Goal: Task Accomplishment & Management: Complete application form

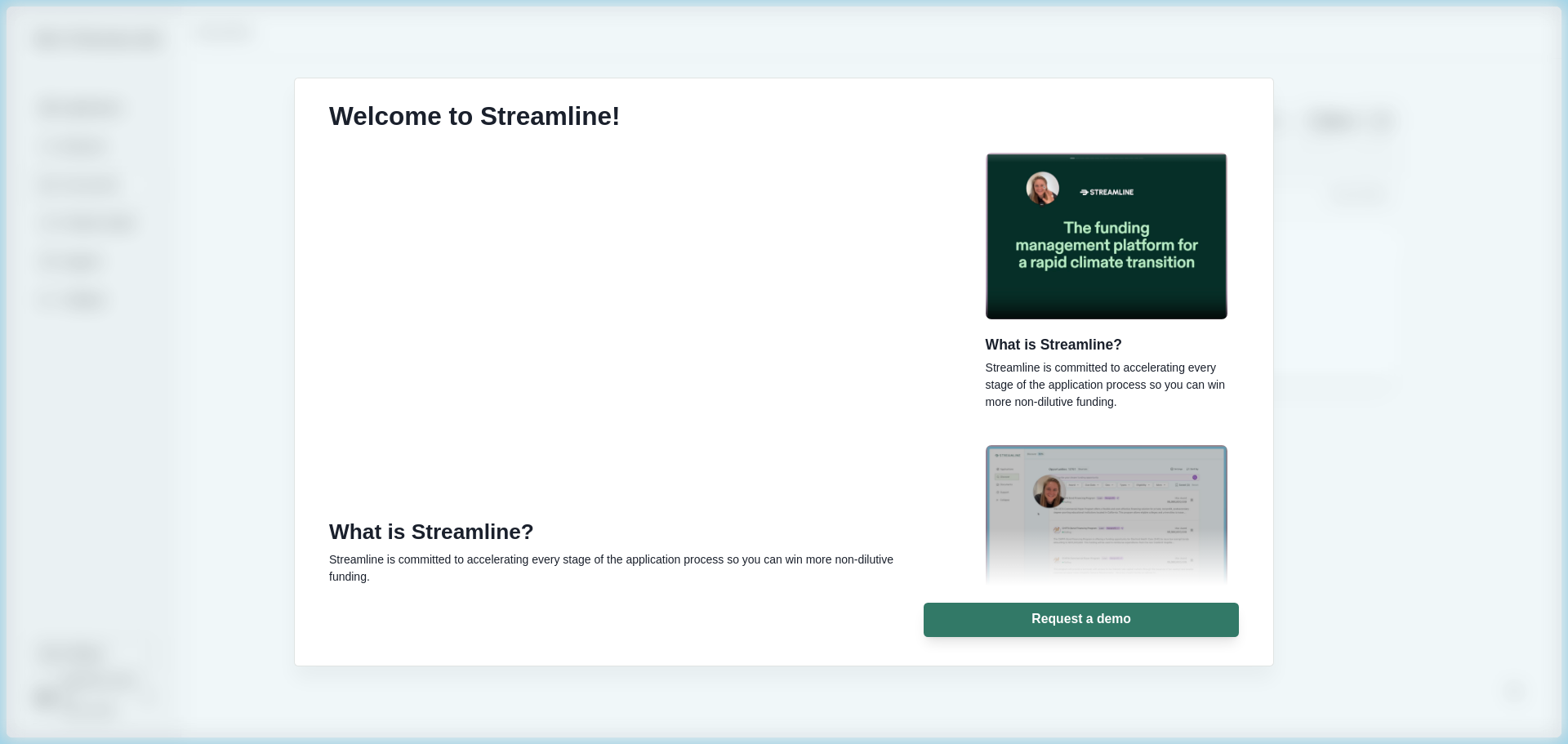
click at [1418, 451] on div "Welcome to Streamline! What is Streamline? Streamline is committed to accelerat…" at bounding box center [784, 372] width 1568 height 744
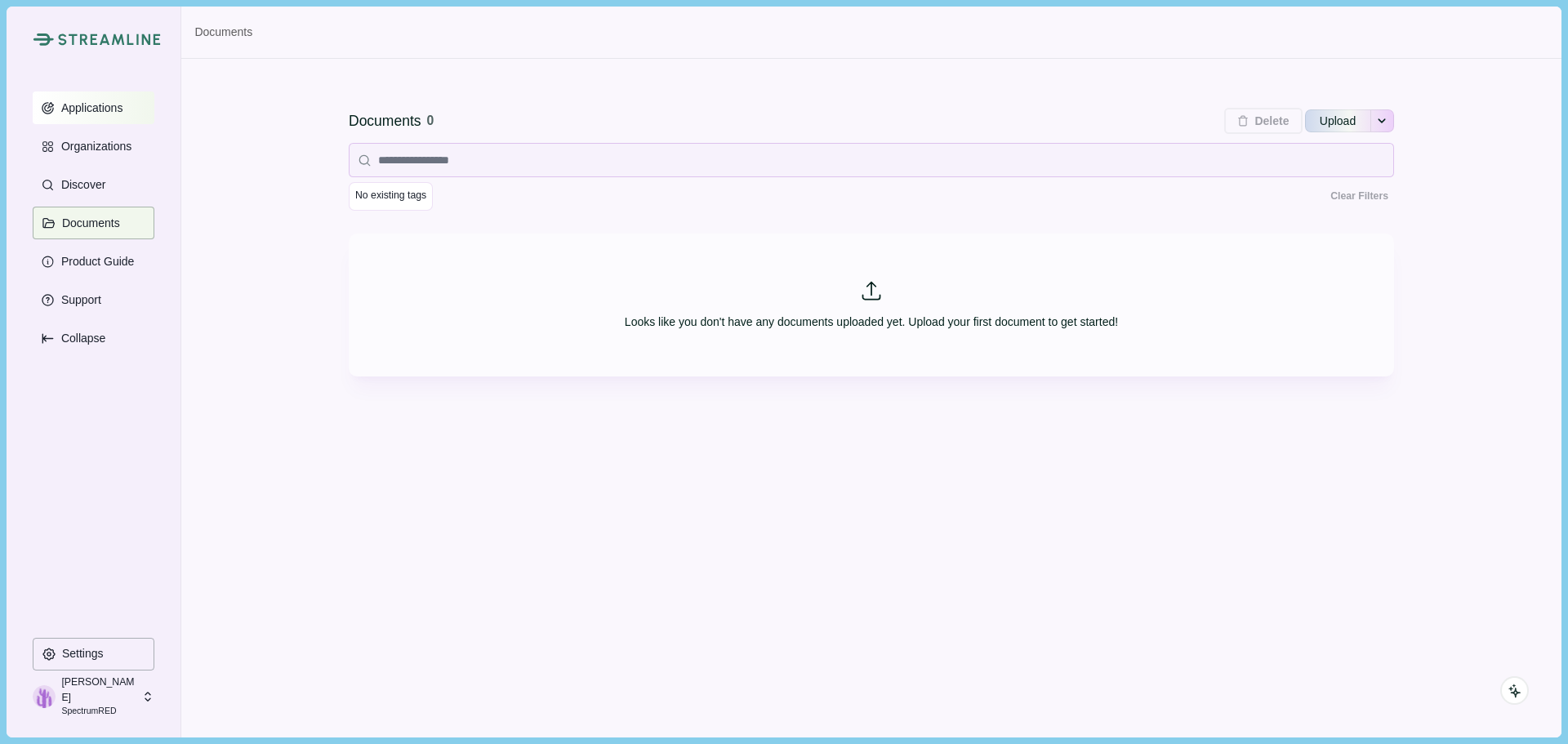
click at [117, 108] on p "Applications" at bounding box center [90, 108] width 68 height 14
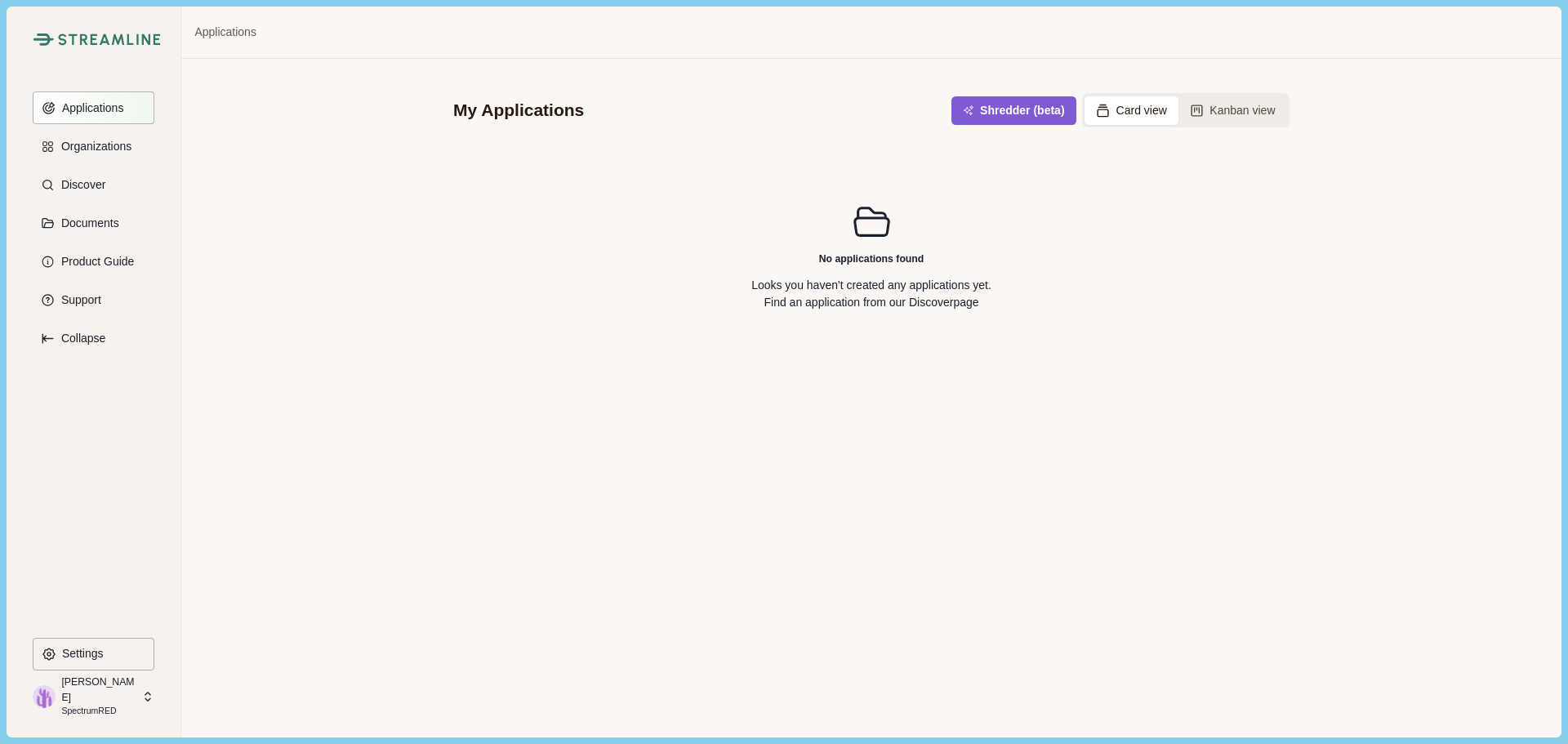
click at [103, 105] on p "Applications" at bounding box center [90, 108] width 68 height 14
click at [93, 140] on p "Organizations" at bounding box center [93, 147] width 76 height 14
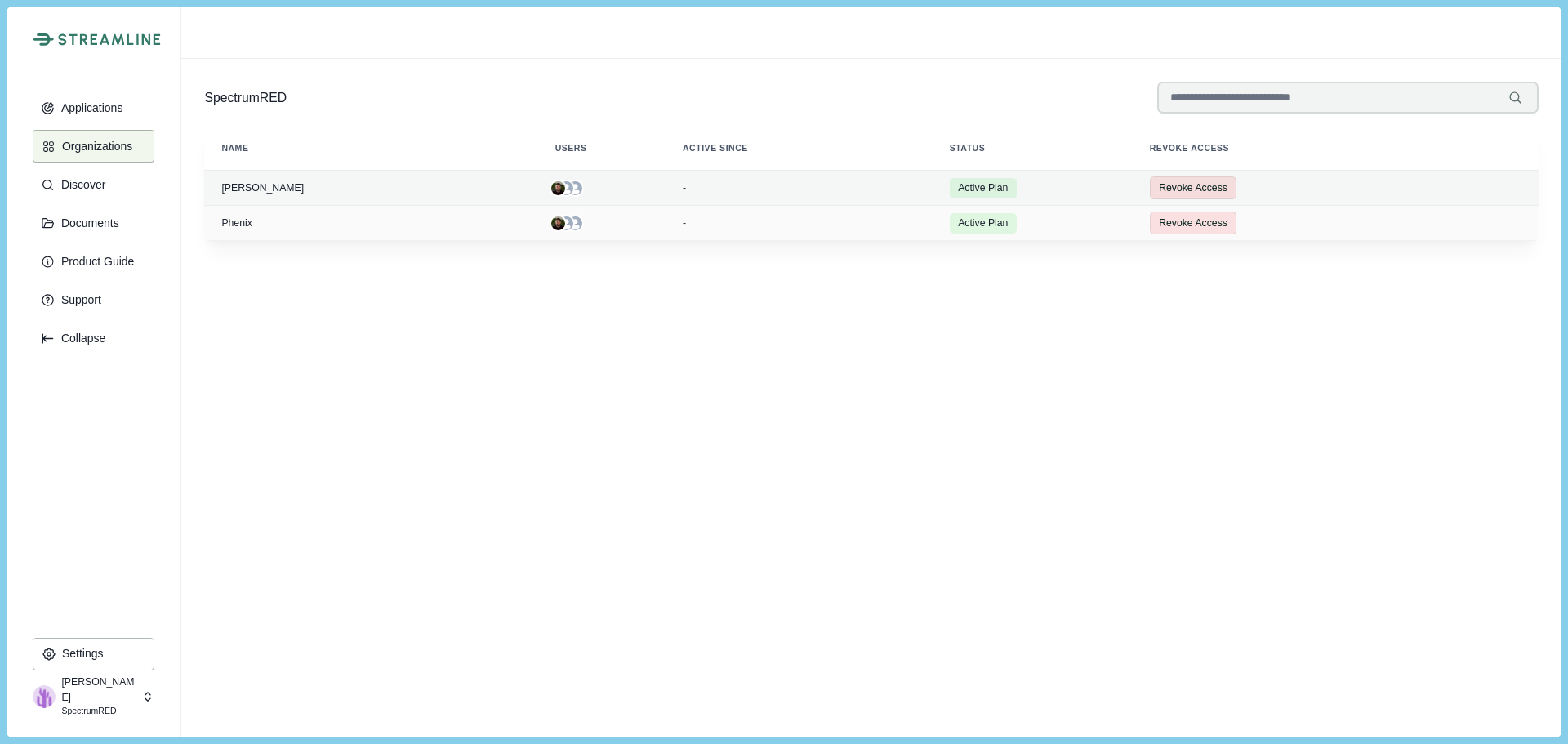
click at [731, 186] on div "-" at bounding box center [805, 187] width 245 height 11
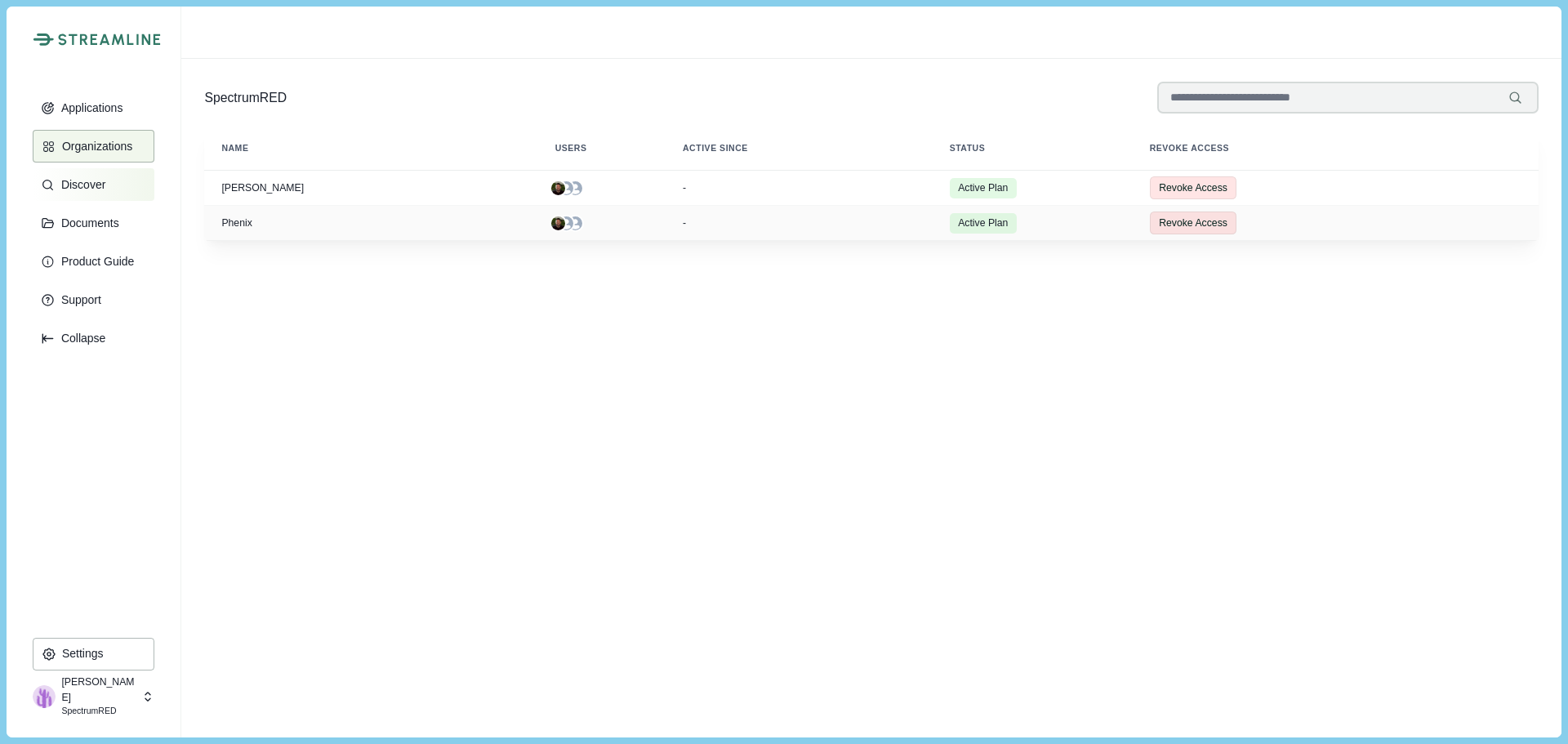
click at [85, 185] on p "Discover" at bounding box center [80, 185] width 50 height 14
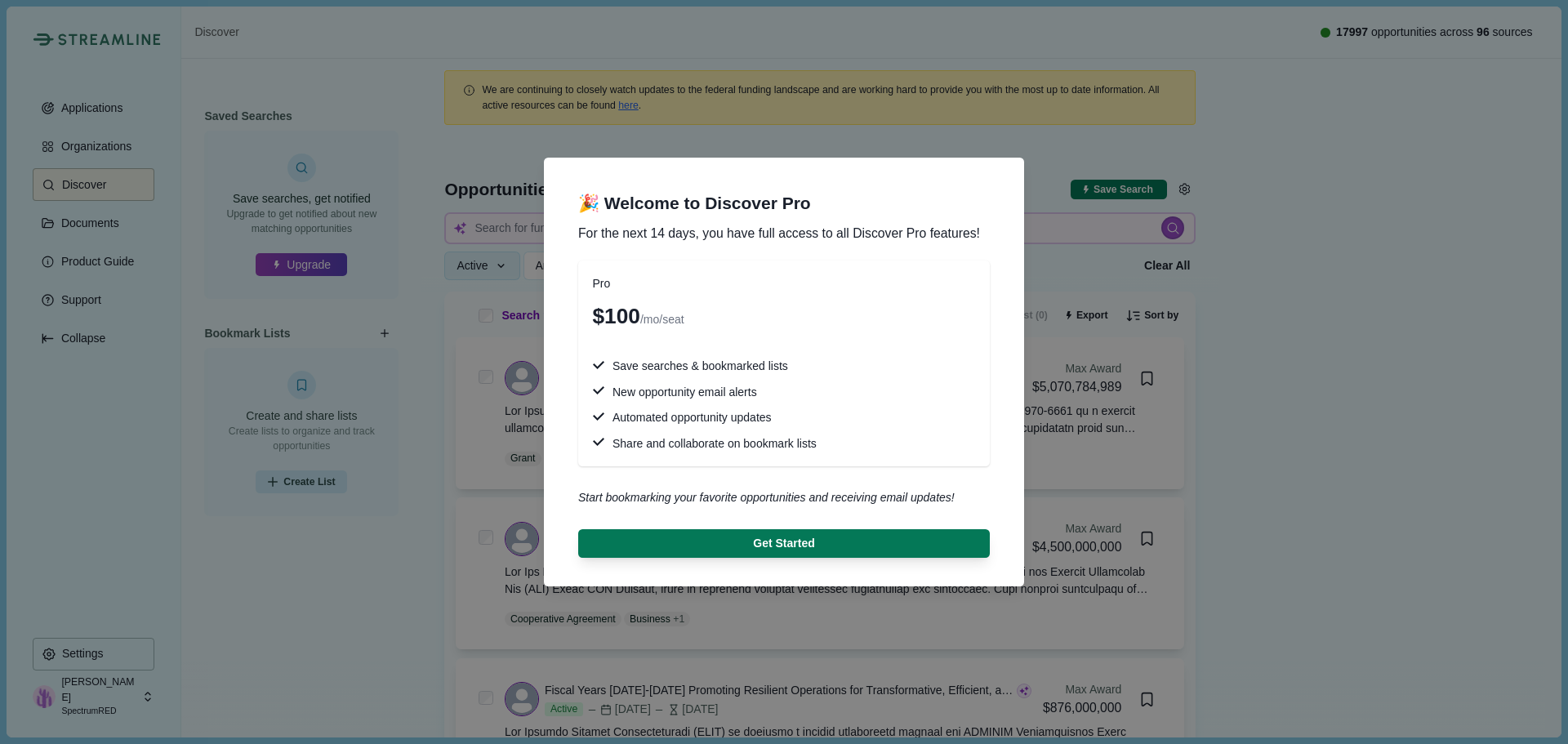
click at [367, 125] on div "🎉 Welcome to Discover Pro For the next 14 days, you have full access to all Dis…" at bounding box center [784, 372] width 1568 height 744
click at [71, 229] on div "🎉 Welcome to Discover Pro For the next 14 days, you have full access to all Dis…" at bounding box center [784, 372] width 1568 height 744
click at [74, 221] on div "🎉 Welcome to Discover Pro For the next 14 days, you have full access to all Dis…" at bounding box center [784, 372] width 1568 height 744
drag, startPoint x: 999, startPoint y: 432, endPoint x: 1014, endPoint y: 412, distance: 25.0
click at [999, 431] on div "Pro $100 /mo/seat Save searches & bookmarked lists New opportunity email alerts…" at bounding box center [784, 409] width 446 height 309
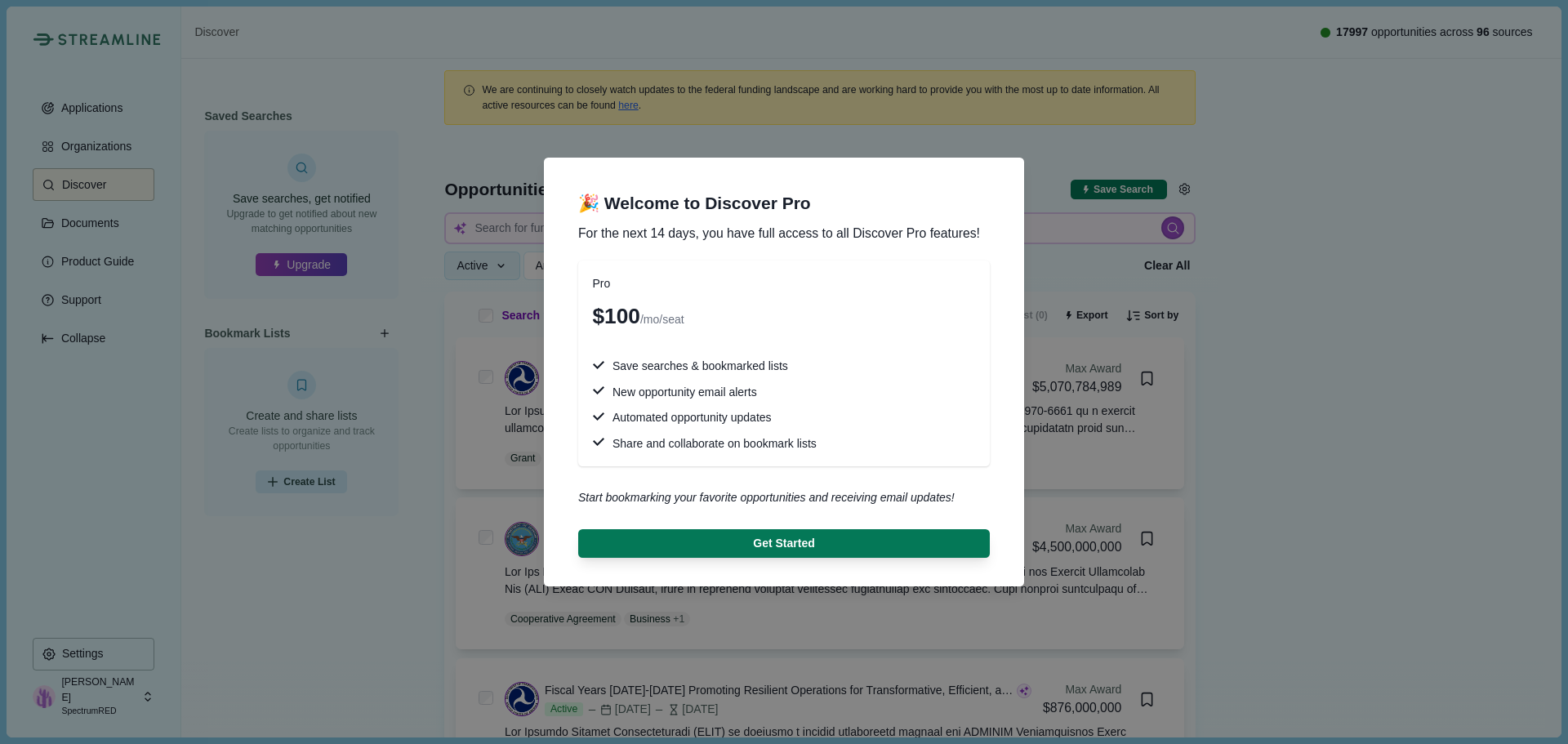
click at [84, 109] on div "🎉 Welcome to Discover Pro For the next 14 days, you have full access to all Dis…" at bounding box center [784, 372] width 1568 height 744
click at [567, 180] on section "🎉 Welcome to Discover Pro For the next 14 days, you have full access to all Dis…" at bounding box center [784, 372] width 480 height 429
drag, startPoint x: 837, startPoint y: 180, endPoint x: 957, endPoint y: 184, distance: 120.1
click at [863, 180] on section "🎉 Welcome to Discover Pro For the next 14 days, you have full access to all Dis…" at bounding box center [784, 372] width 480 height 429
drag, startPoint x: 957, startPoint y: 184, endPoint x: 986, endPoint y: 180, distance: 29.3
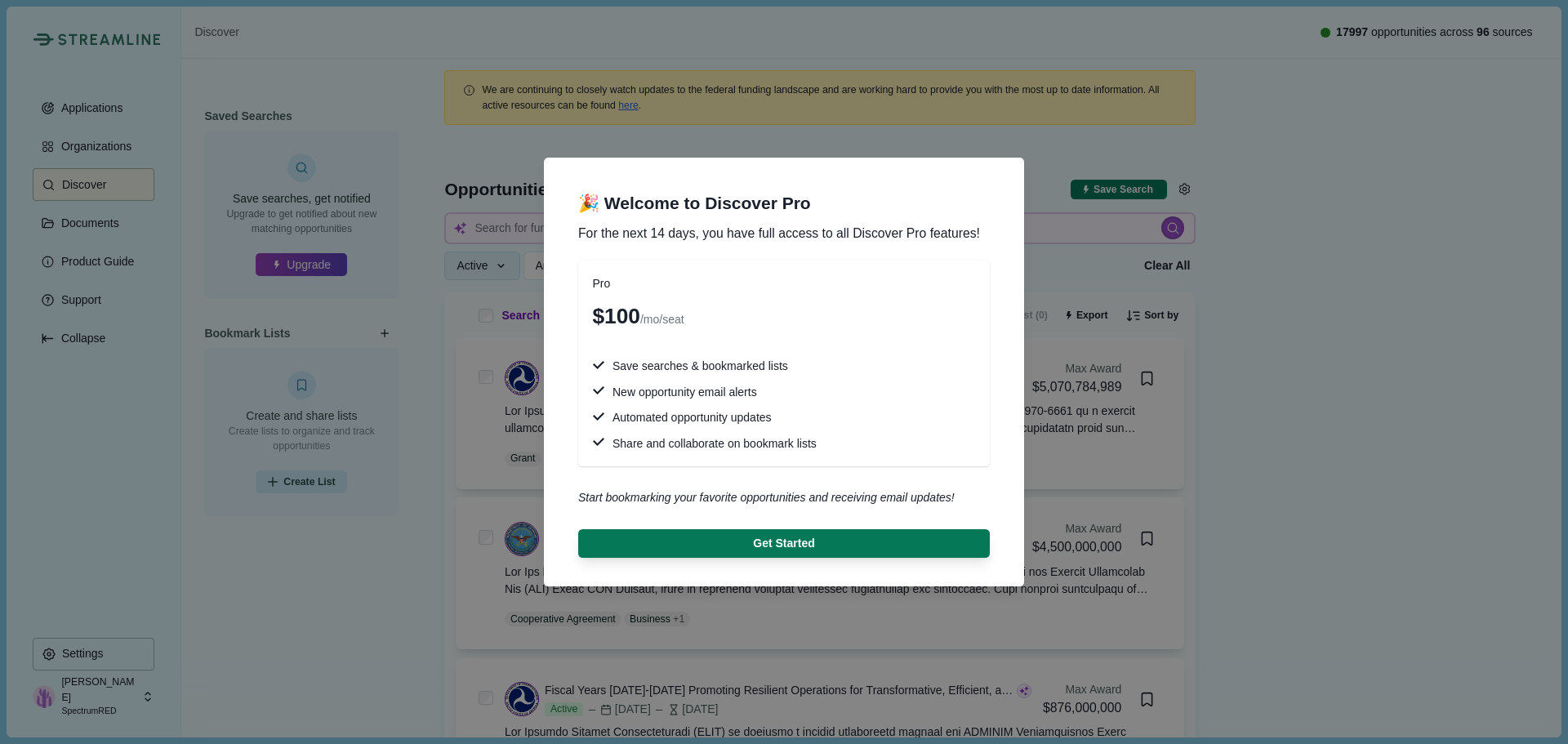
click at [972, 182] on header "🎉 Welcome to Discover Pro For the next 14 days, you have full access to all Dis…" at bounding box center [784, 217] width 446 height 74
click at [995, 180] on section "🎉 Welcome to Discover Pro For the next 14 days, you have full access to all Dis…" at bounding box center [784, 372] width 480 height 429
drag, startPoint x: 999, startPoint y: 180, endPoint x: 1005, endPoint y: 187, distance: 9.2
click at [1001, 184] on section "🎉 Welcome to Discover Pro For the next 14 days, you have full access to all Dis…" at bounding box center [784, 372] width 480 height 429
click at [1005, 188] on header "🎉 Welcome to Discover Pro For the next 14 days, you have full access to all Dis…" at bounding box center [784, 217] width 446 height 74
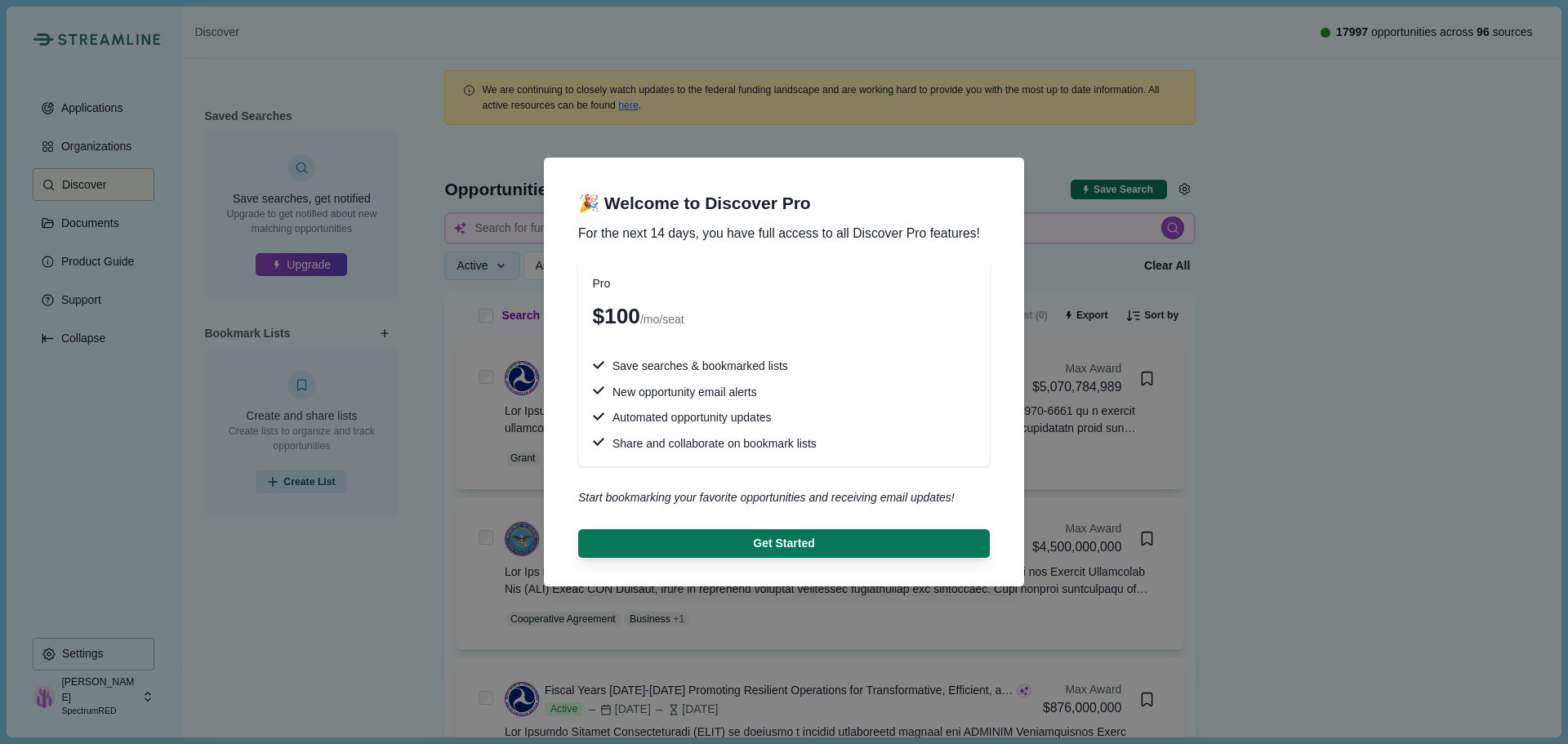
click at [1385, 154] on div "🎉 Welcome to Discover Pro For the next 14 days, you have full access to all Dis…" at bounding box center [784, 372] width 1568 height 744
drag, startPoint x: 1382, startPoint y: 153, endPoint x: 1381, endPoint y: 162, distance: 9.1
click at [1381, 162] on div "🎉 Welcome to Discover Pro For the next 14 days, you have full access to all Dis…" at bounding box center [784, 372] width 1568 height 744
click at [693, 209] on span "🎉 Welcome to Discover Pro" at bounding box center [784, 204] width 412 height 23
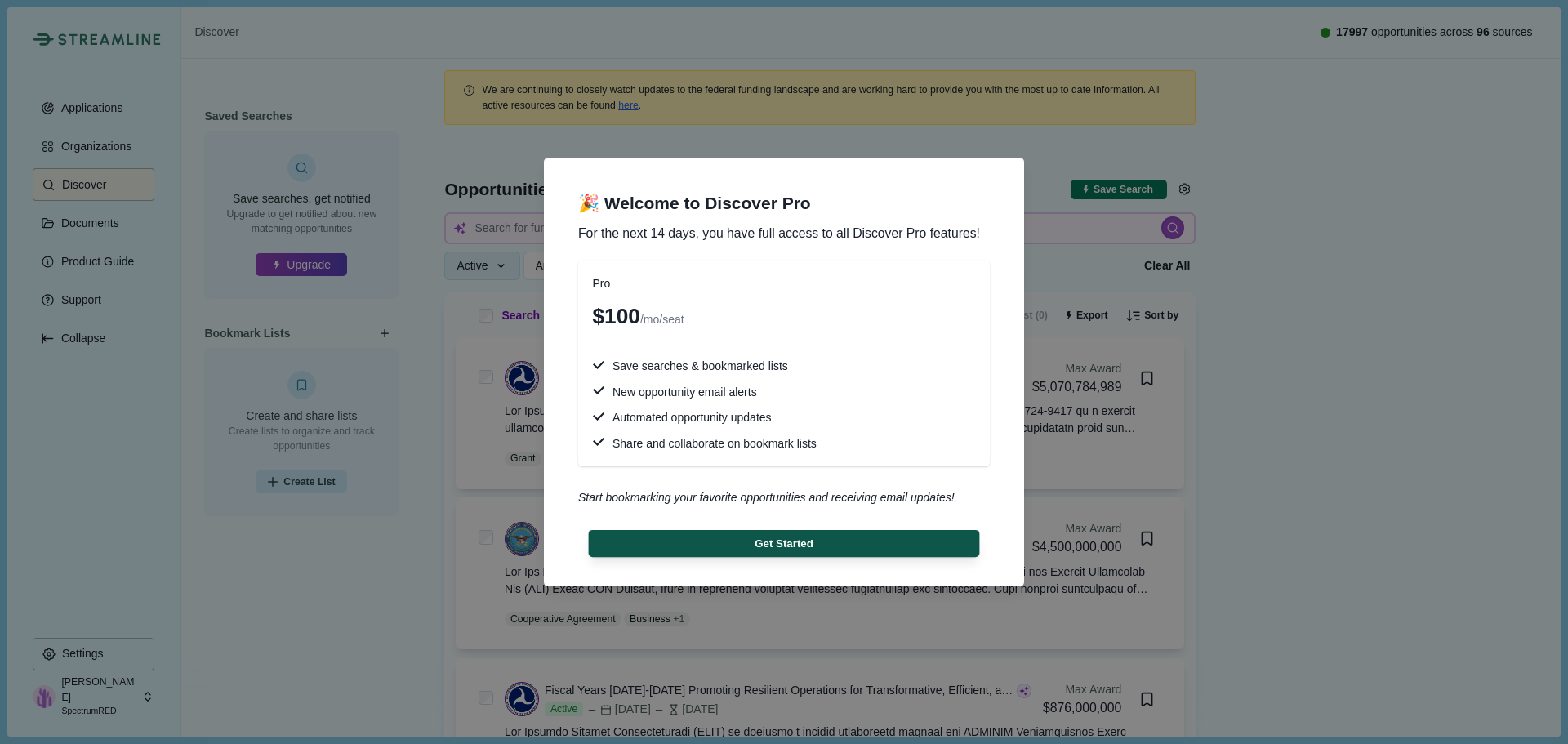
click at [762, 536] on button "Get Started" at bounding box center [785, 543] width 392 height 27
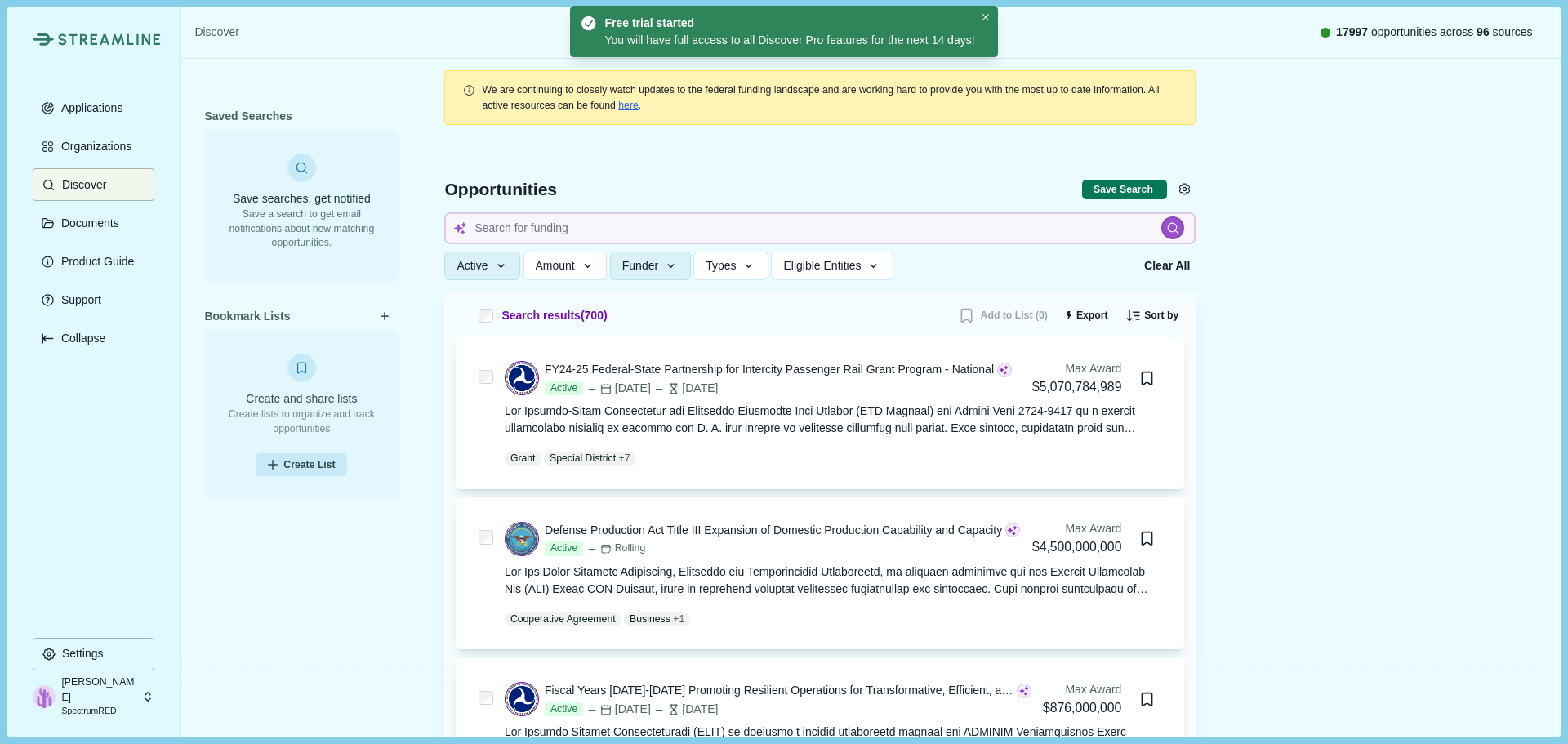
click at [754, 19] on div "Free trial started" at bounding box center [787, 23] width 365 height 17
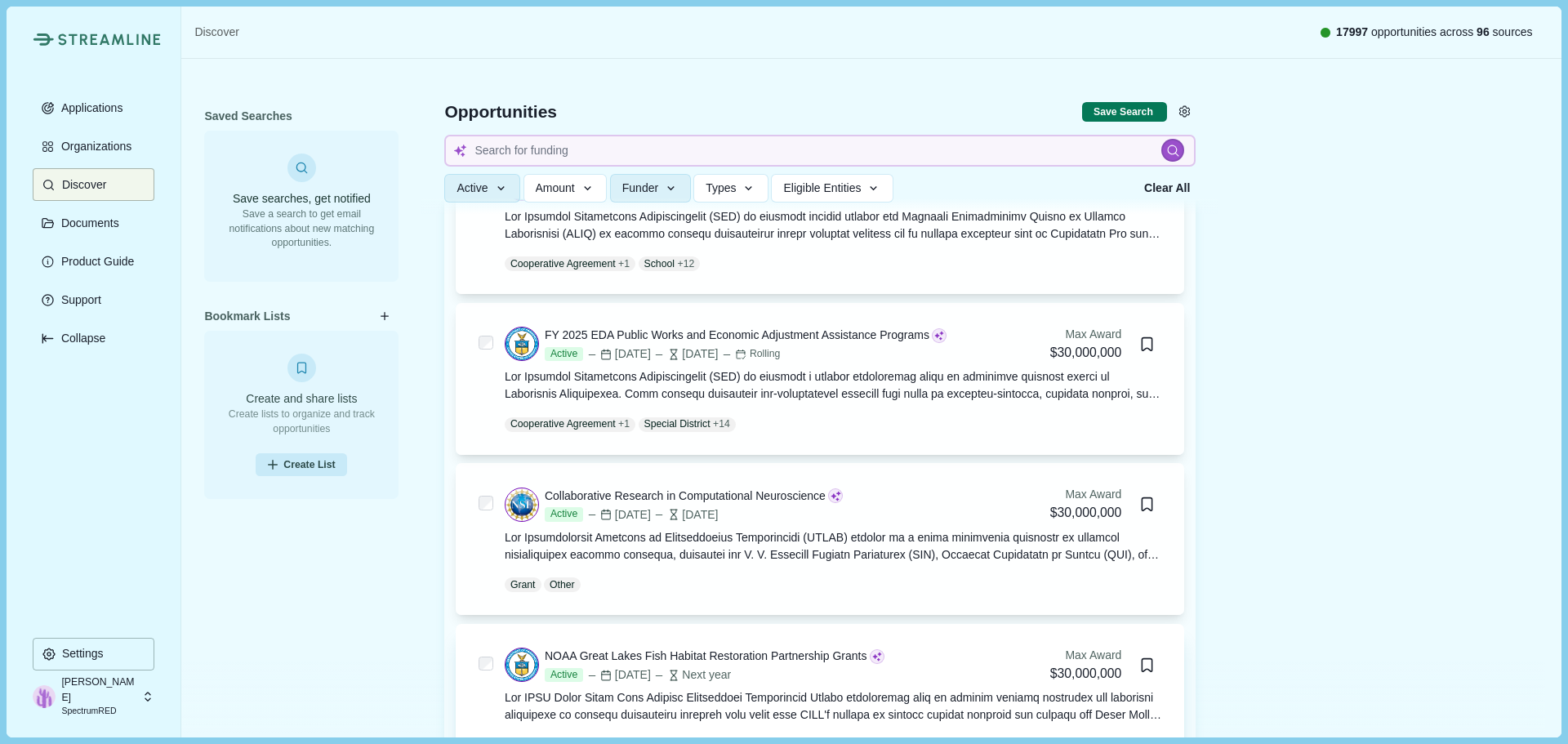
scroll to position [4738, 0]
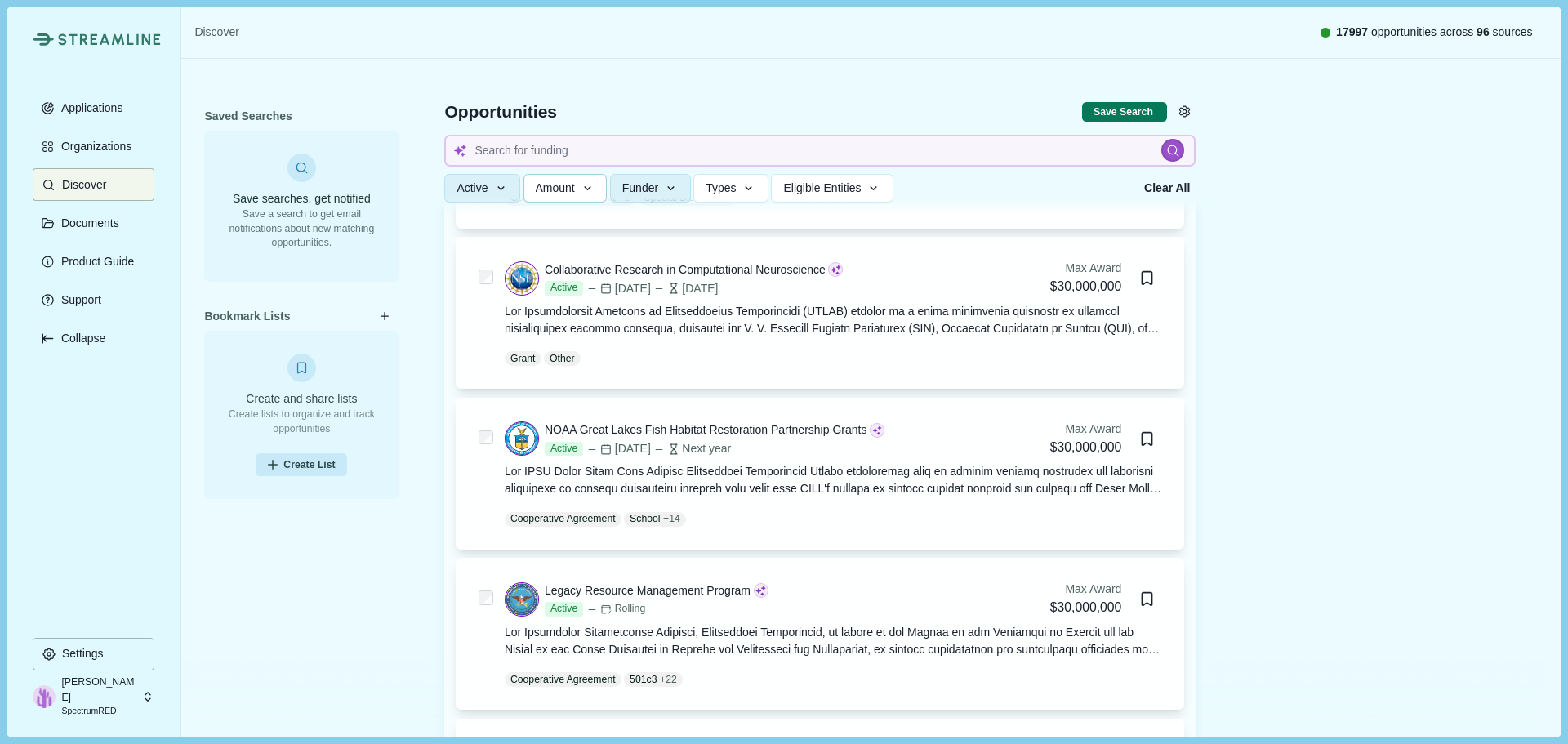
click at [560, 189] on span "Amount" at bounding box center [555, 188] width 39 height 14
click at [661, 183] on button "Funder" at bounding box center [650, 188] width 81 height 29
click at [730, 186] on span "Types" at bounding box center [720, 188] width 30 height 14
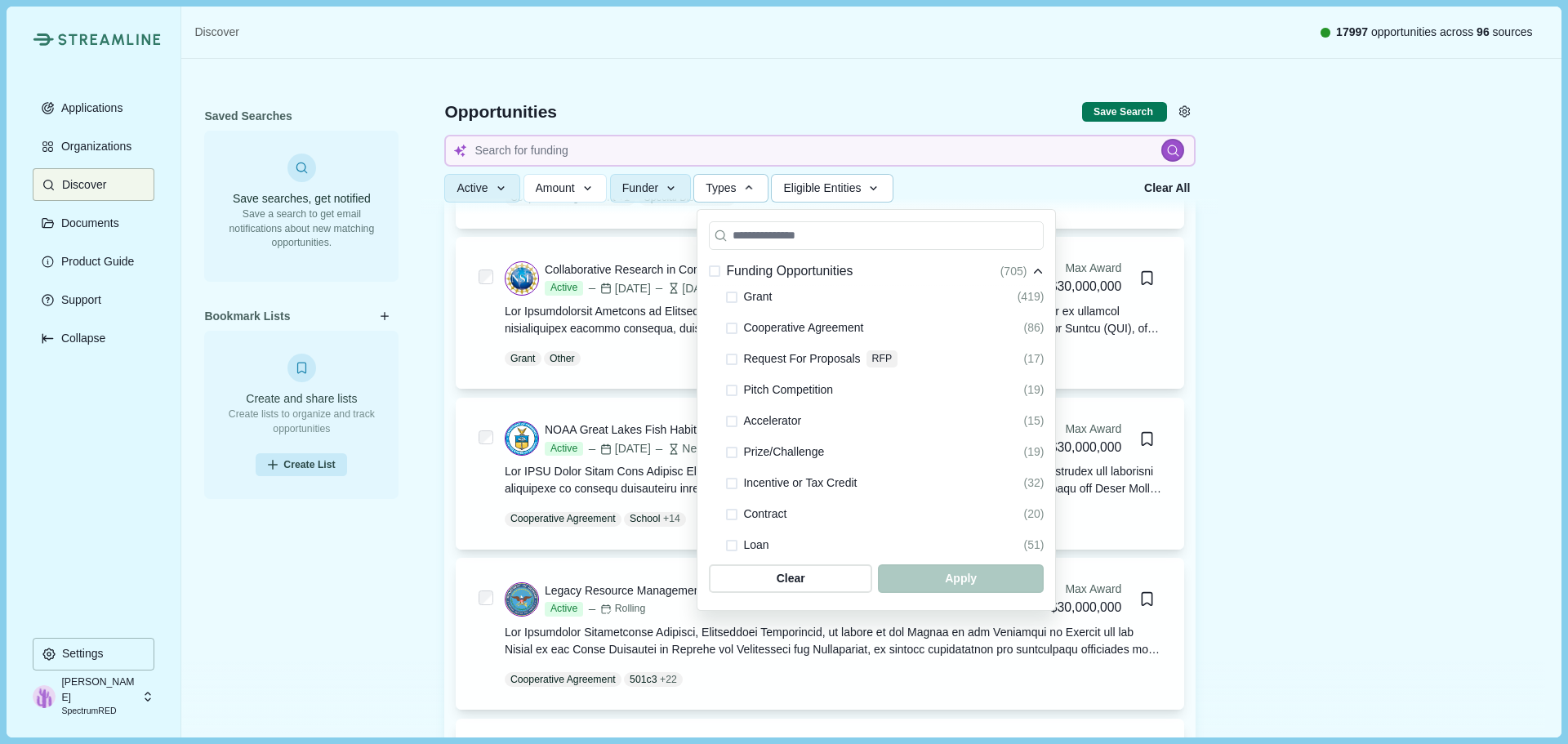
click at [834, 184] on span "Eligible Entities" at bounding box center [821, 188] width 77 height 14
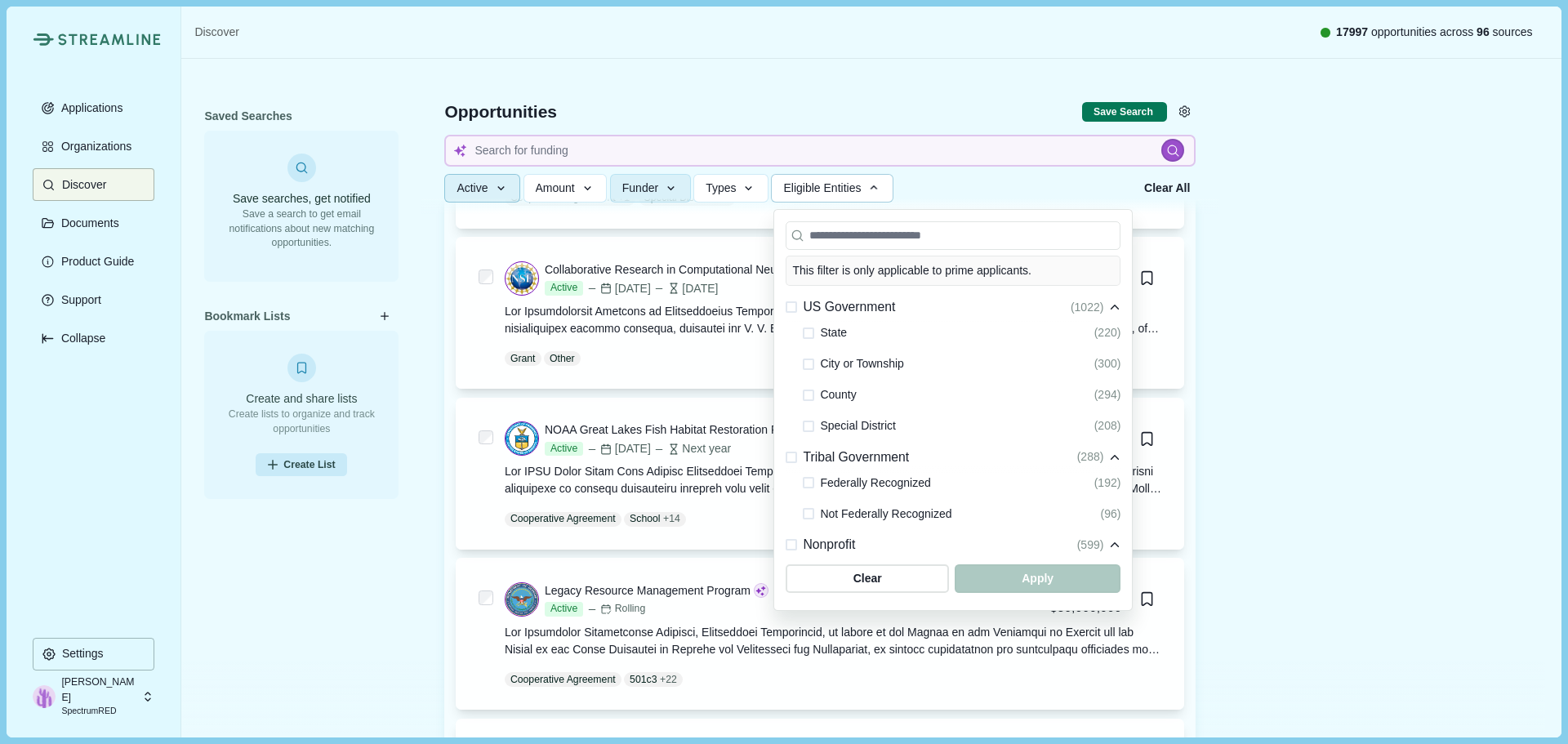
click at [465, 184] on span "Active" at bounding box center [472, 188] width 31 height 14
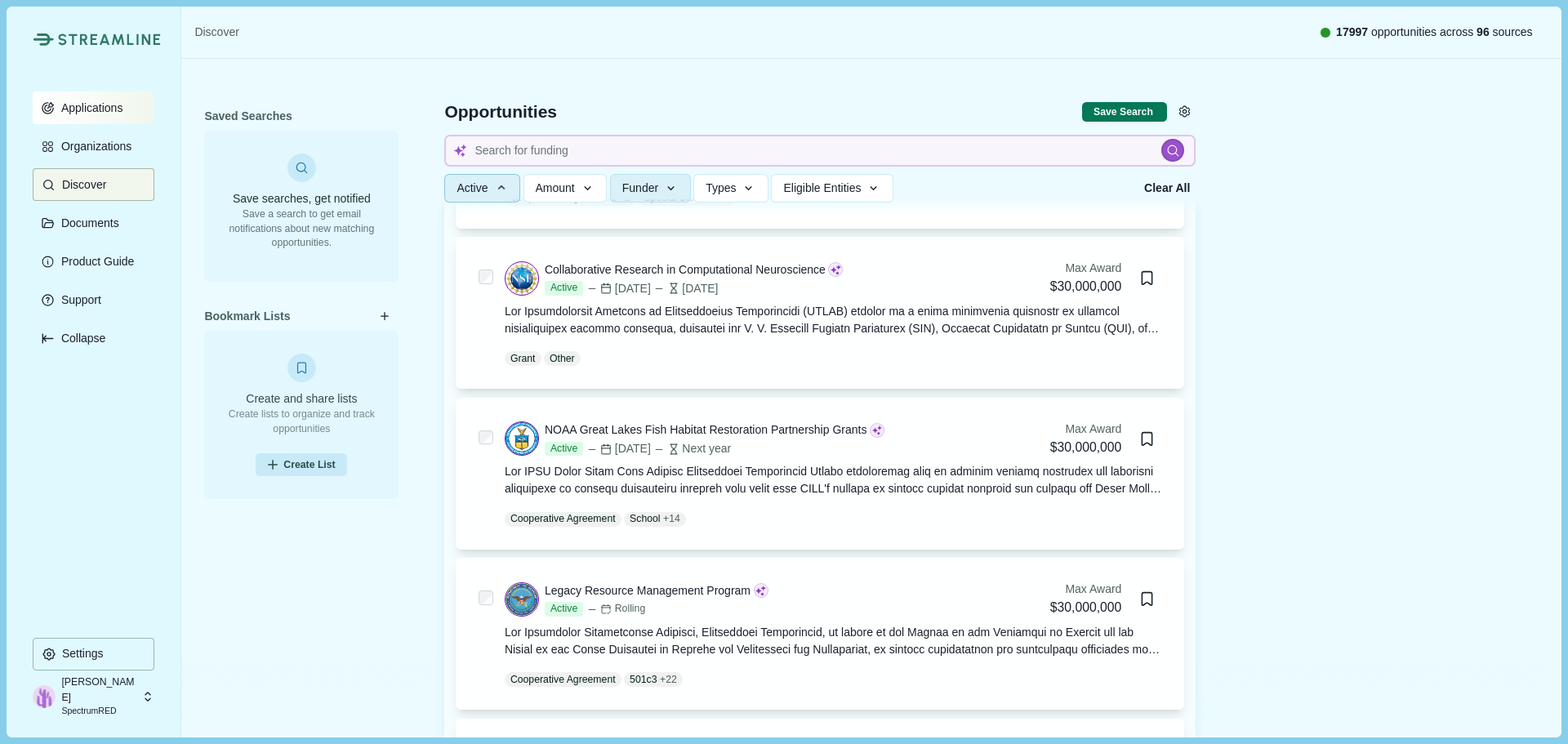
click at [106, 117] on button "Applications" at bounding box center [94, 108] width 122 height 33
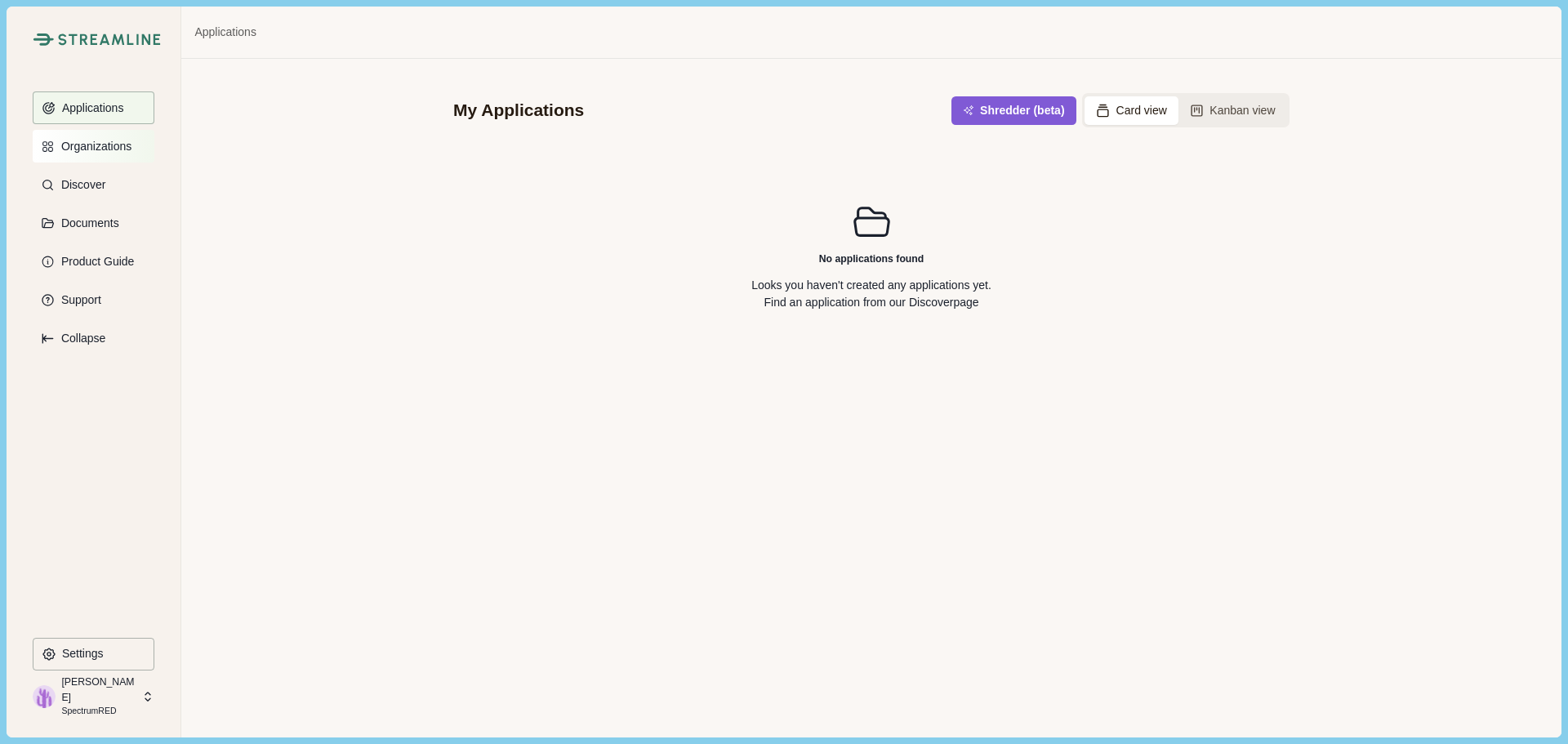
click at [103, 144] on p "Organizations" at bounding box center [93, 147] width 76 height 14
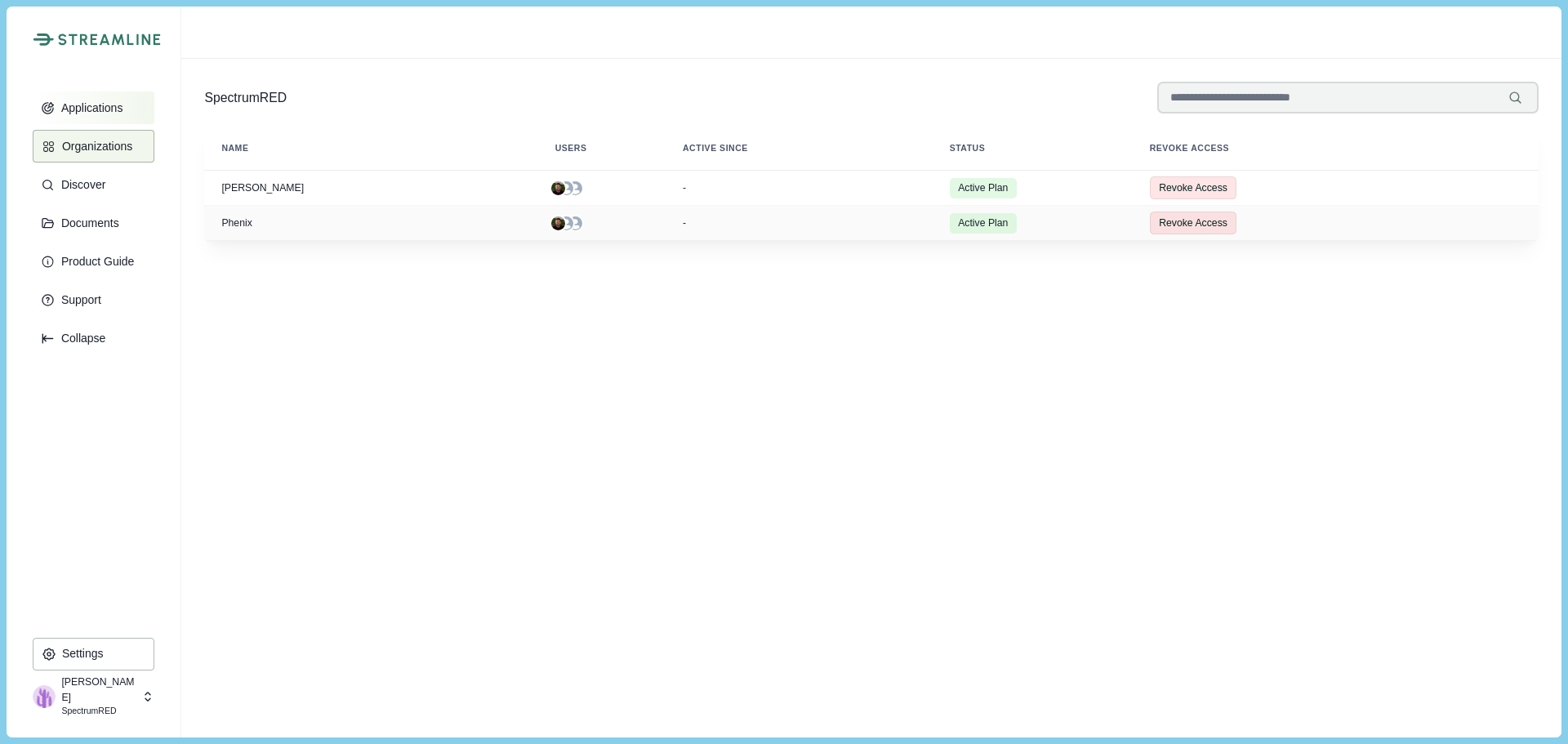
click at [103, 103] on p "Applications" at bounding box center [90, 108] width 68 height 14
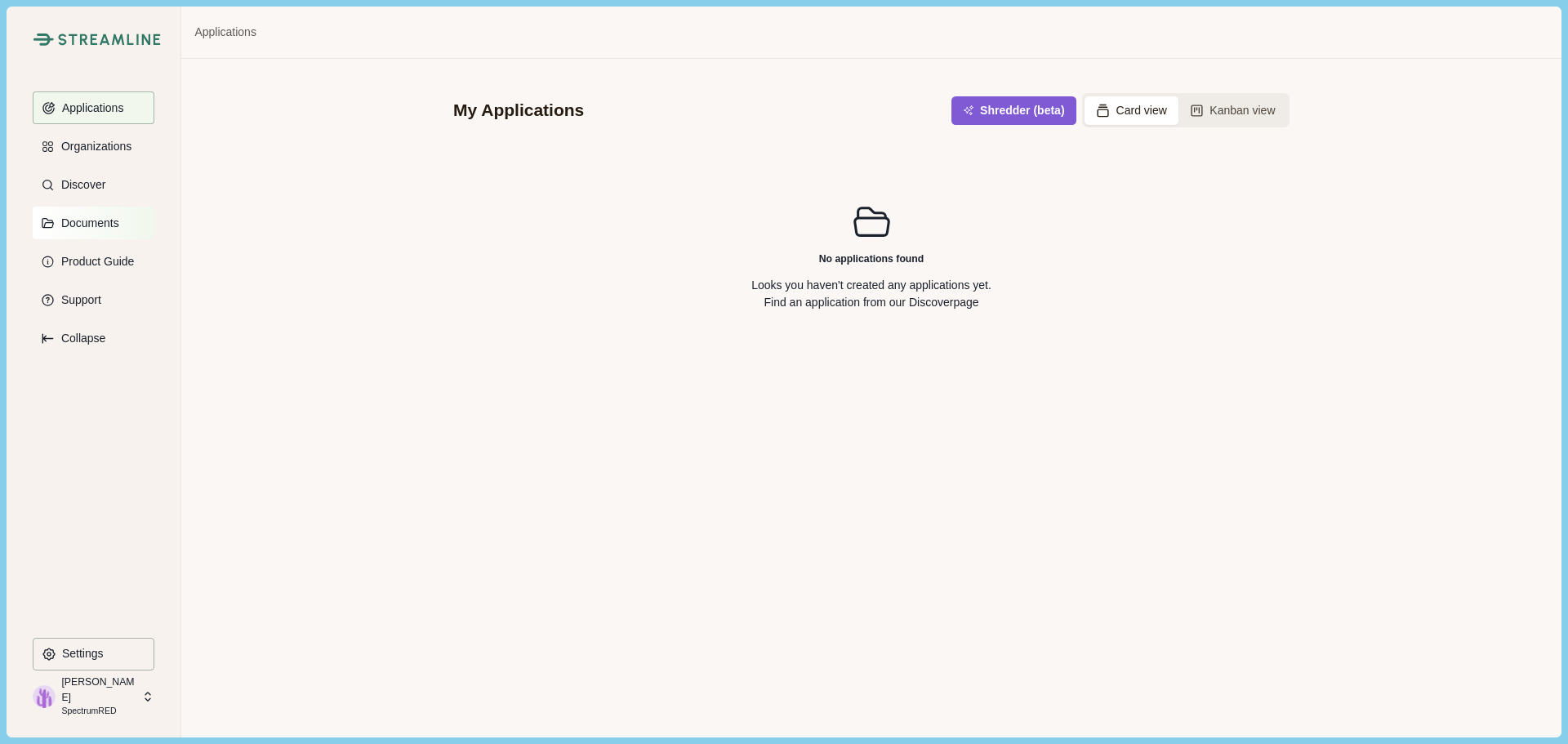
click at [90, 220] on p "Documents" at bounding box center [87, 224] width 64 height 14
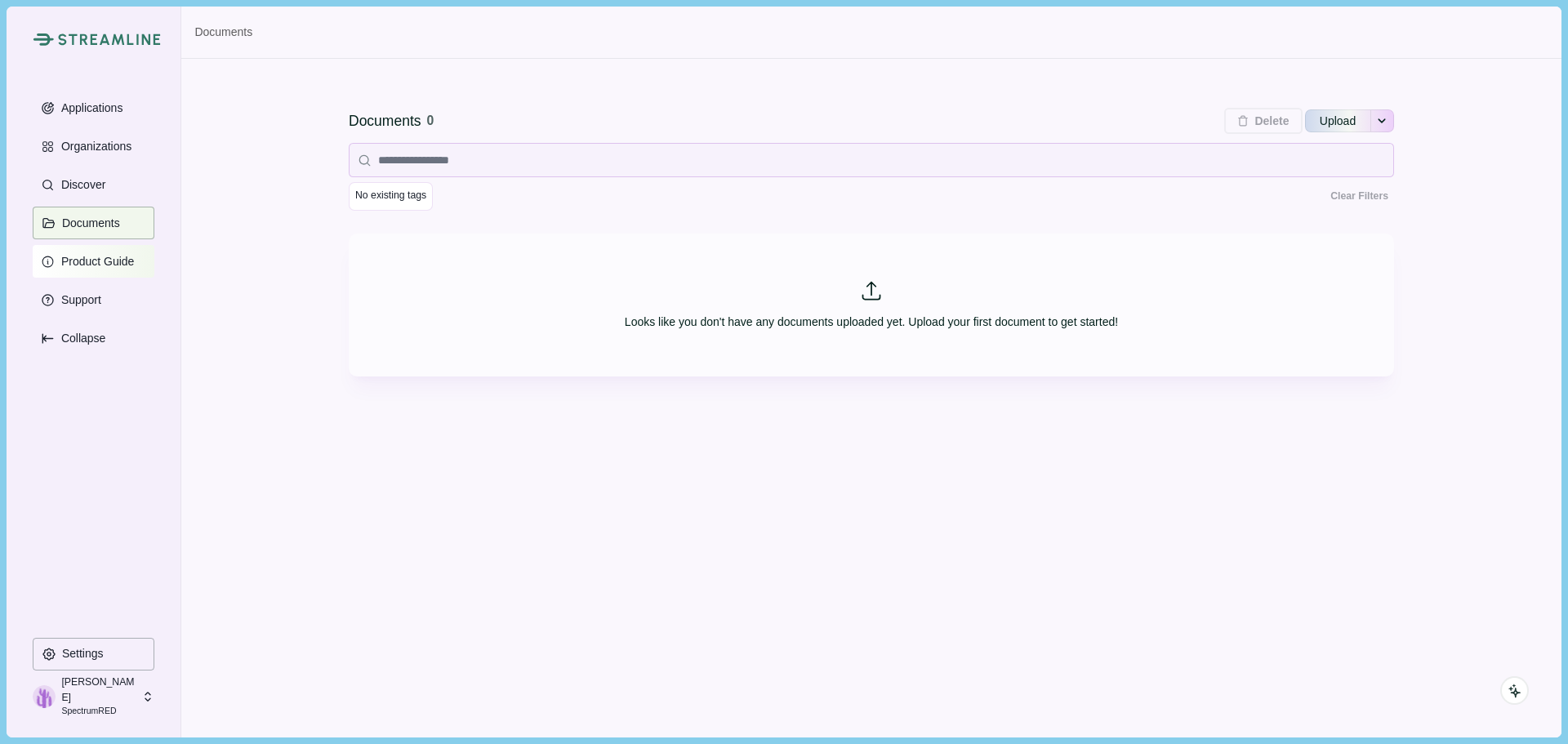
click at [93, 264] on p "Product Guide" at bounding box center [95, 262] width 79 height 14
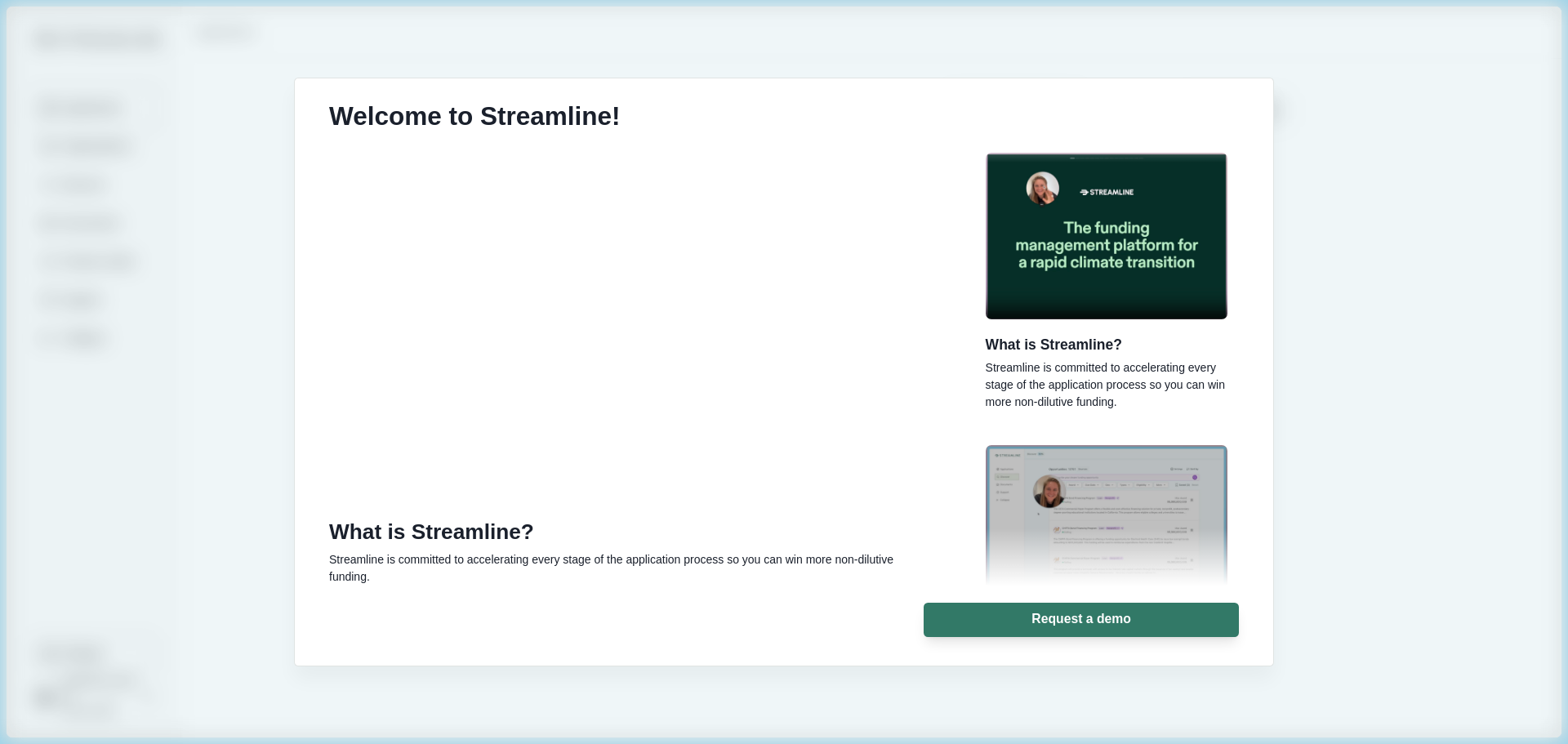
click at [1230, 104] on wrapper "What is Streamline? Streamline is committed to accelerating every stage of the …" at bounding box center [1110, 343] width 259 height 484
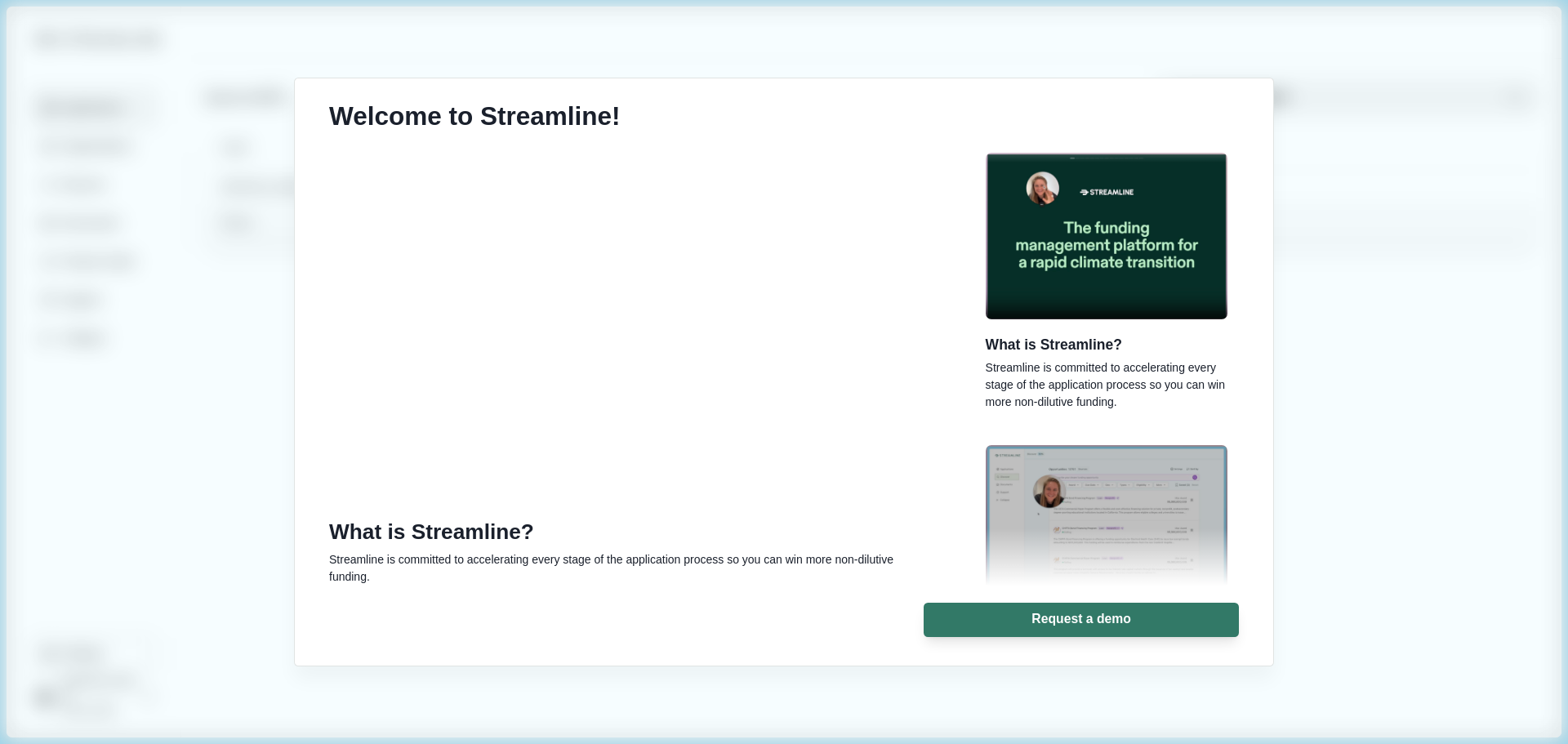
click at [434, 107] on h1 "Welcome to Streamline!" at bounding box center [474, 117] width 291 height 31
drag, startPoint x: 439, startPoint y: 90, endPoint x: 485, endPoint y: 60, distance: 54.9
click at [440, 90] on div "Welcome to Streamline! What is Streamline? Streamline is committed to accelerat…" at bounding box center [784, 372] width 979 height 586
click at [1323, 600] on div "Welcome to Streamline! What is Streamline? Streamline is committed to accelerat…" at bounding box center [784, 372] width 1568 height 744
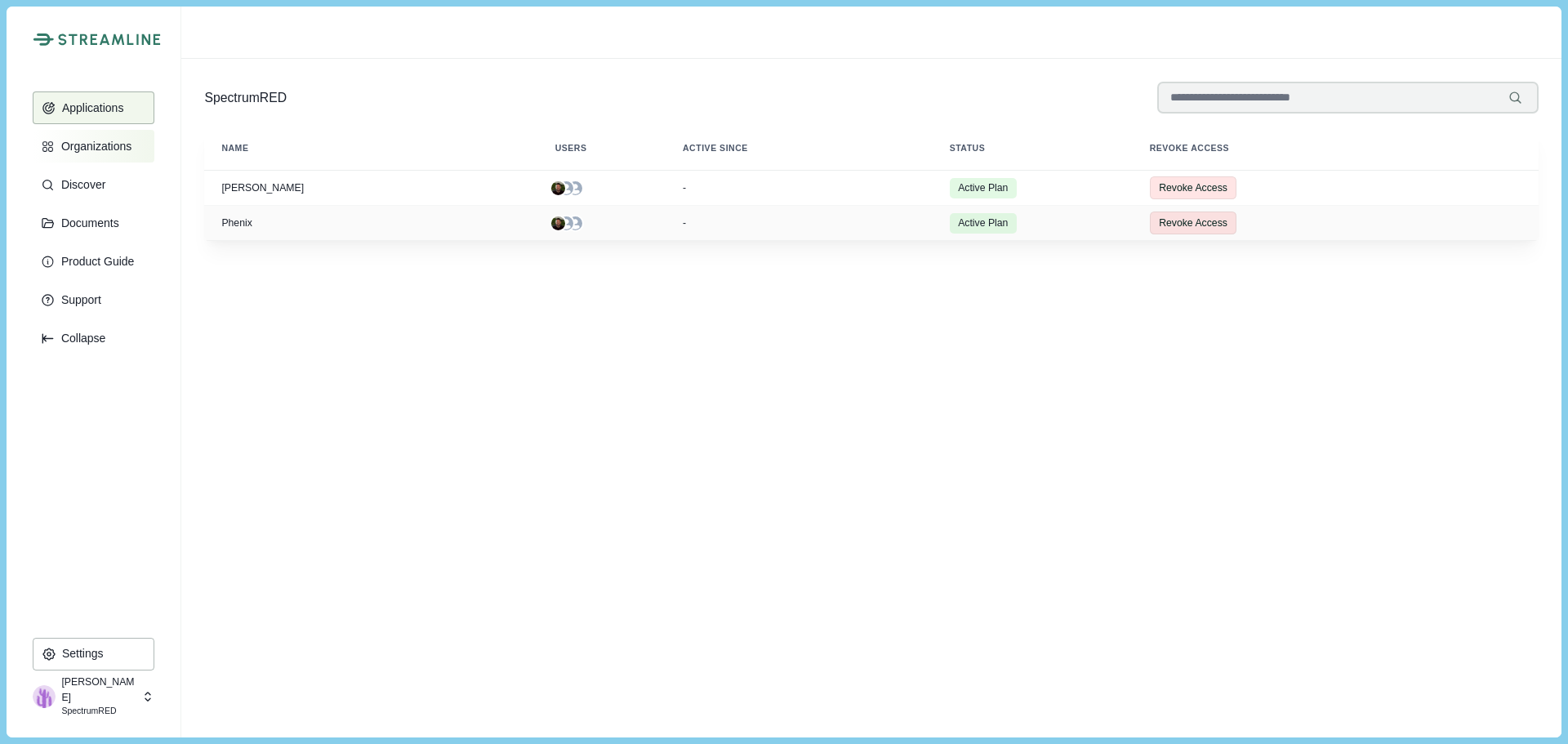
click at [87, 140] on p "Organizations" at bounding box center [93, 147] width 76 height 14
click at [106, 261] on p "Product Guide" at bounding box center [95, 262] width 79 height 14
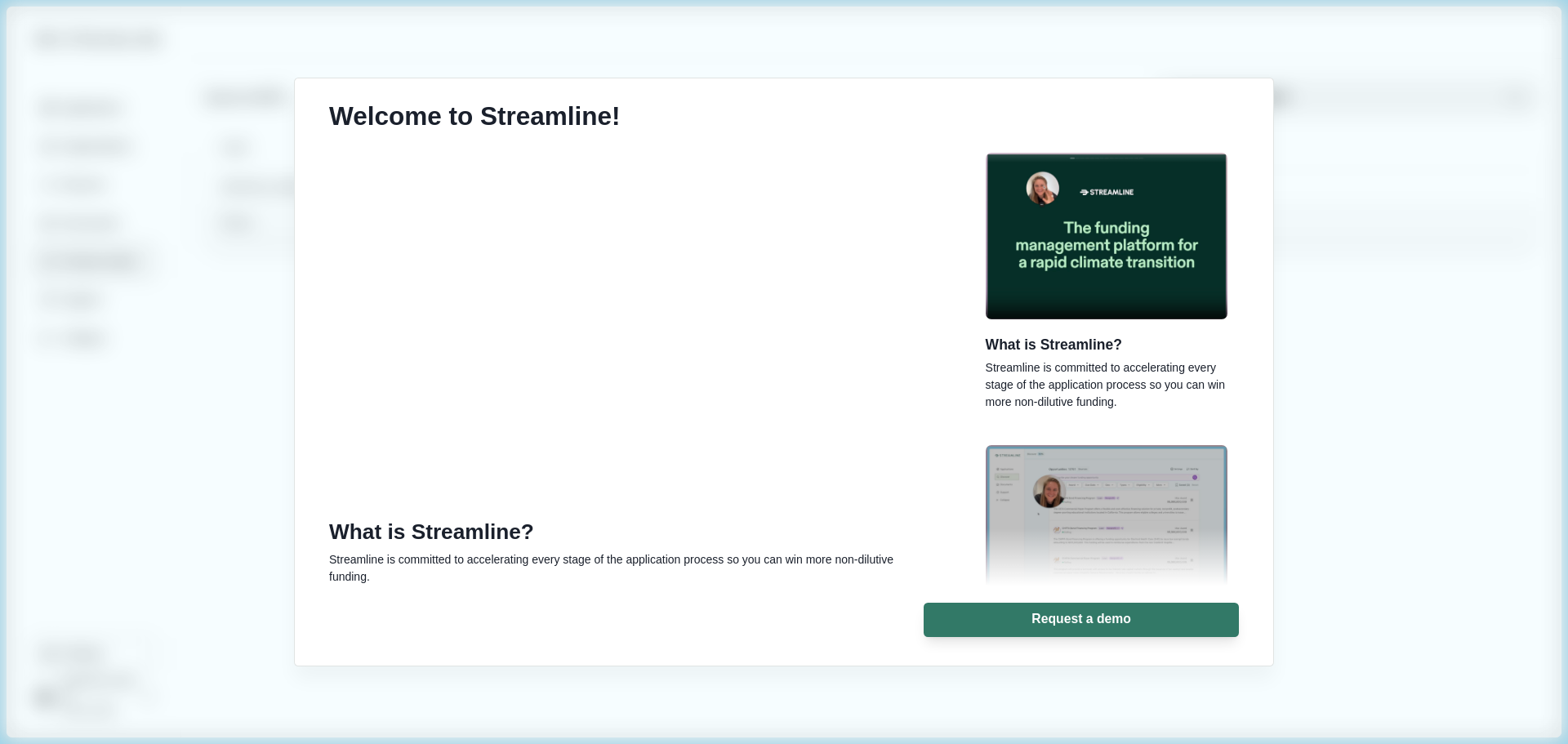
click at [1395, 489] on div "Welcome to Streamline! What is Streamline? Streamline is committed to accelerat…" at bounding box center [784, 372] width 1568 height 744
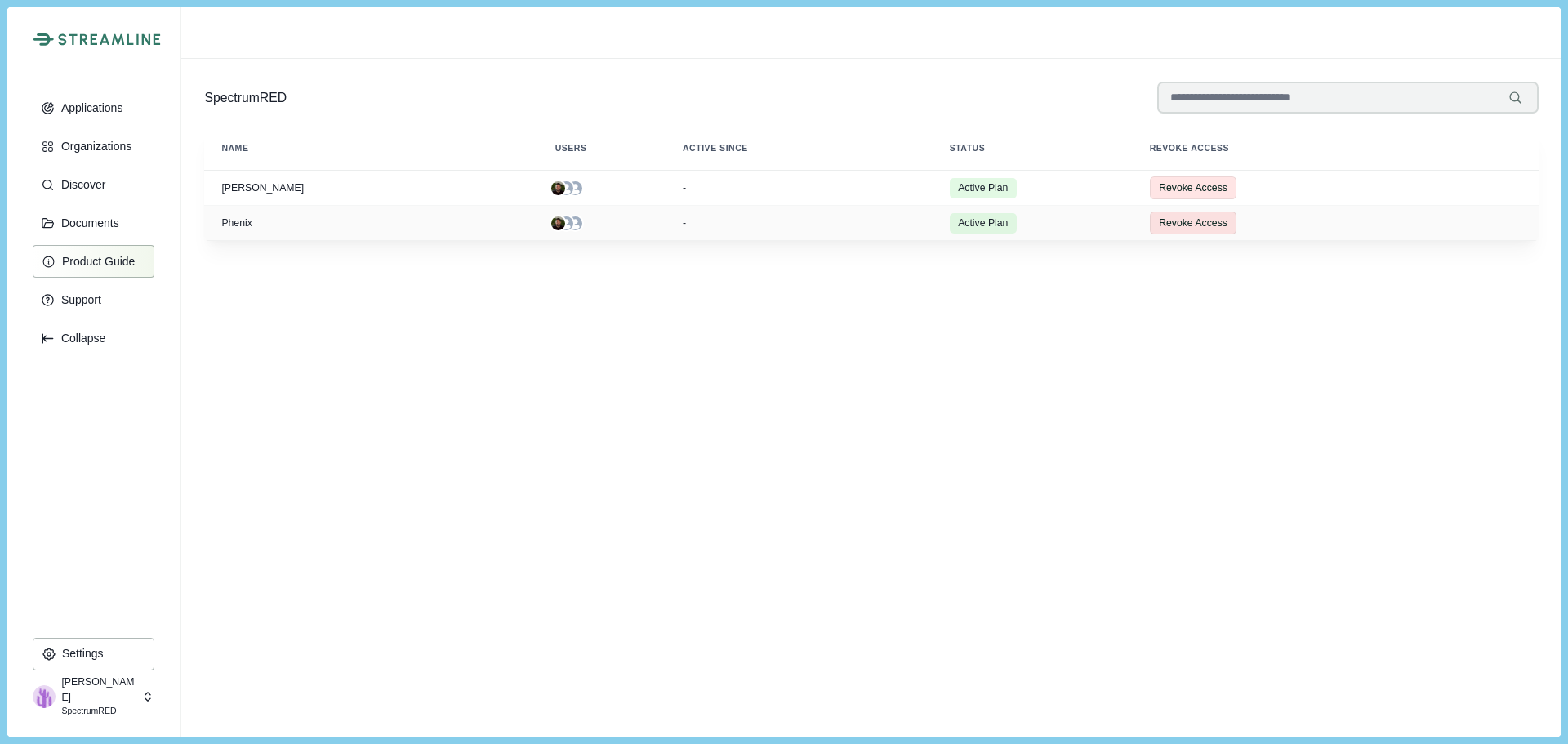
click at [111, 262] on p "Product Guide" at bounding box center [96, 262] width 79 height 14
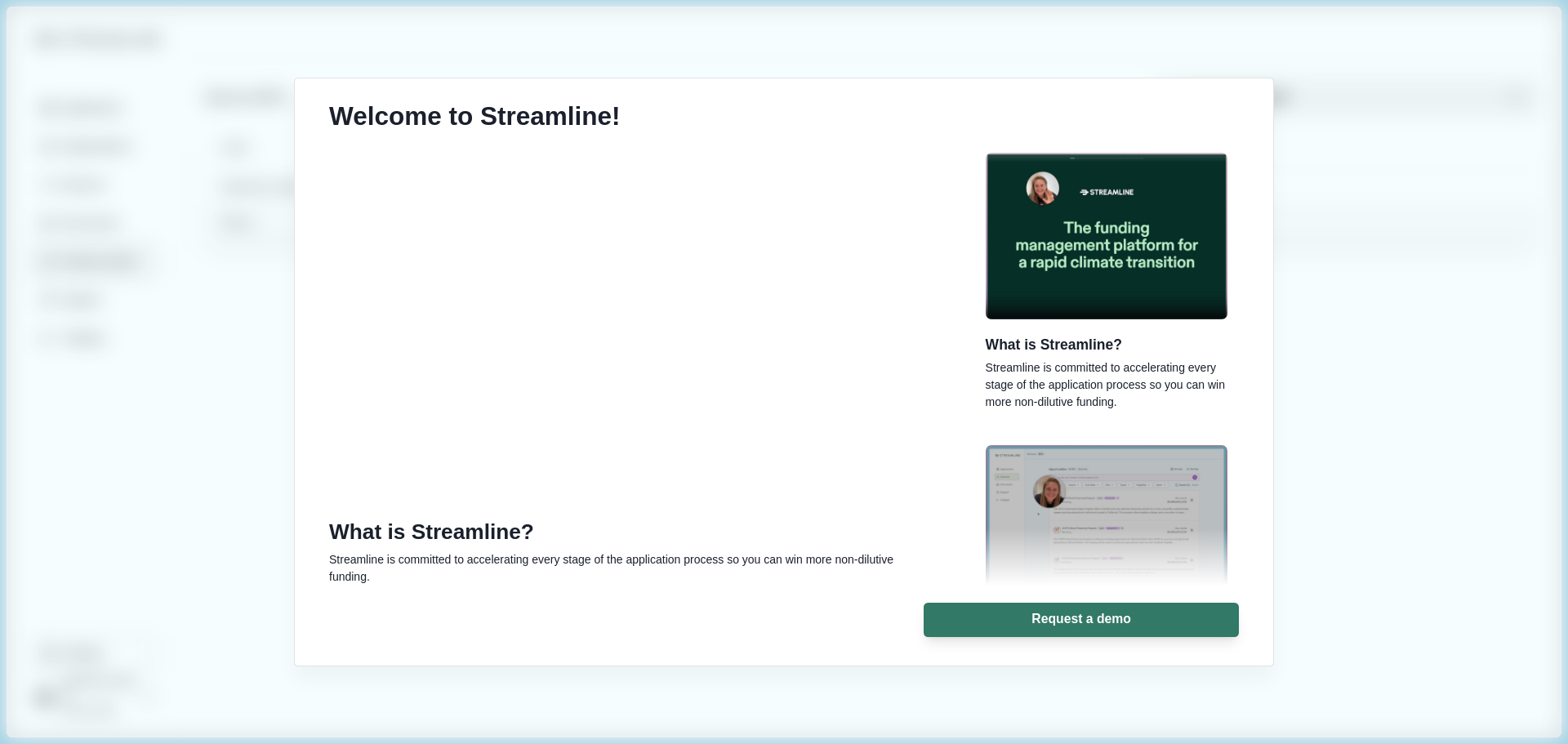
click at [111, 373] on div "Welcome to Streamline! What is Streamline? Streamline is committed to accelerat…" at bounding box center [784, 372] width 1568 height 744
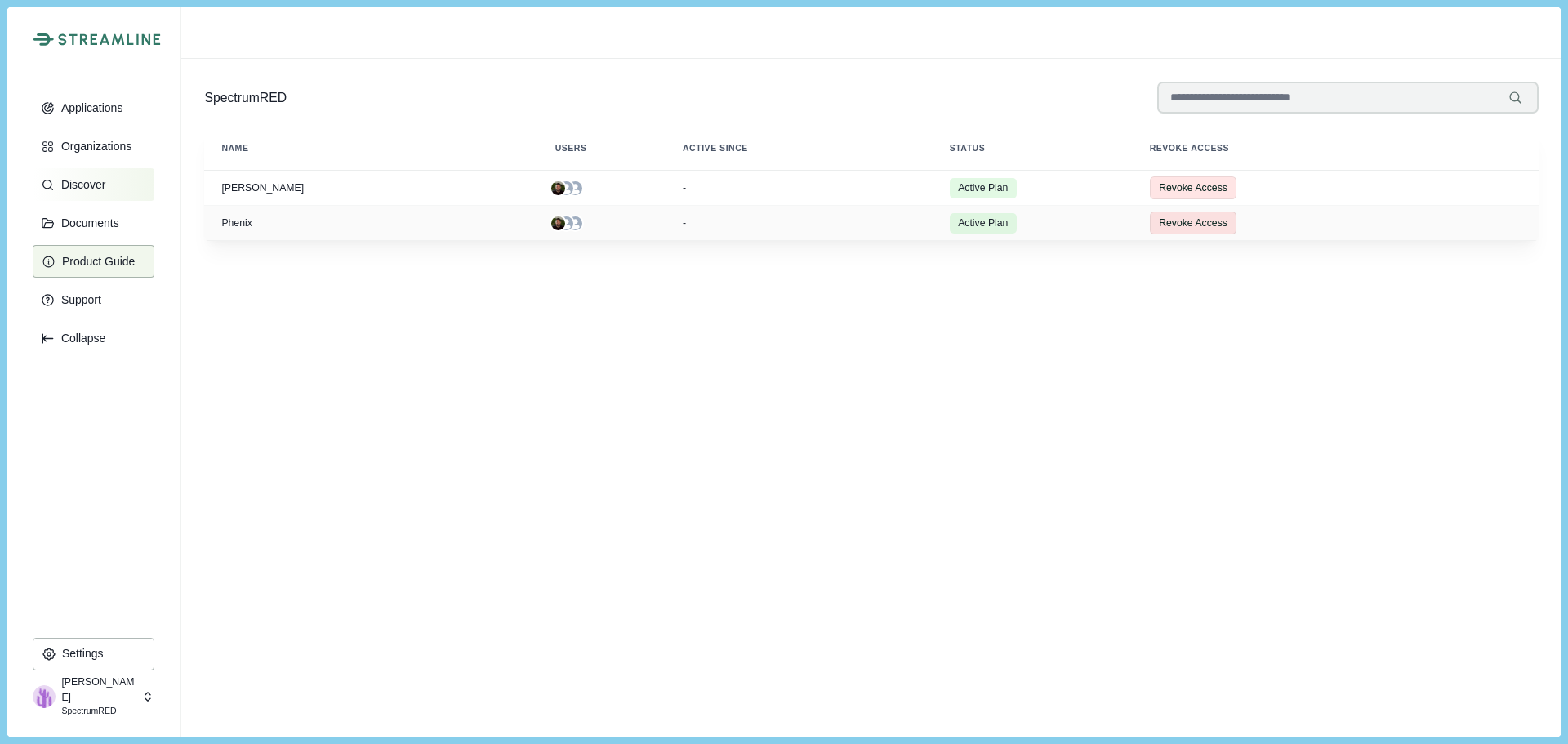
click at [96, 181] on p "Discover" at bounding box center [80, 185] width 50 height 14
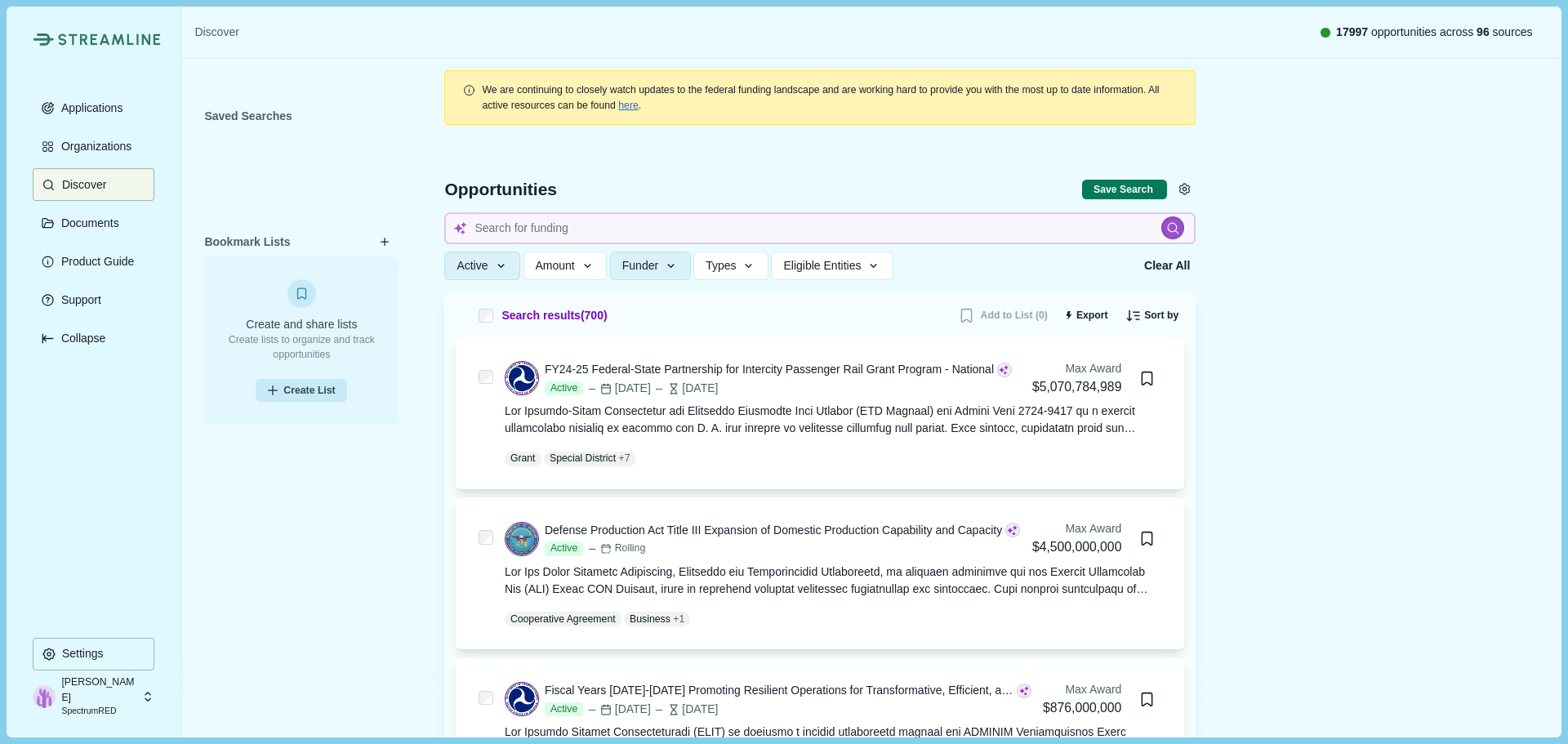
click at [272, 561] on div "Saved Searches Bookmark Lists Create and share lists Create lists to organize a…" at bounding box center [301, 402] width 194 height 595
click at [87, 227] on p "Documents" at bounding box center [87, 224] width 64 height 14
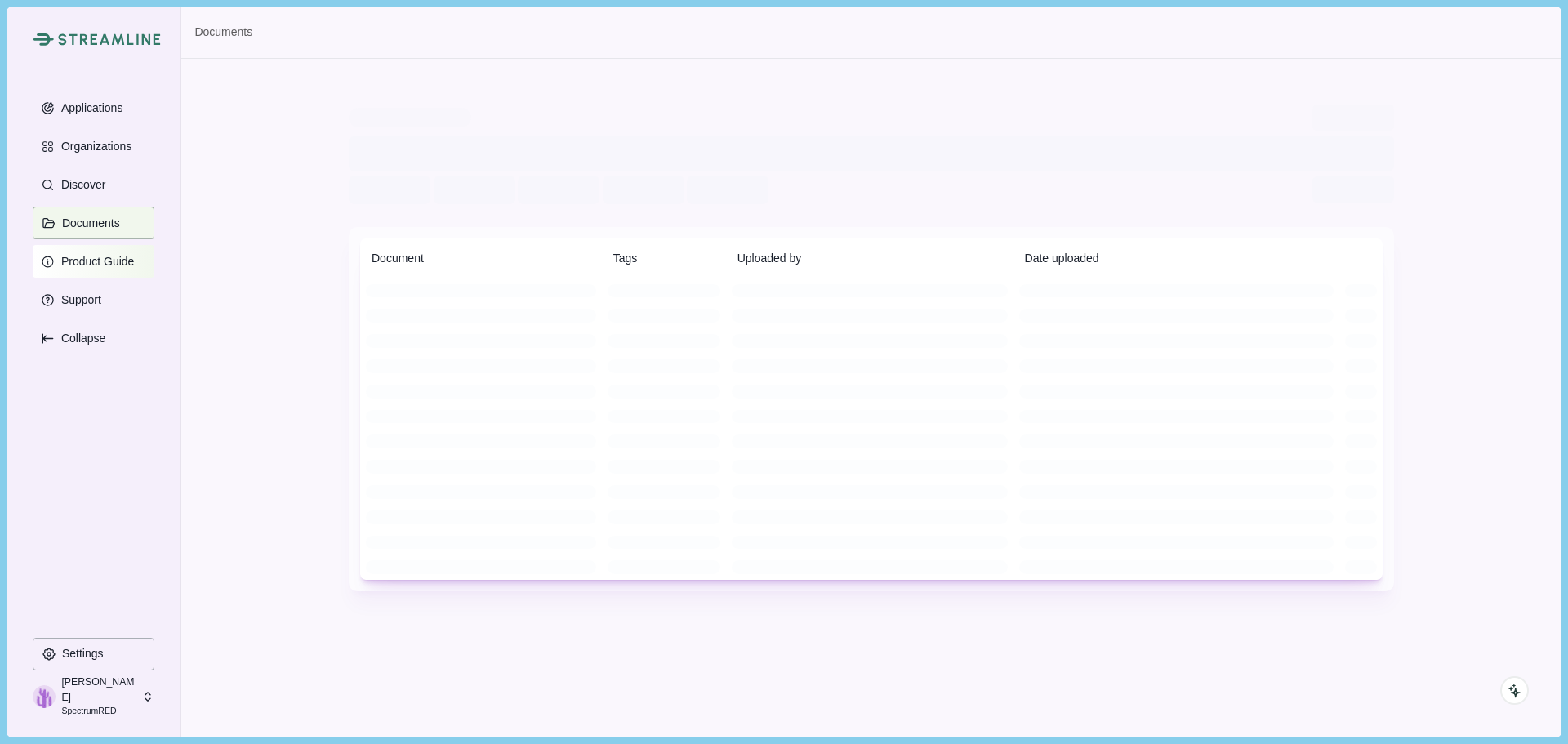
click at [92, 263] on p "Product Guide" at bounding box center [95, 262] width 79 height 14
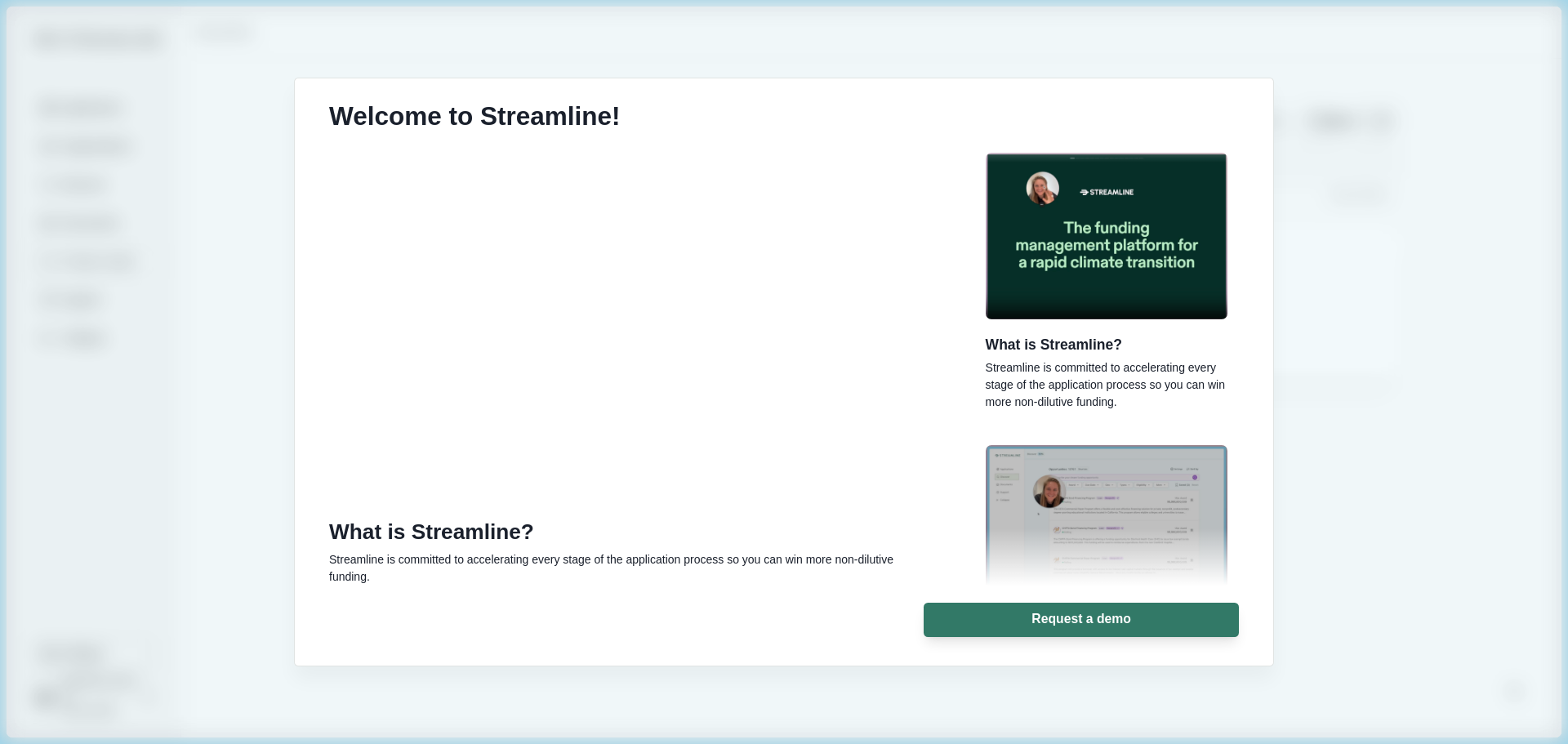
click at [140, 333] on div "Welcome to Streamline! What is Streamline? Streamline is committed to accelerat…" at bounding box center [784, 372] width 1568 height 744
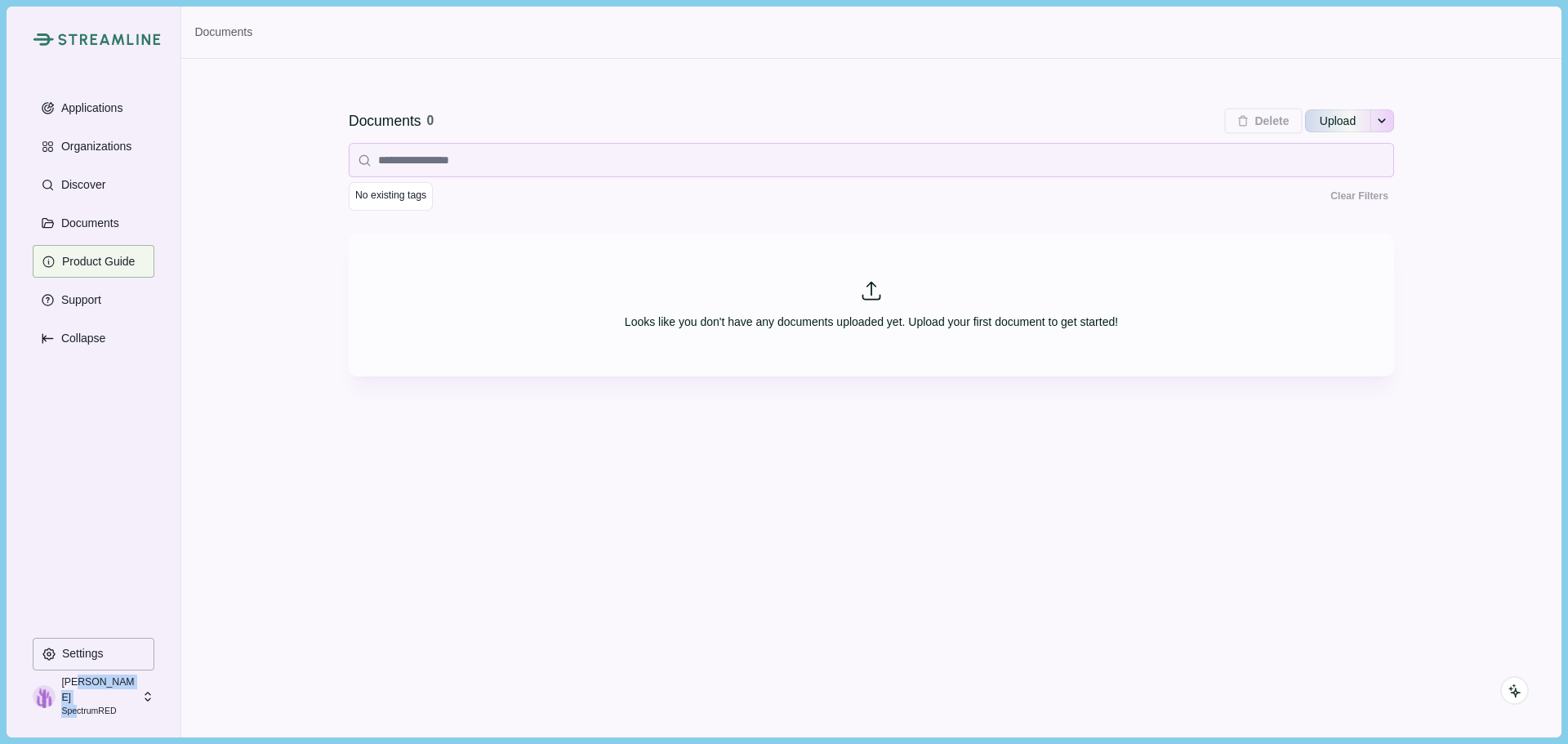
click at [77, 696] on div "April Peery SpectrumRED" at bounding box center [98, 696] width 75 height 44
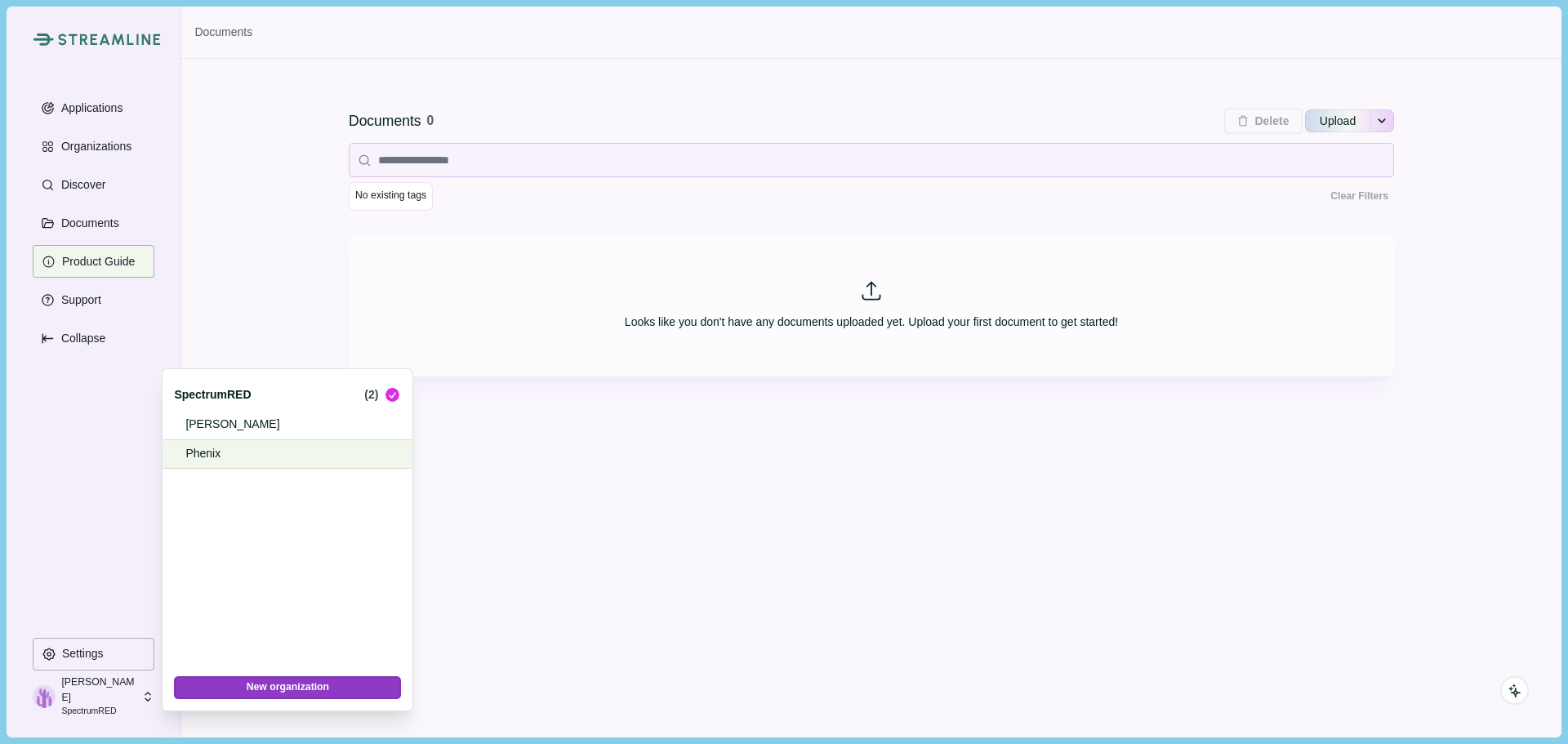
click at [230, 459] on p "Phenix" at bounding box center [285, 454] width 198 height 17
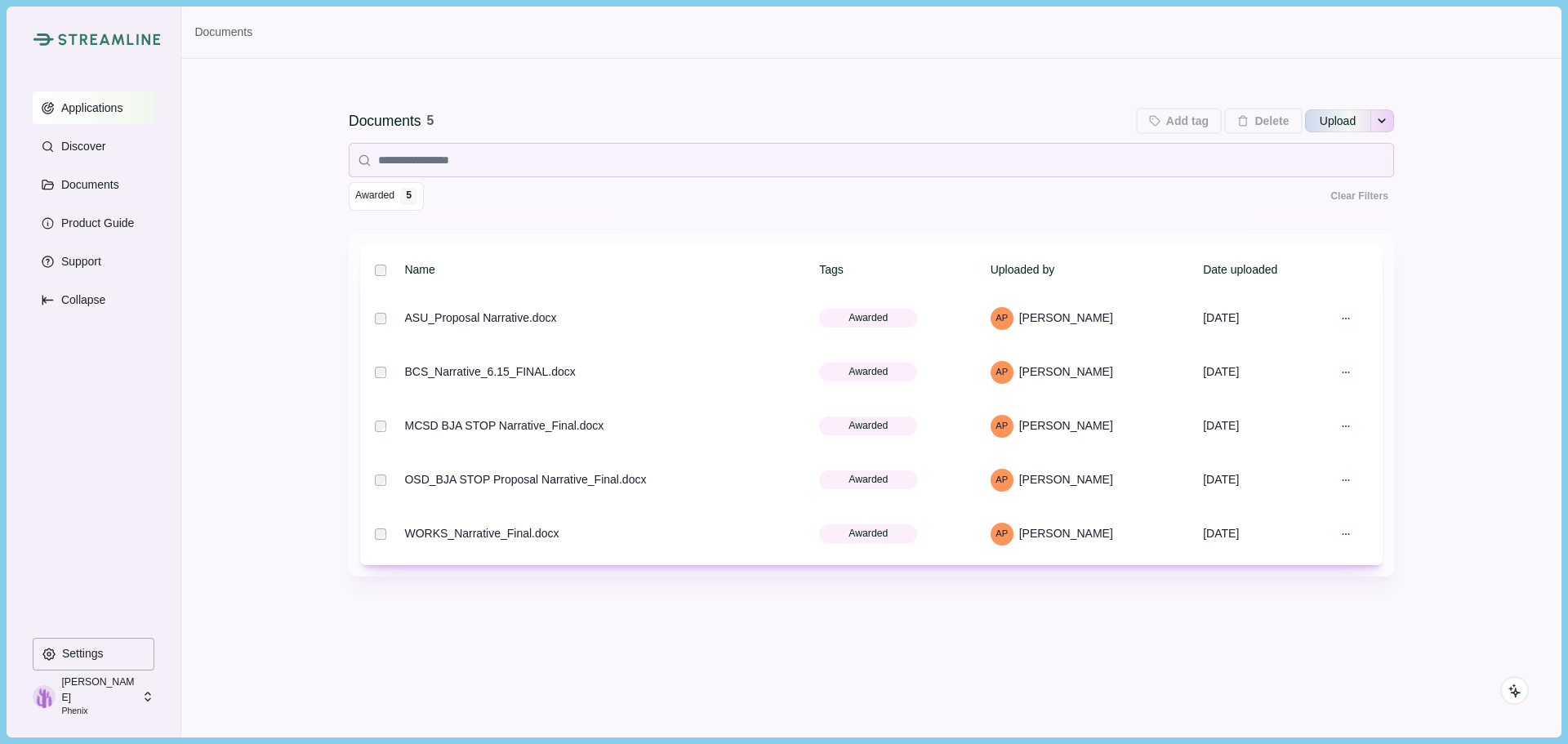
click at [97, 103] on p "Applications" at bounding box center [90, 108] width 68 height 14
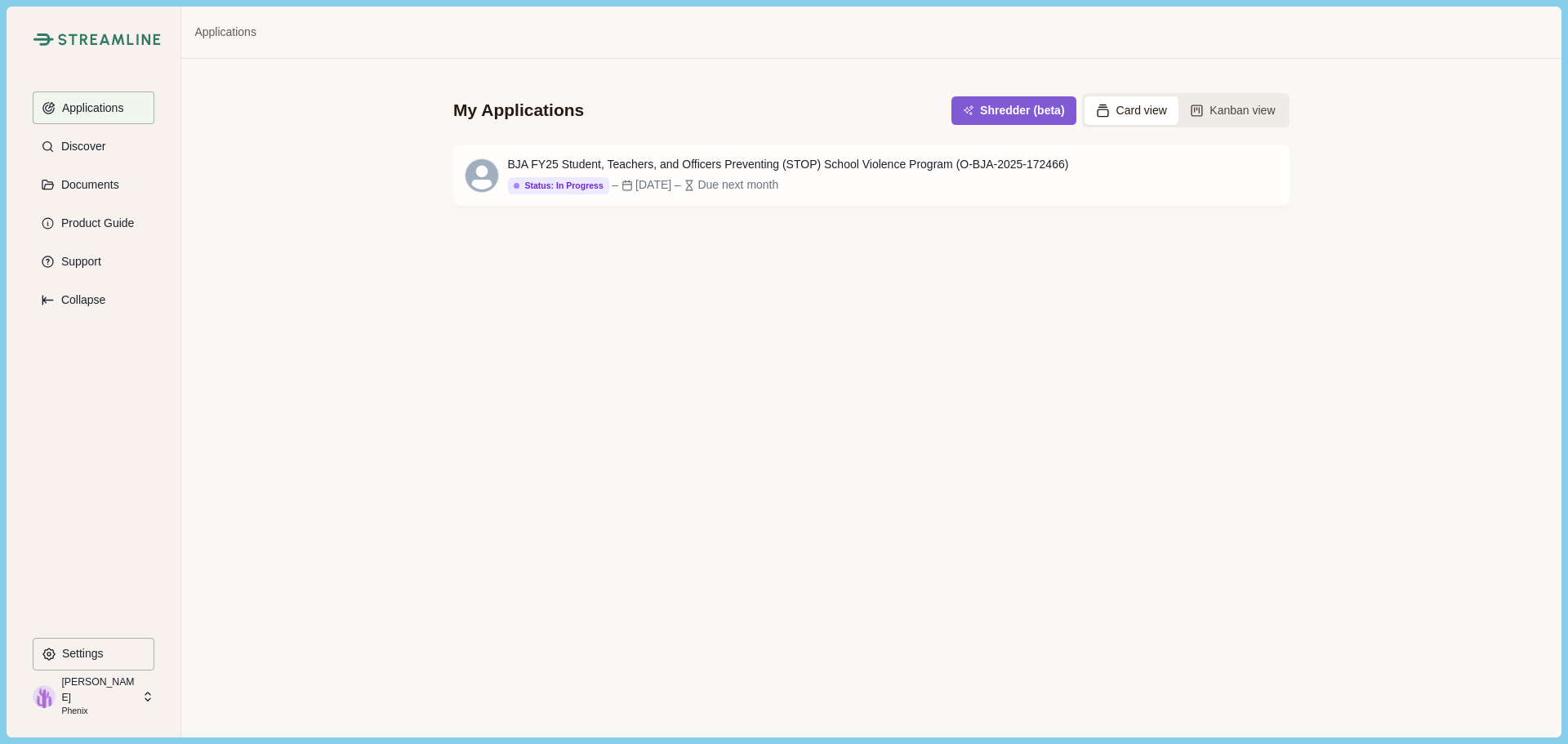
click at [1128, 111] on button "Card view" at bounding box center [1132, 111] width 94 height 29
click at [1228, 110] on button "Kanban view" at bounding box center [1233, 111] width 109 height 29
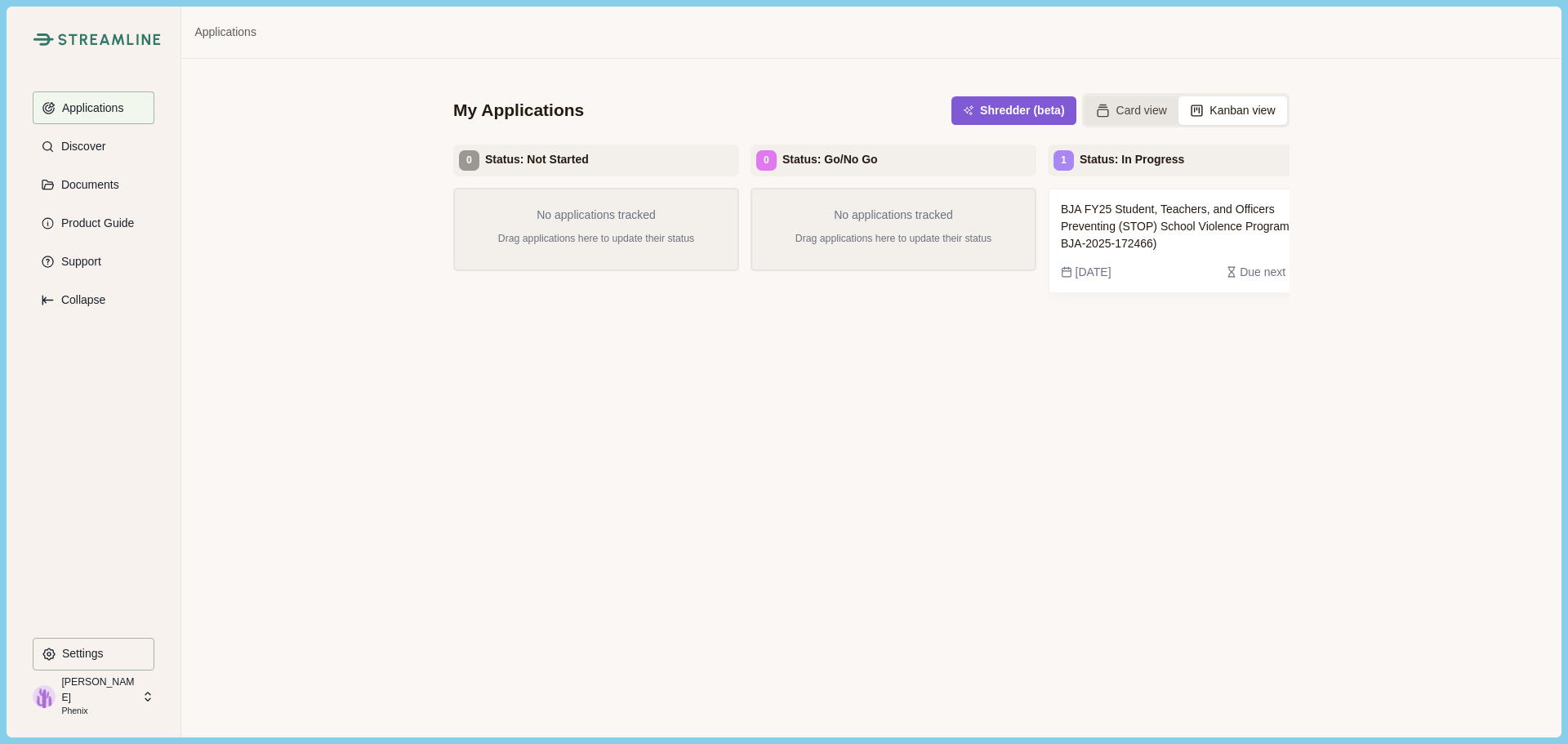
click at [1119, 104] on button "Card view" at bounding box center [1132, 111] width 94 height 29
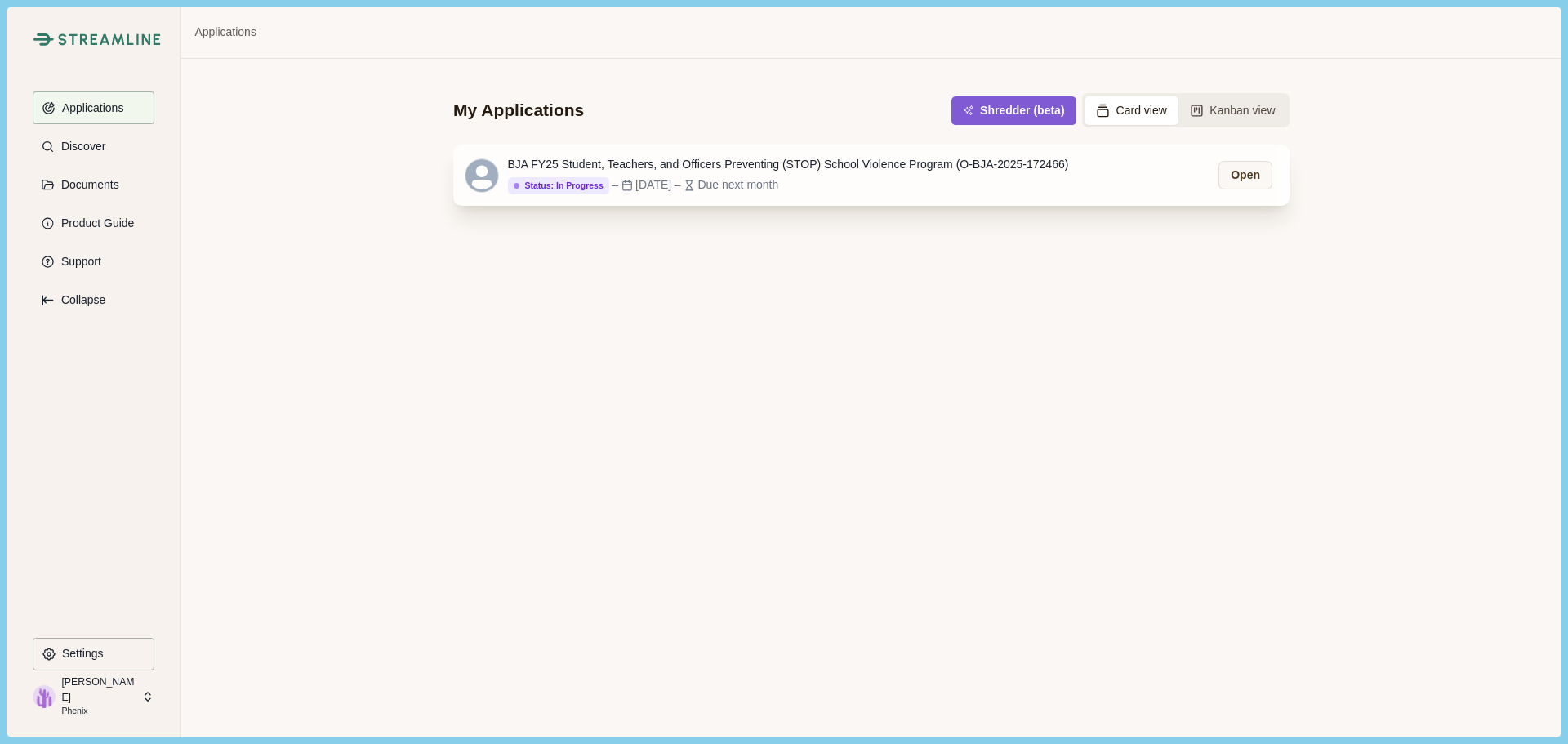
click at [659, 164] on div "BJA FY25 Student, Teachers, and Officers Preventing (STOP) School Violence Prog…" at bounding box center [788, 164] width 561 height 17
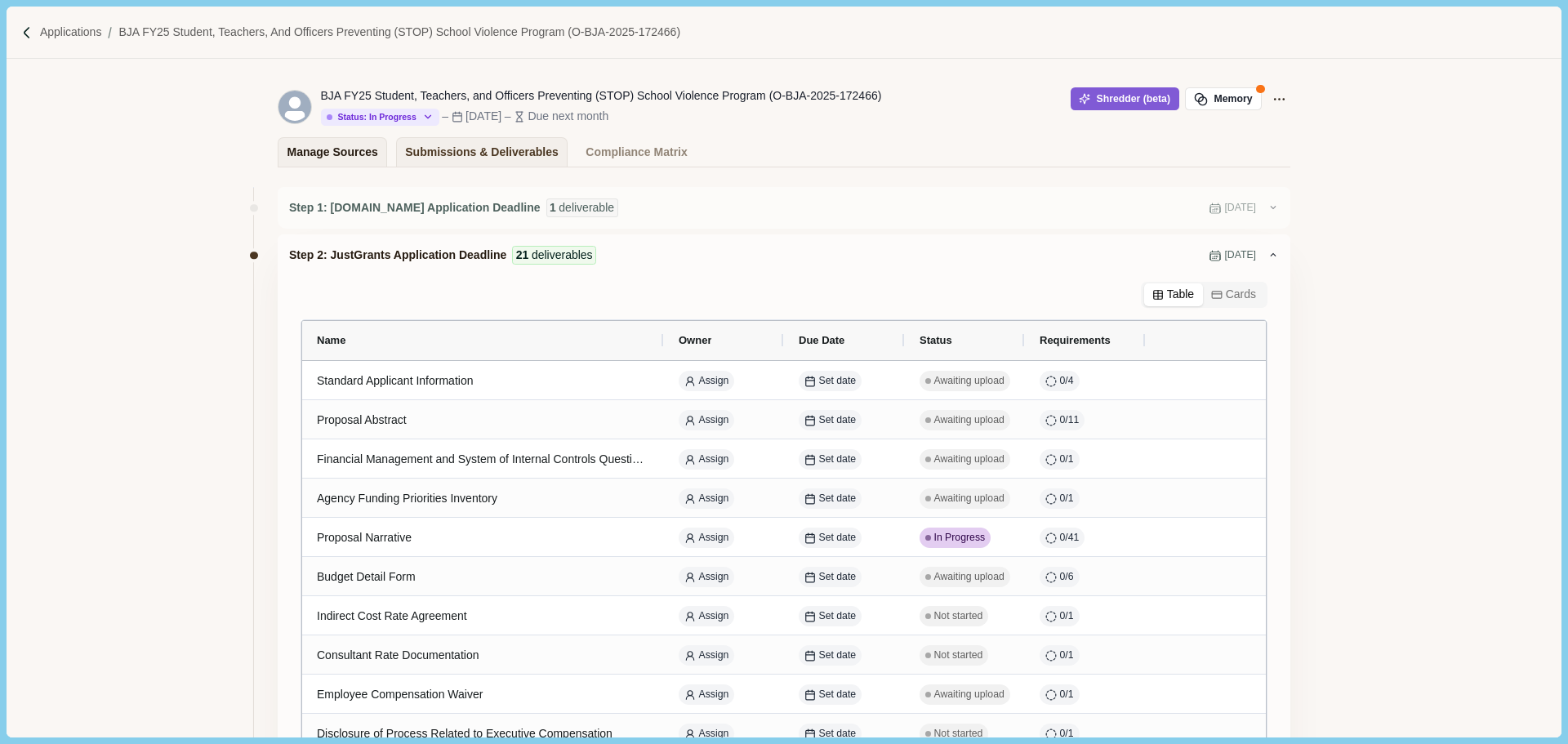
click at [328, 156] on div "Manage Sources" at bounding box center [332, 152] width 90 height 29
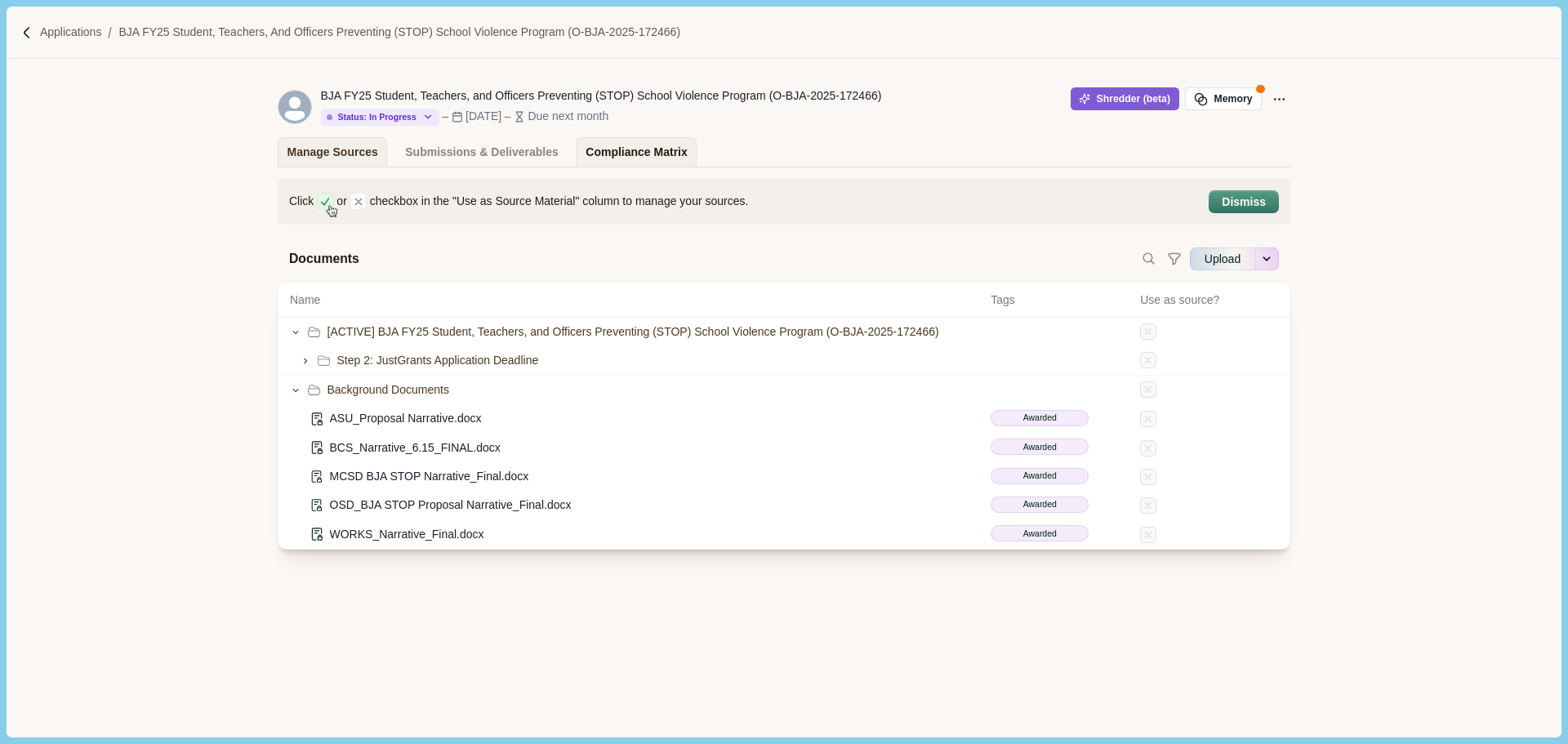
click at [626, 152] on div "Compliance Matrix" at bounding box center [636, 152] width 101 height 29
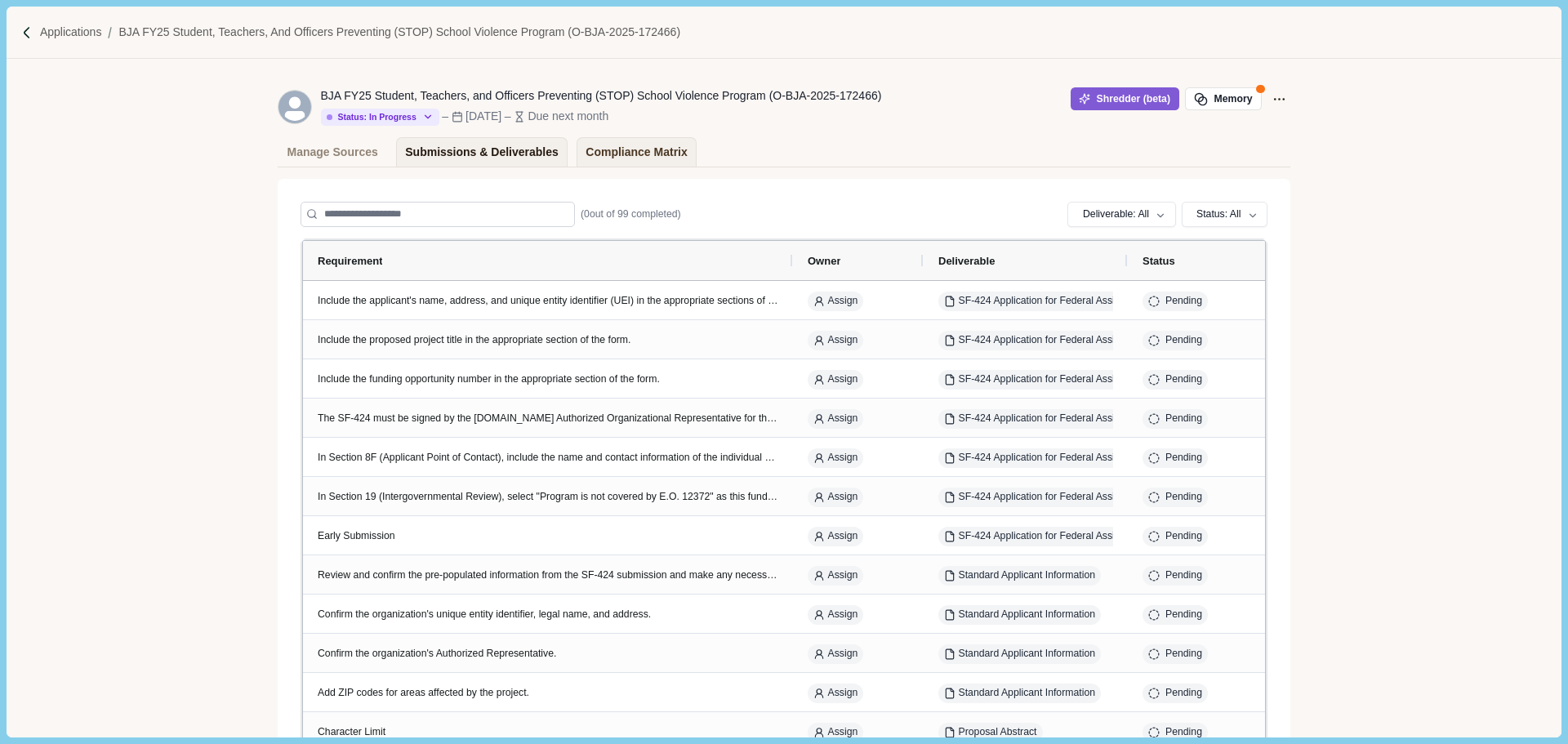
click at [488, 153] on div "Submissions & Deliverables" at bounding box center [482, 152] width 153 height 29
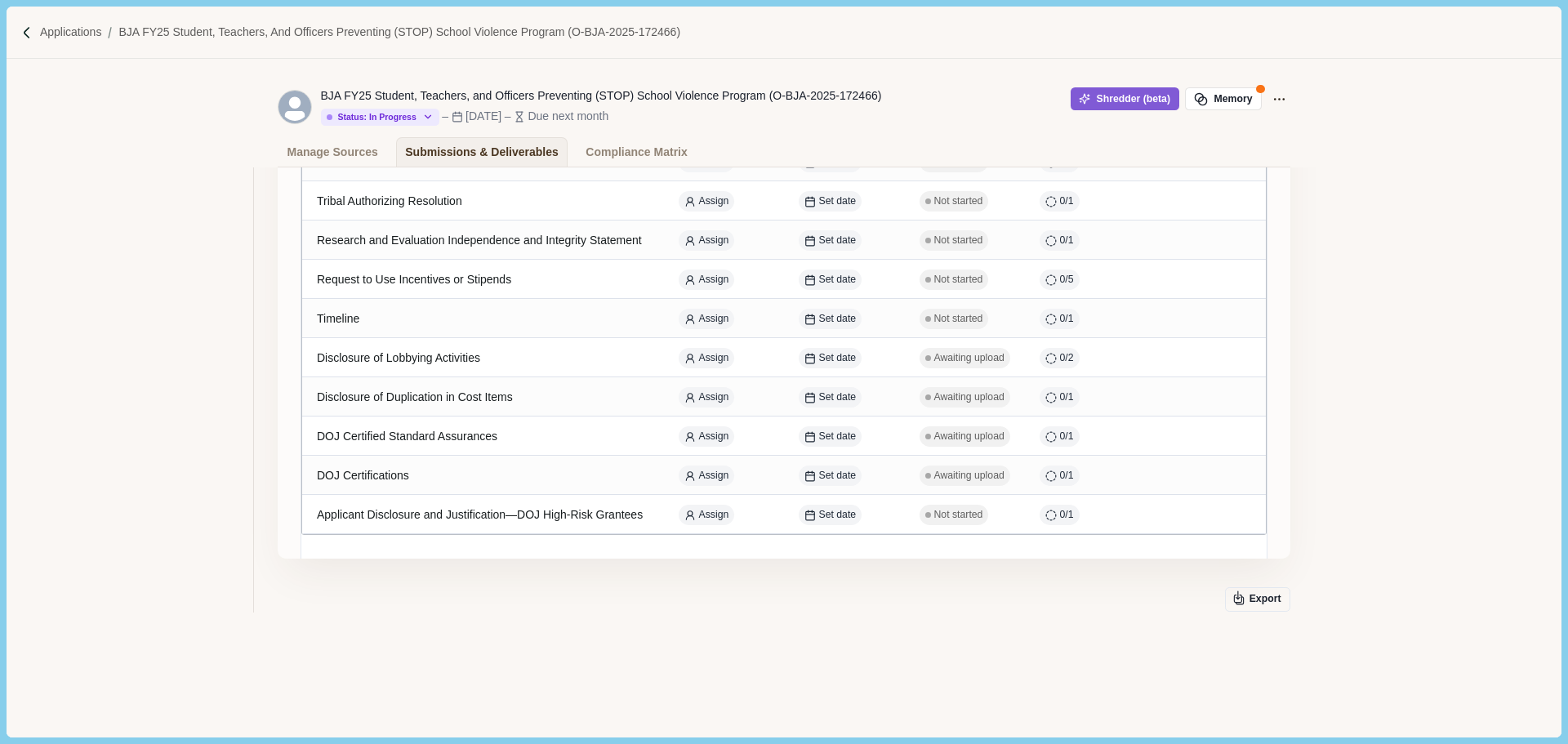
scroll to position [569, 0]
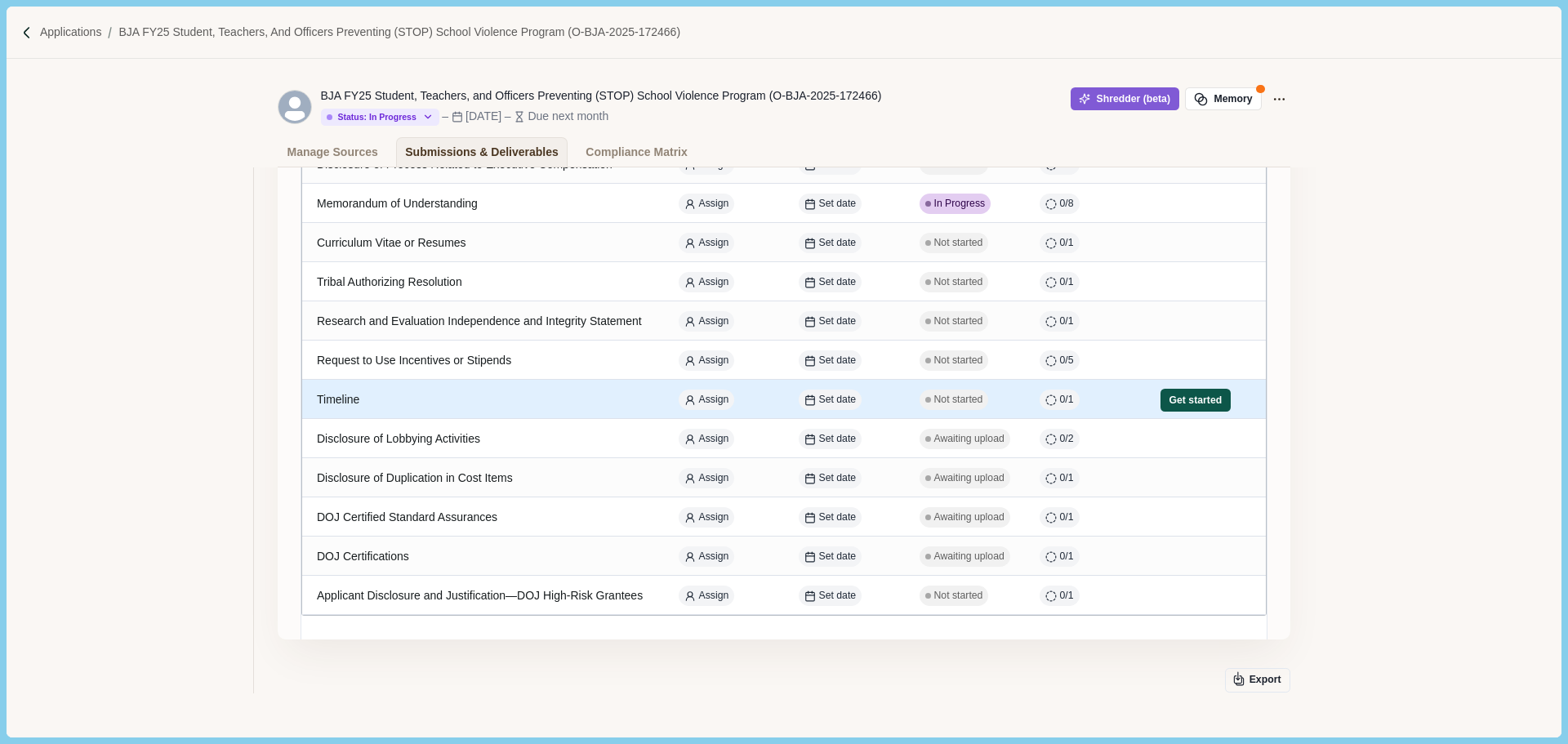
click at [1210, 402] on button "Get started" at bounding box center [1196, 400] width 70 height 23
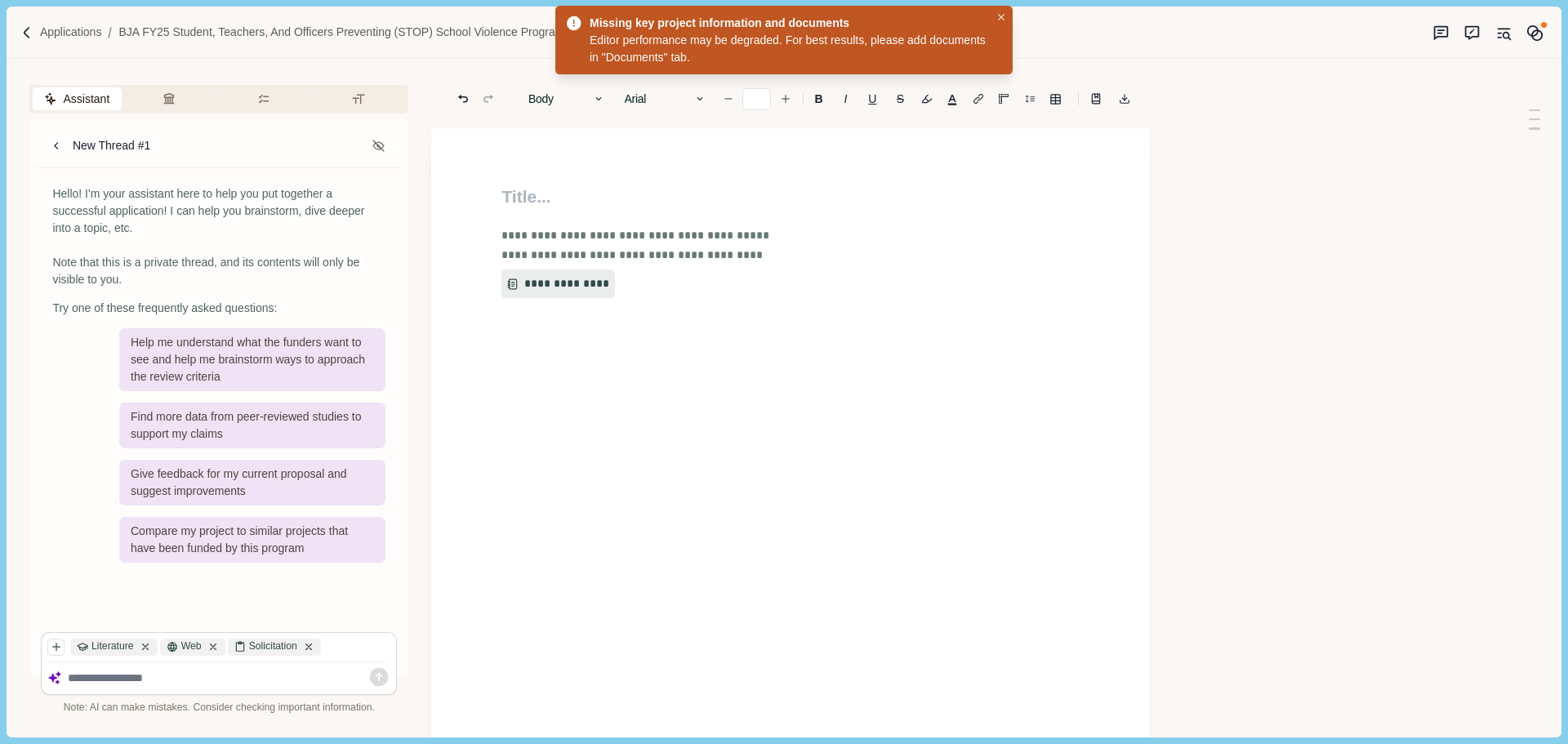
type input "**"
click at [546, 284] on button "**********" at bounding box center [552, 285] width 104 height 30
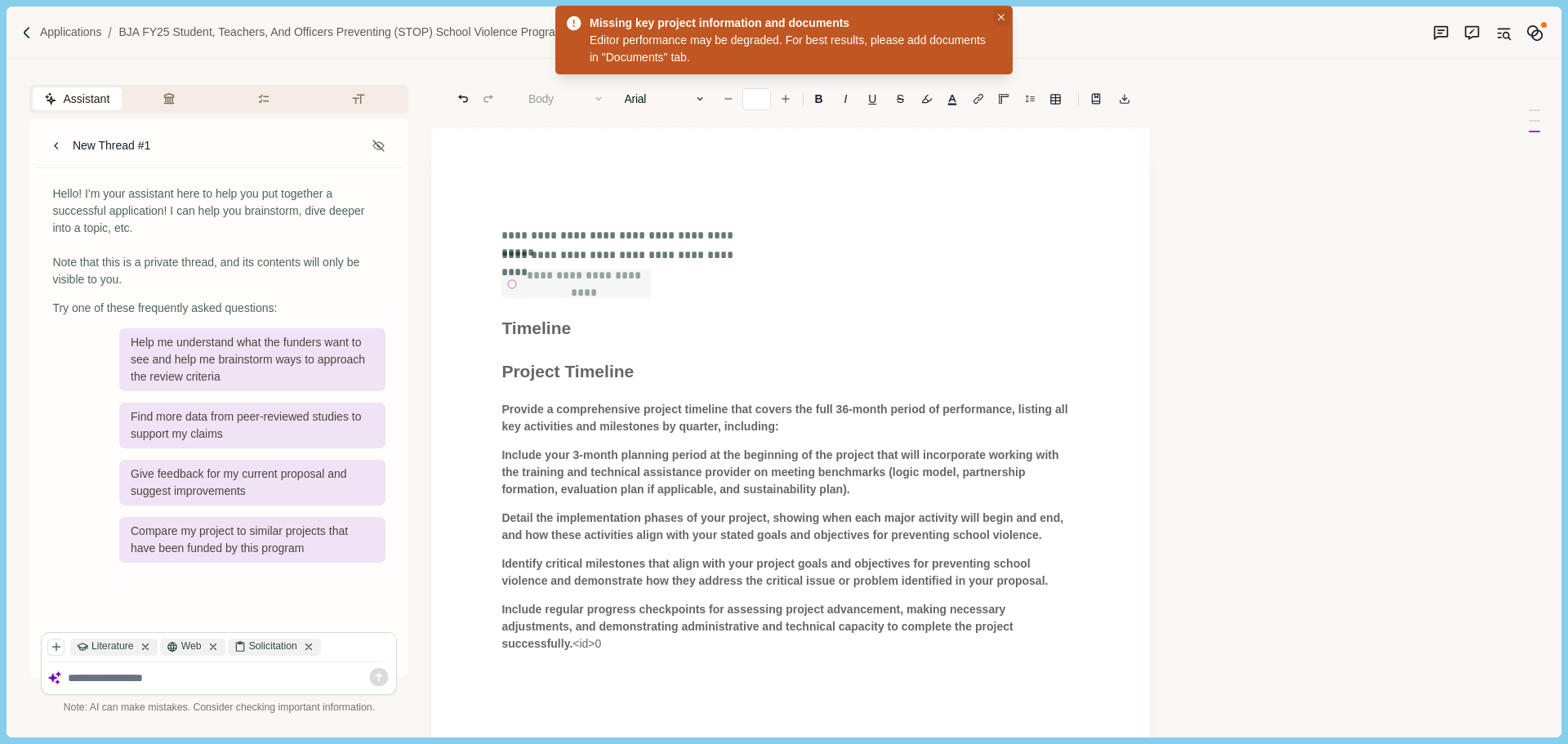
click at [1002, 14] on icon "Close" at bounding box center [1002, 17] width 7 height 7
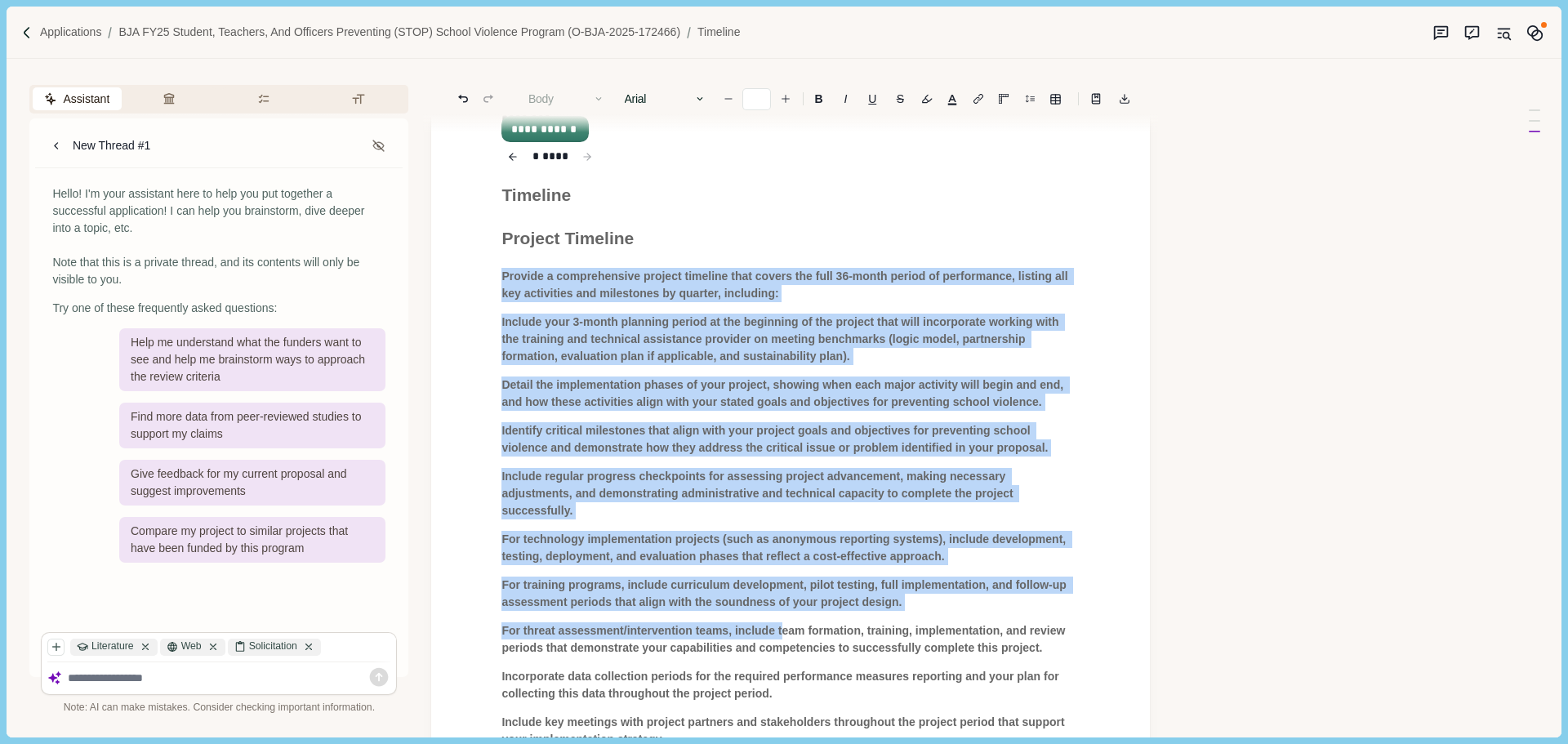
scroll to position [572, 0]
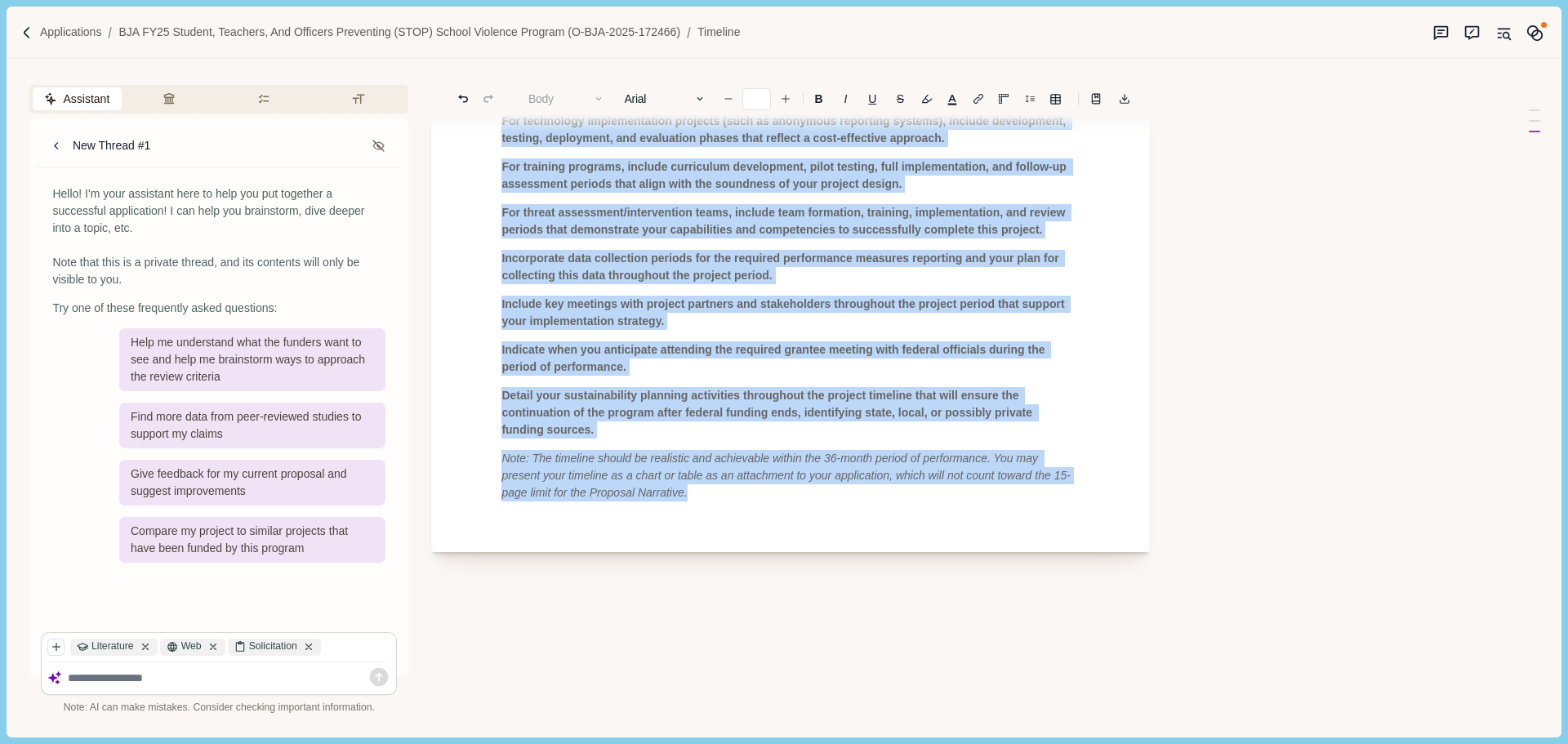
drag, startPoint x: 502, startPoint y: 430, endPoint x: 801, endPoint y: 611, distance: 349.5
click at [801, 611] on div "**********" at bounding box center [791, 239] width 719 height 1506
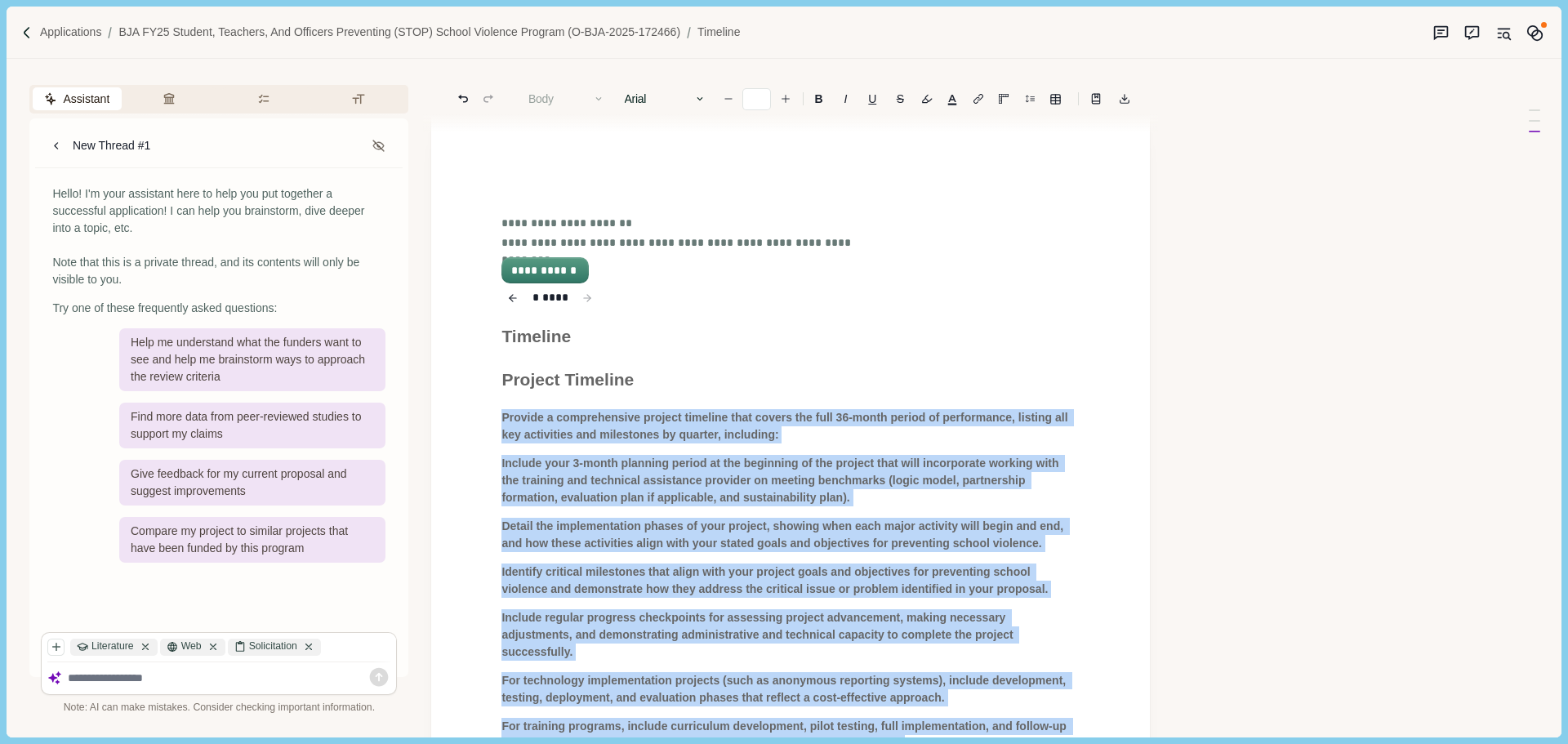
scroll to position [0, 0]
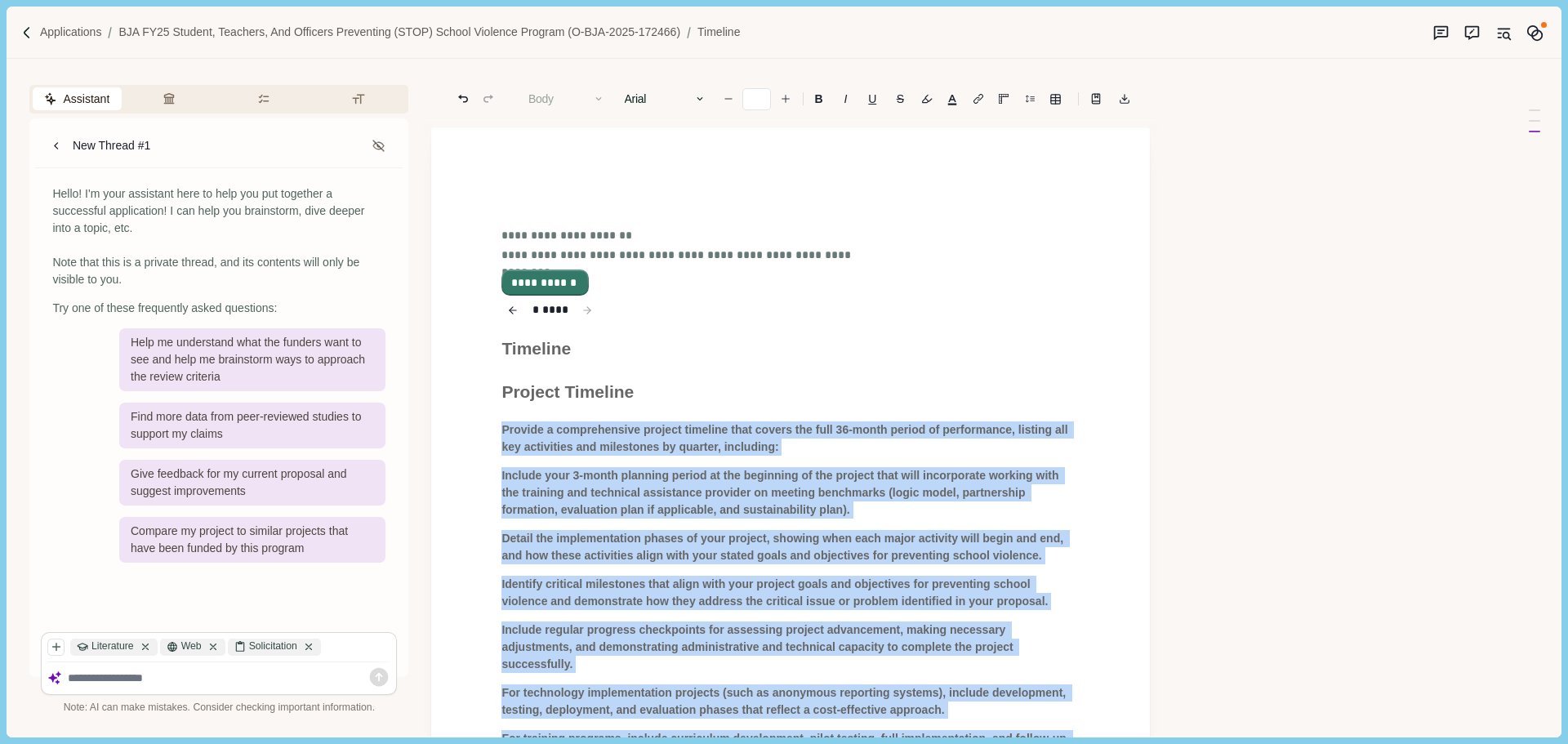
click at [553, 285] on button "**********" at bounding box center [545, 283] width 84 height 23
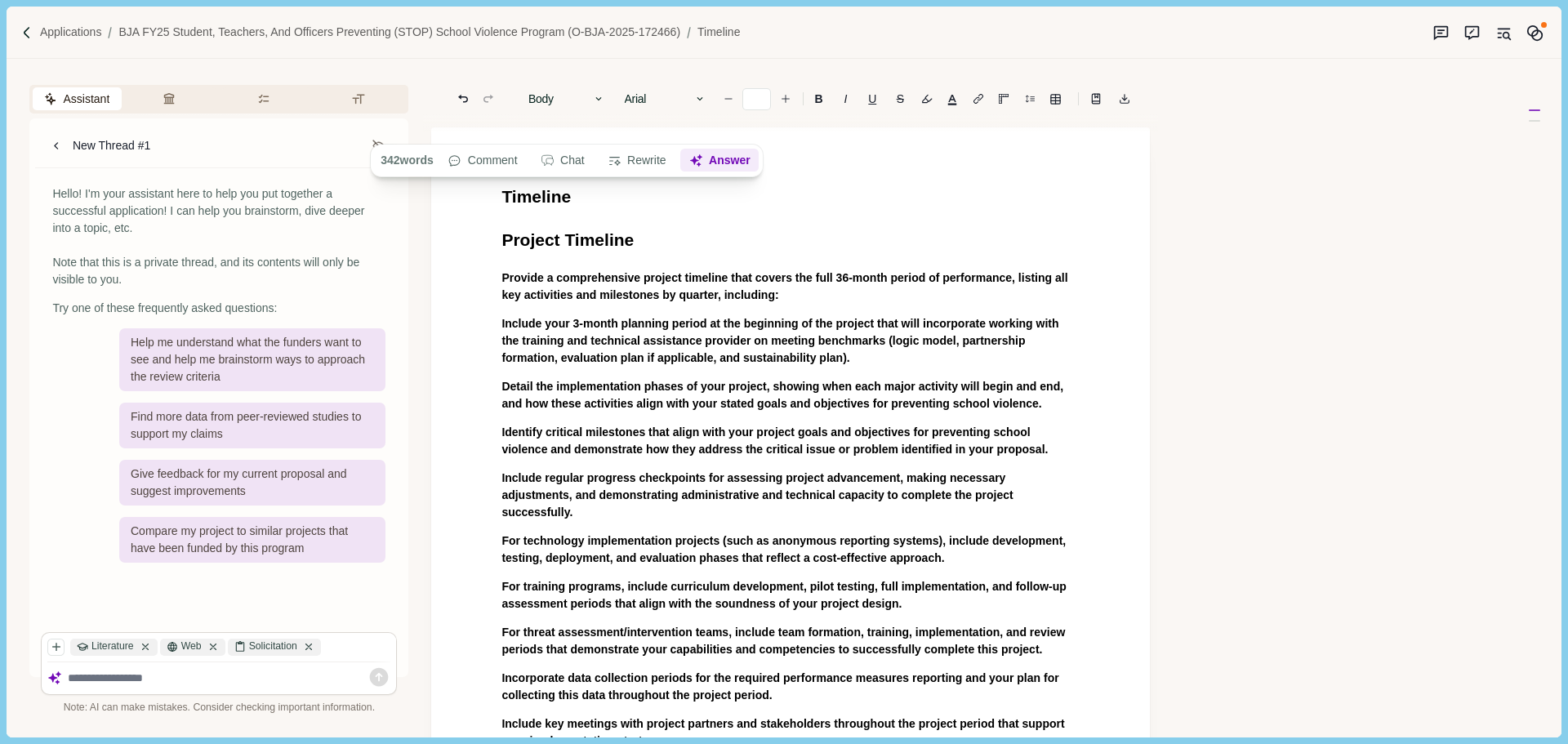
click at [722, 162] on button "Answer" at bounding box center [720, 161] width 78 height 23
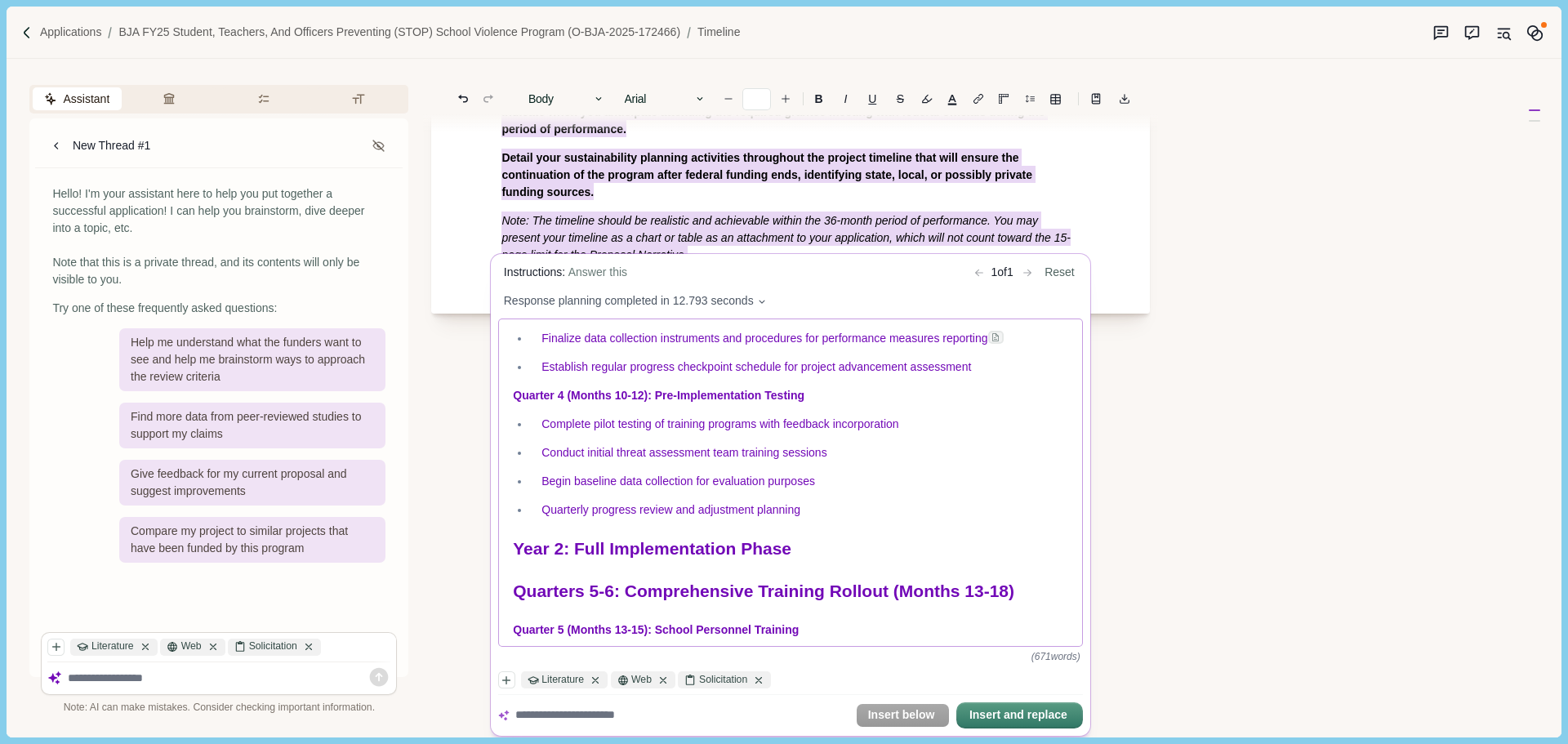
scroll to position [735, 0]
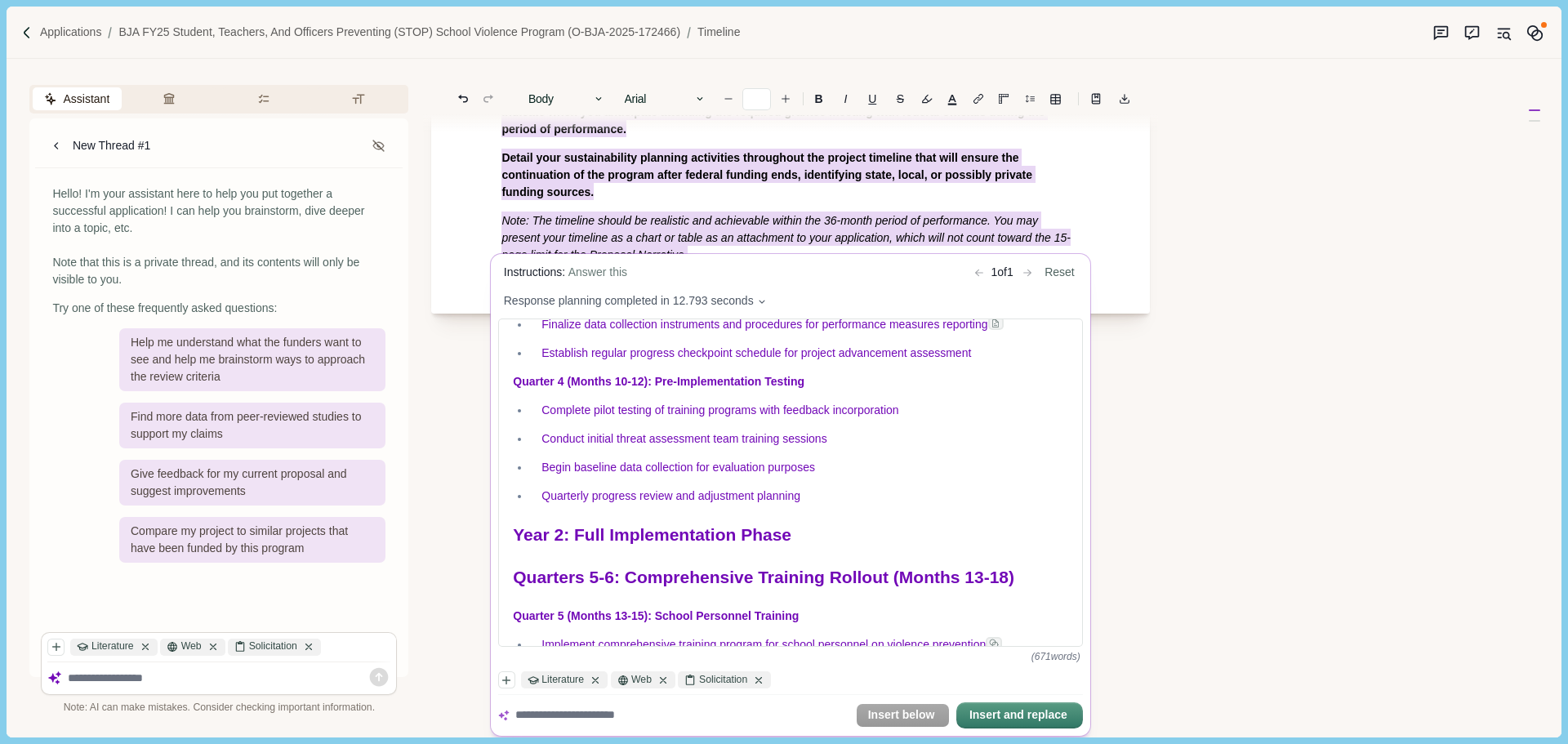
click at [582, 714] on textarea at bounding box center [682, 716] width 334 height 17
type textarea "**********"
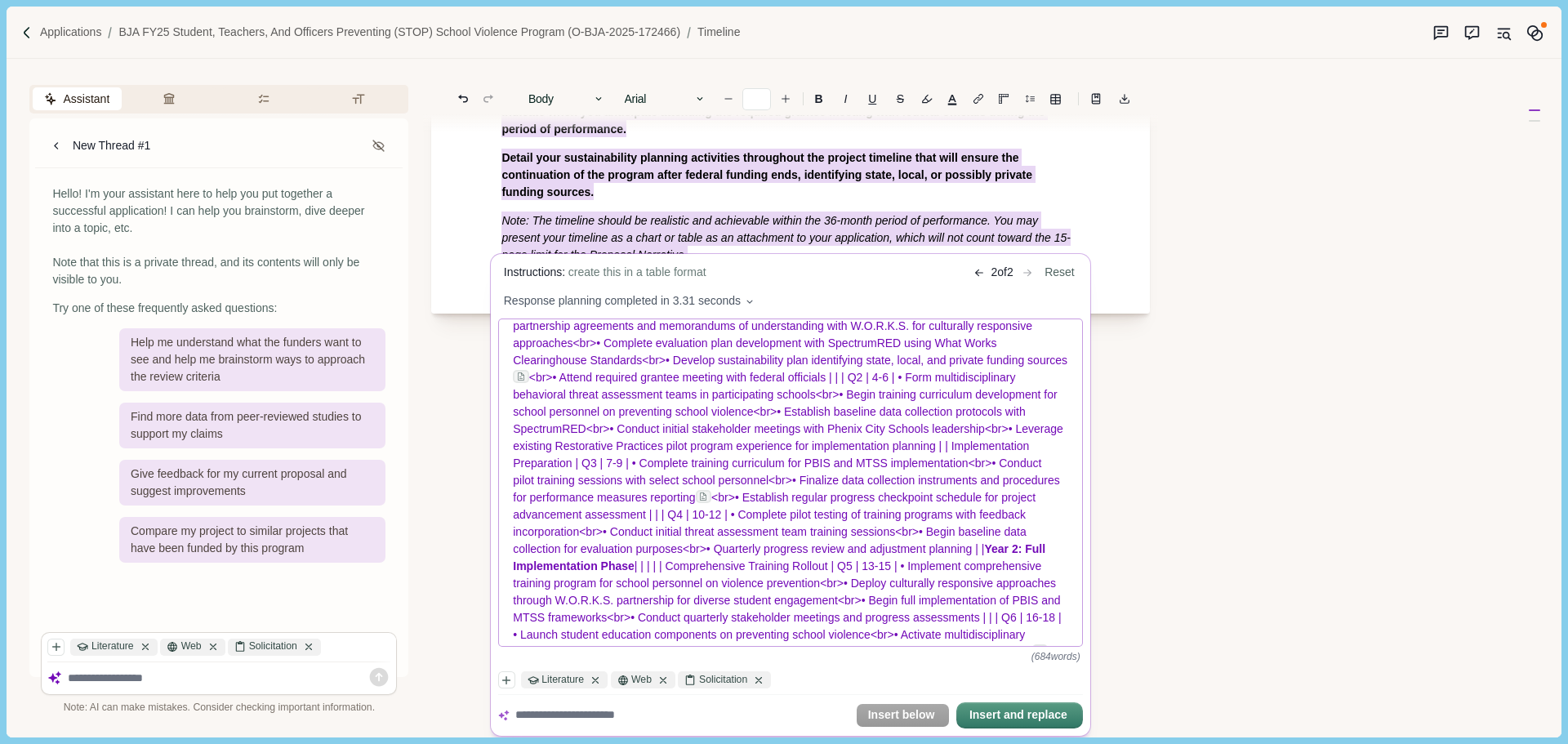
scroll to position [0, 0]
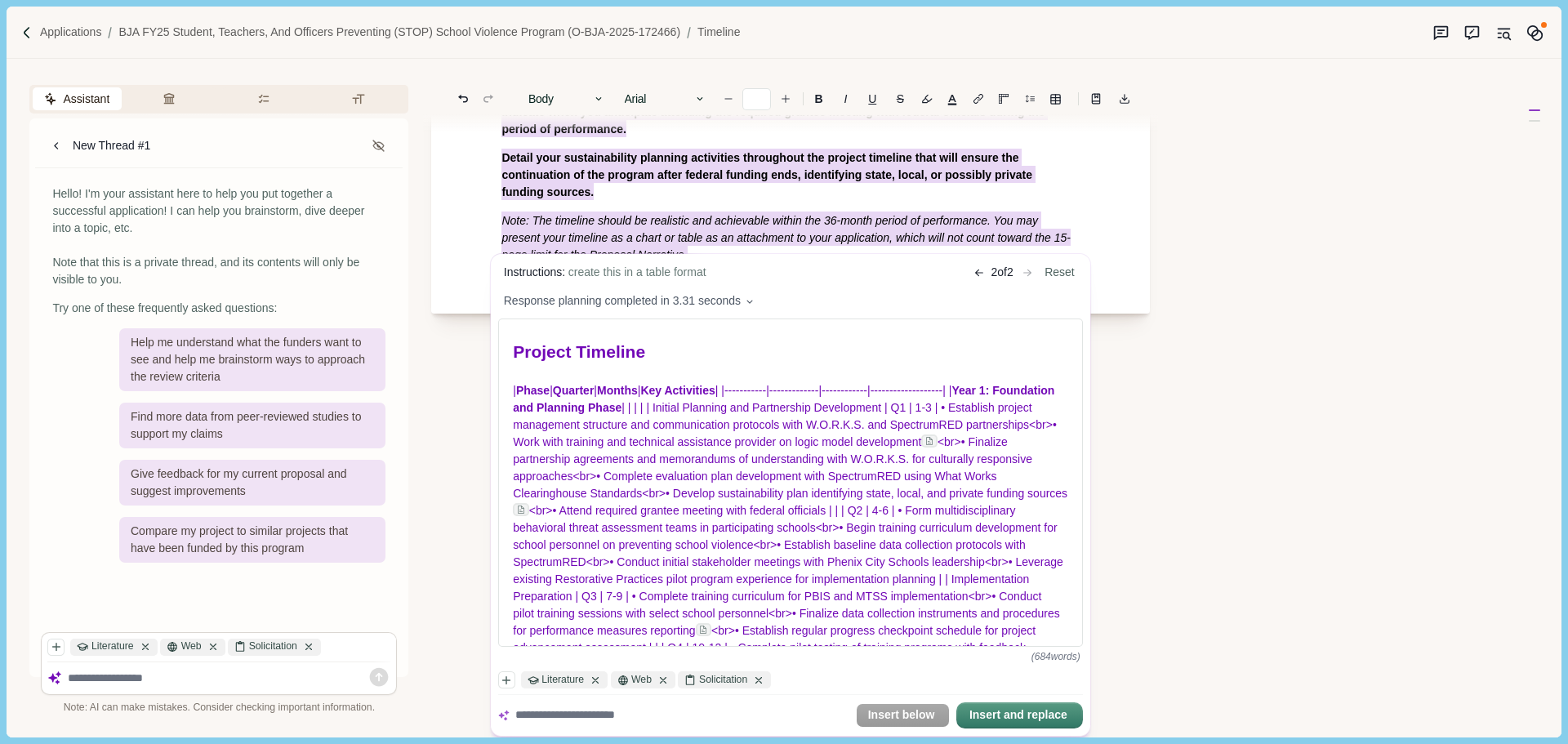
click at [611, 714] on textarea at bounding box center [682, 716] width 334 height 17
type textarea "**********"
click at [606, 714] on textarea at bounding box center [682, 716] width 334 height 17
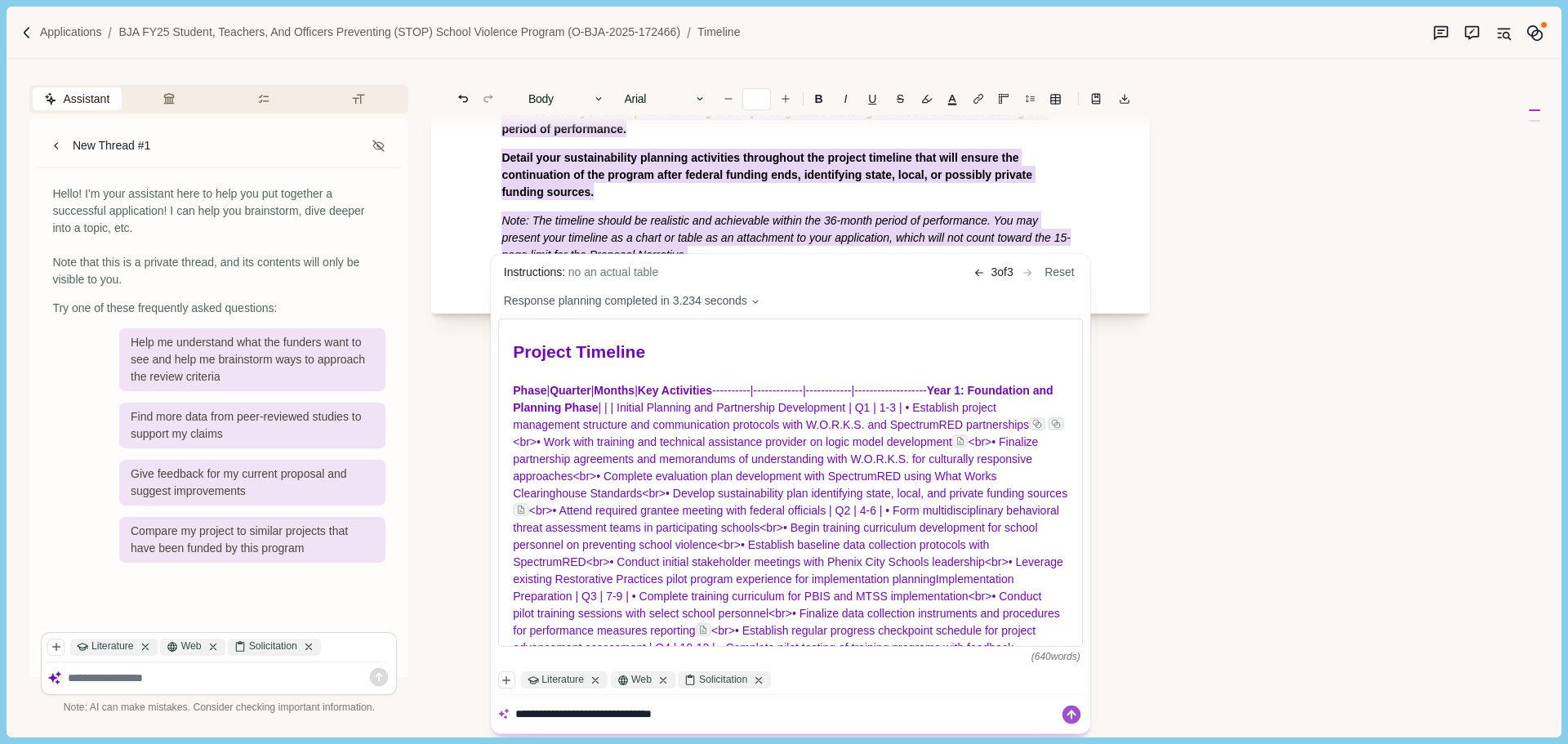
type textarea "**********"
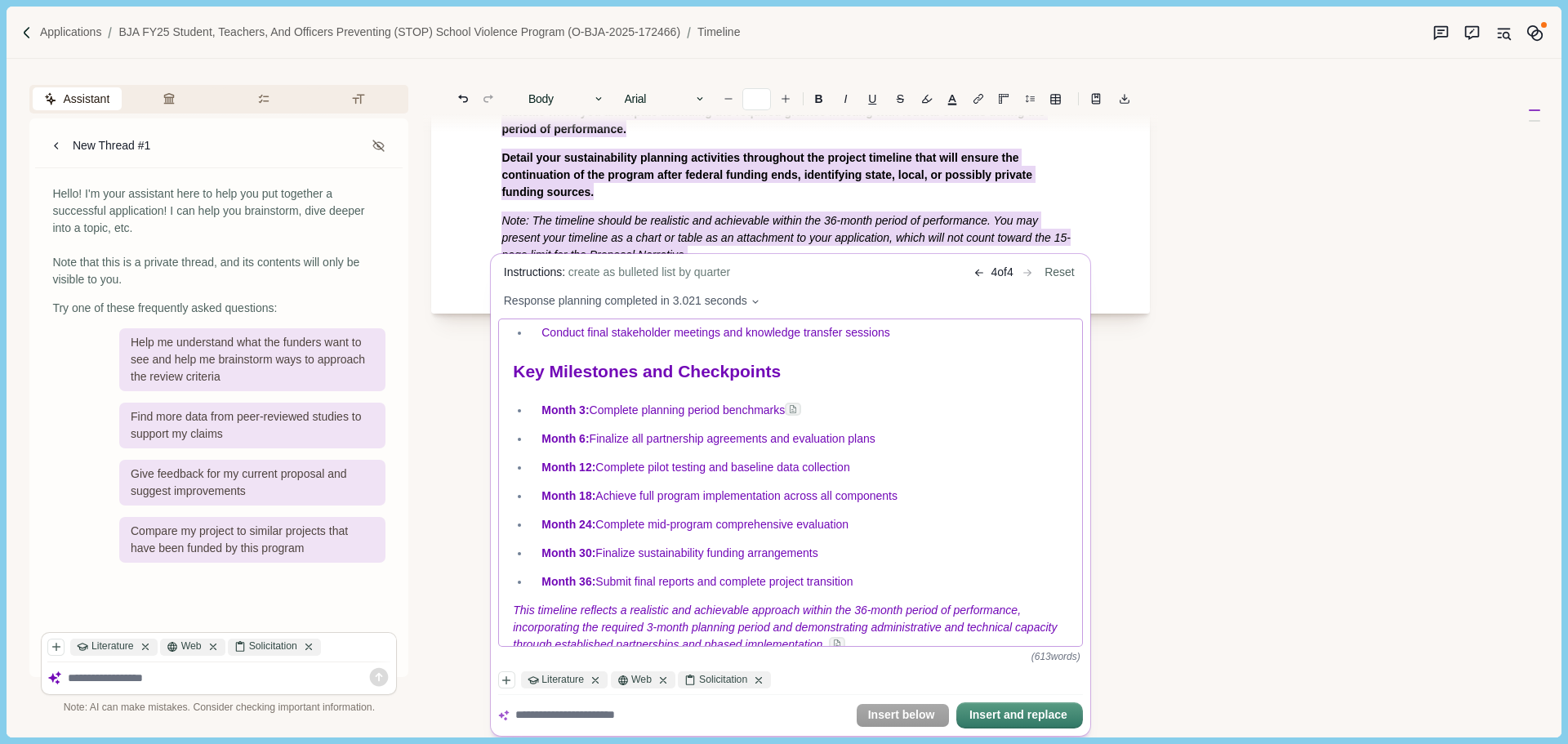
scroll to position [2350, 0]
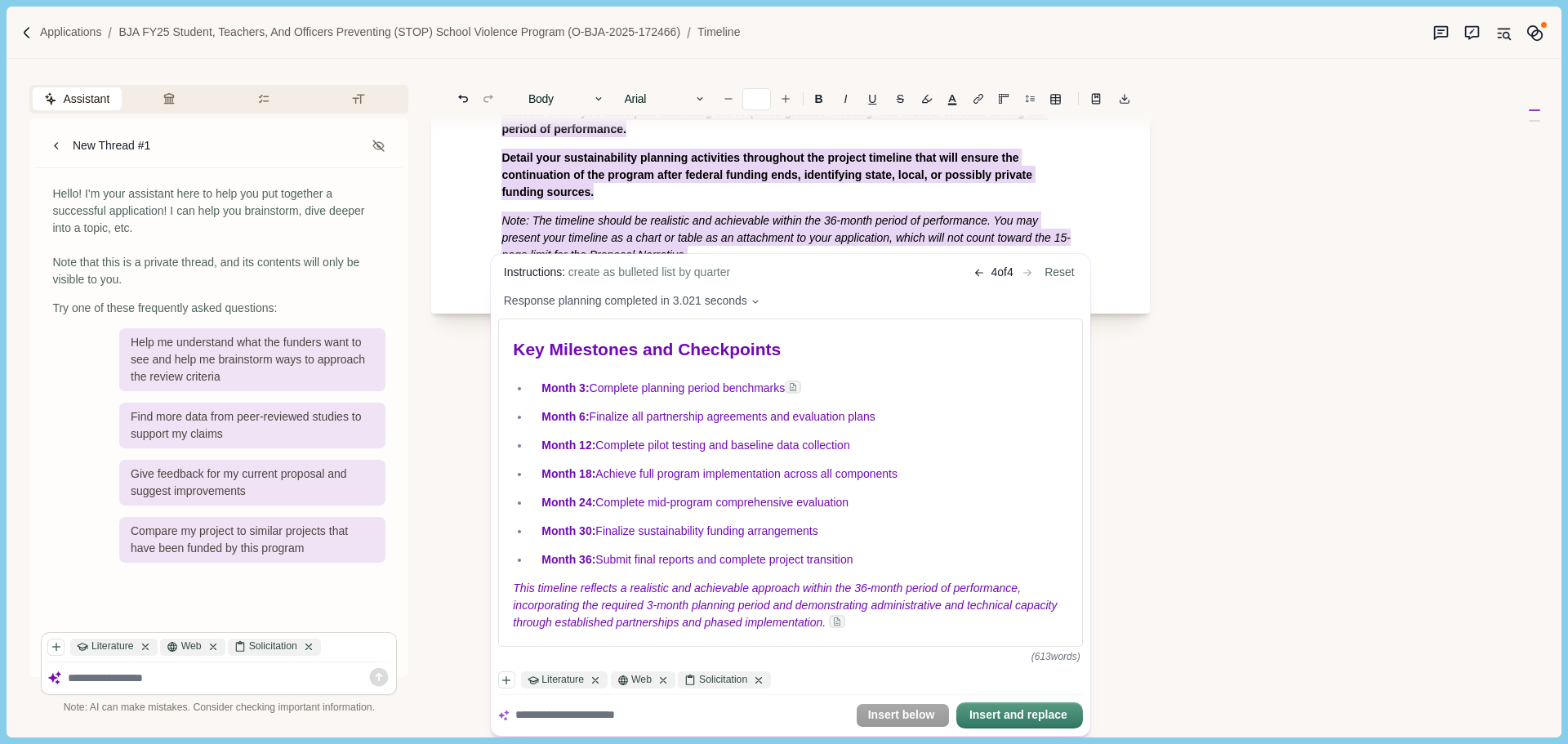
click at [472, 447] on body "Applications BJA FY25 Student, Teachers, and Officers Preventing (STOP) School …" at bounding box center [784, 372] width 1568 height 744
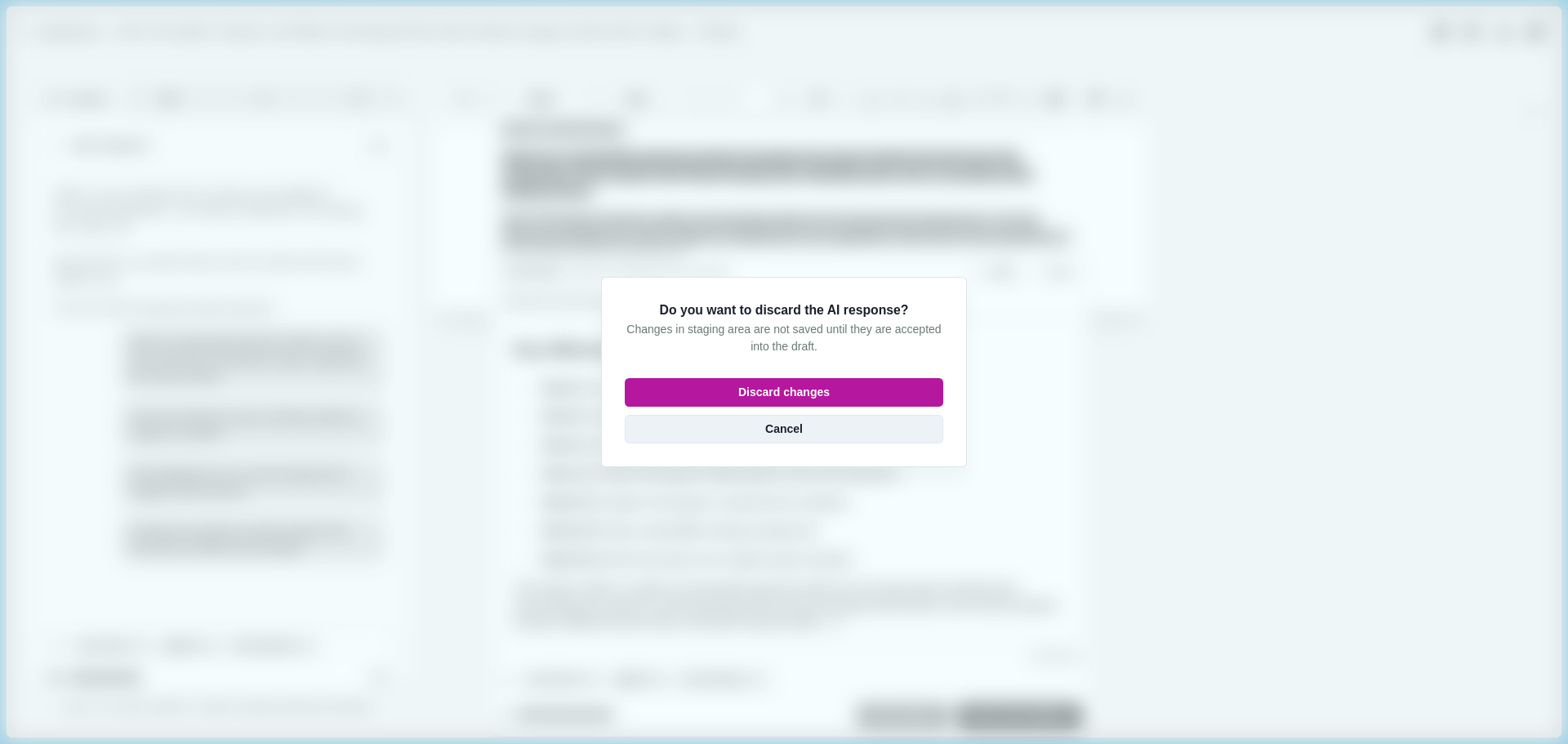
click at [742, 436] on button "Cancel" at bounding box center [784, 429] width 318 height 29
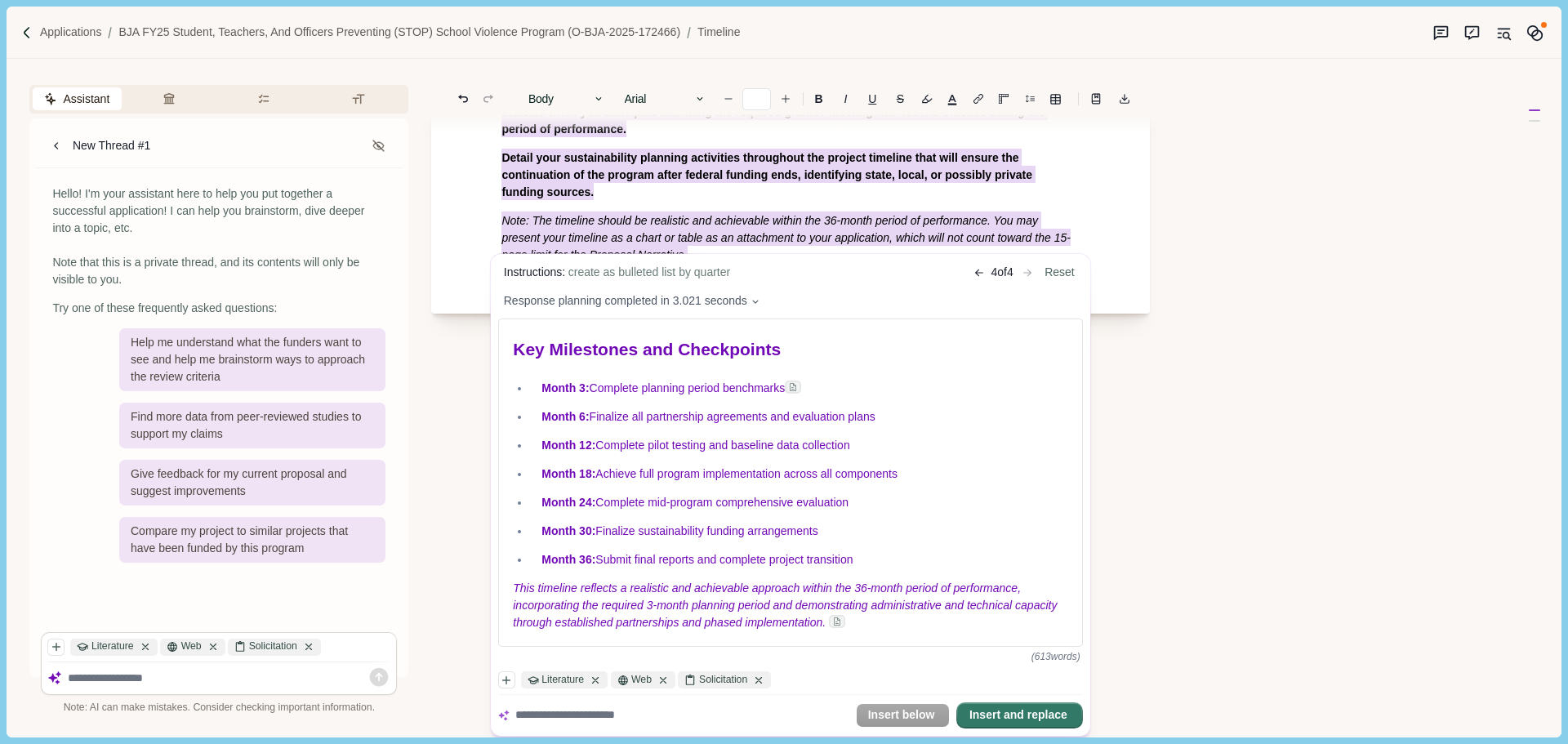
click at [1031, 710] on button "Insert and replace" at bounding box center [1020, 715] width 124 height 23
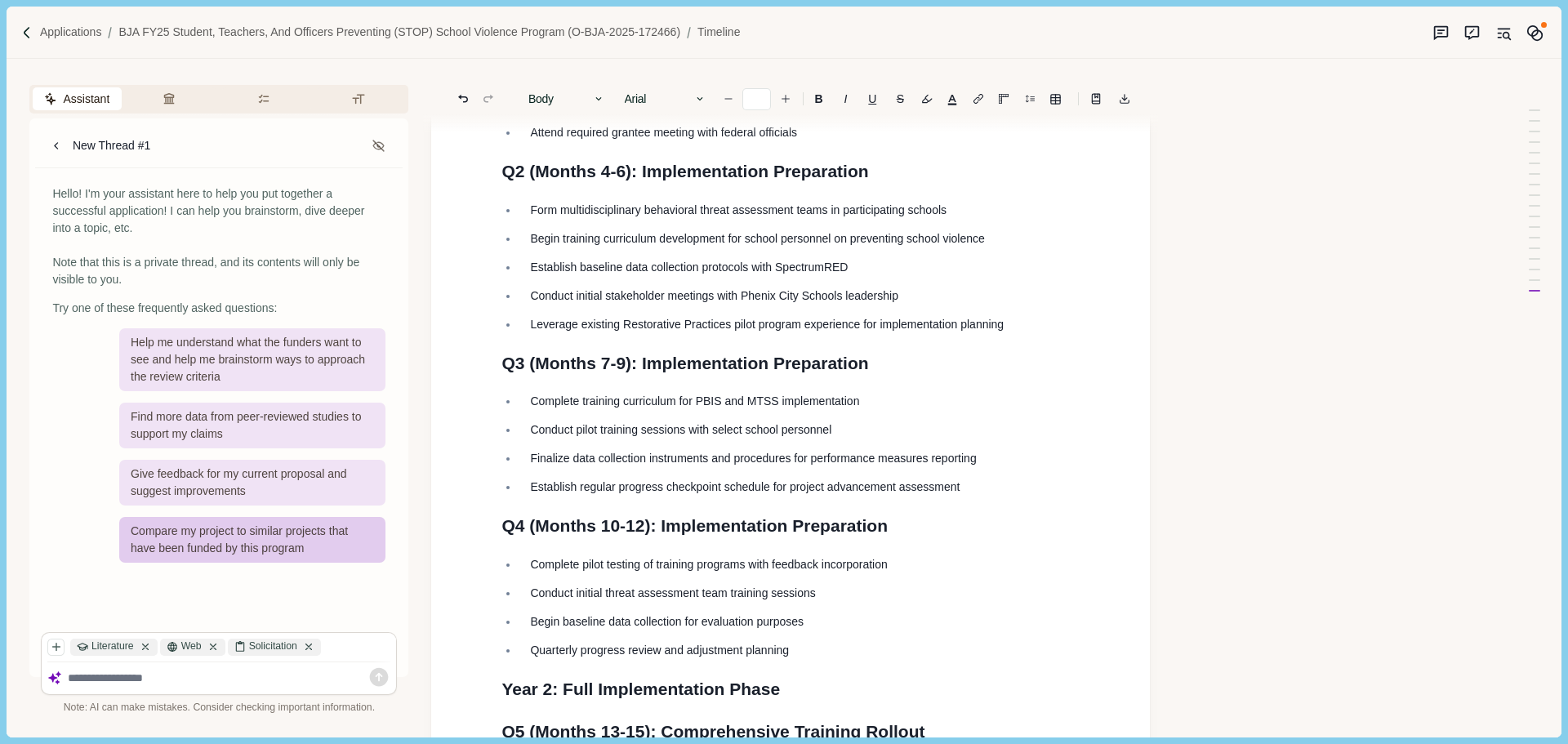
scroll to position [0, 0]
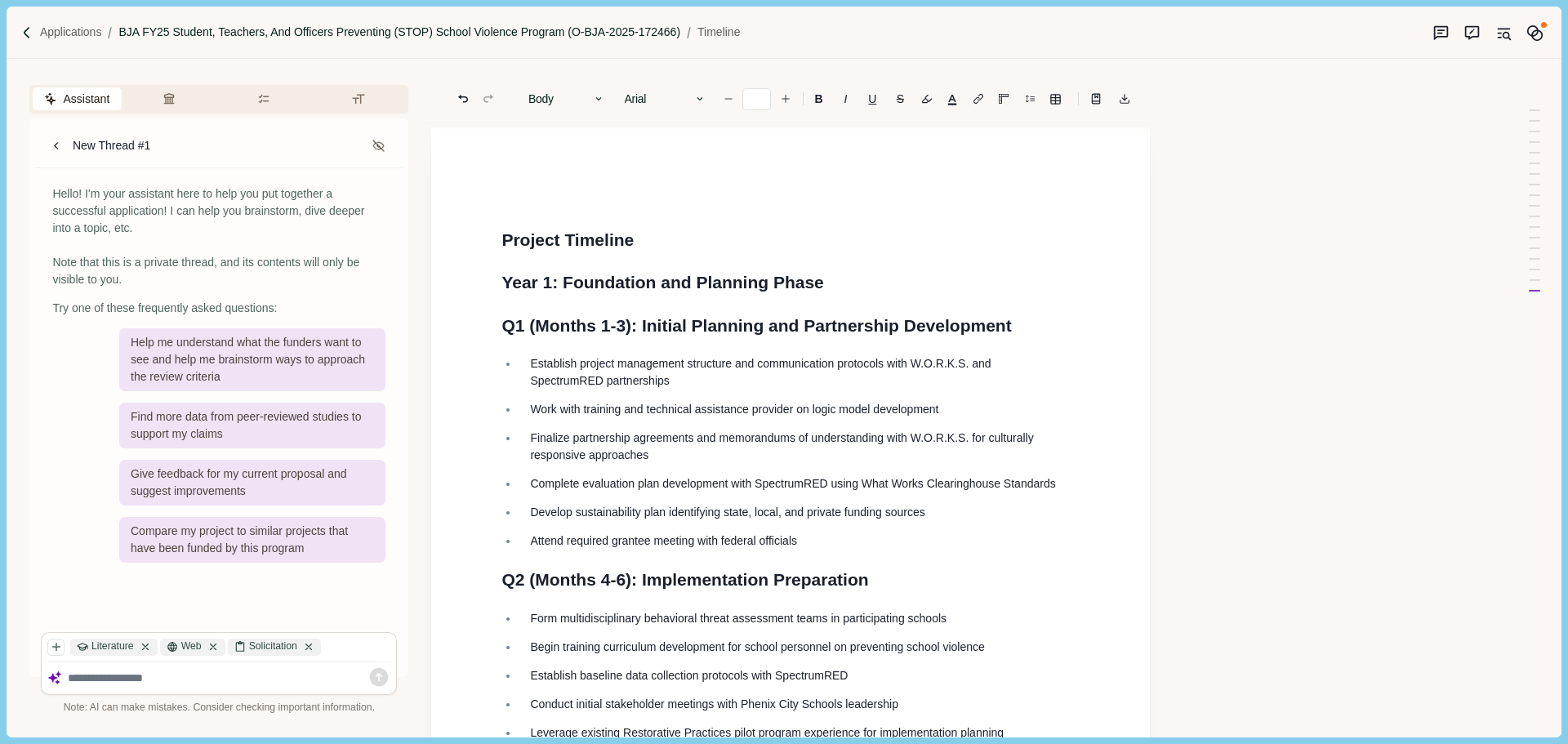
click at [158, 30] on p "BJA FY25 Student, Teachers, and Officers Preventing (STOP) School Violence Prog…" at bounding box center [399, 32] width 562 height 17
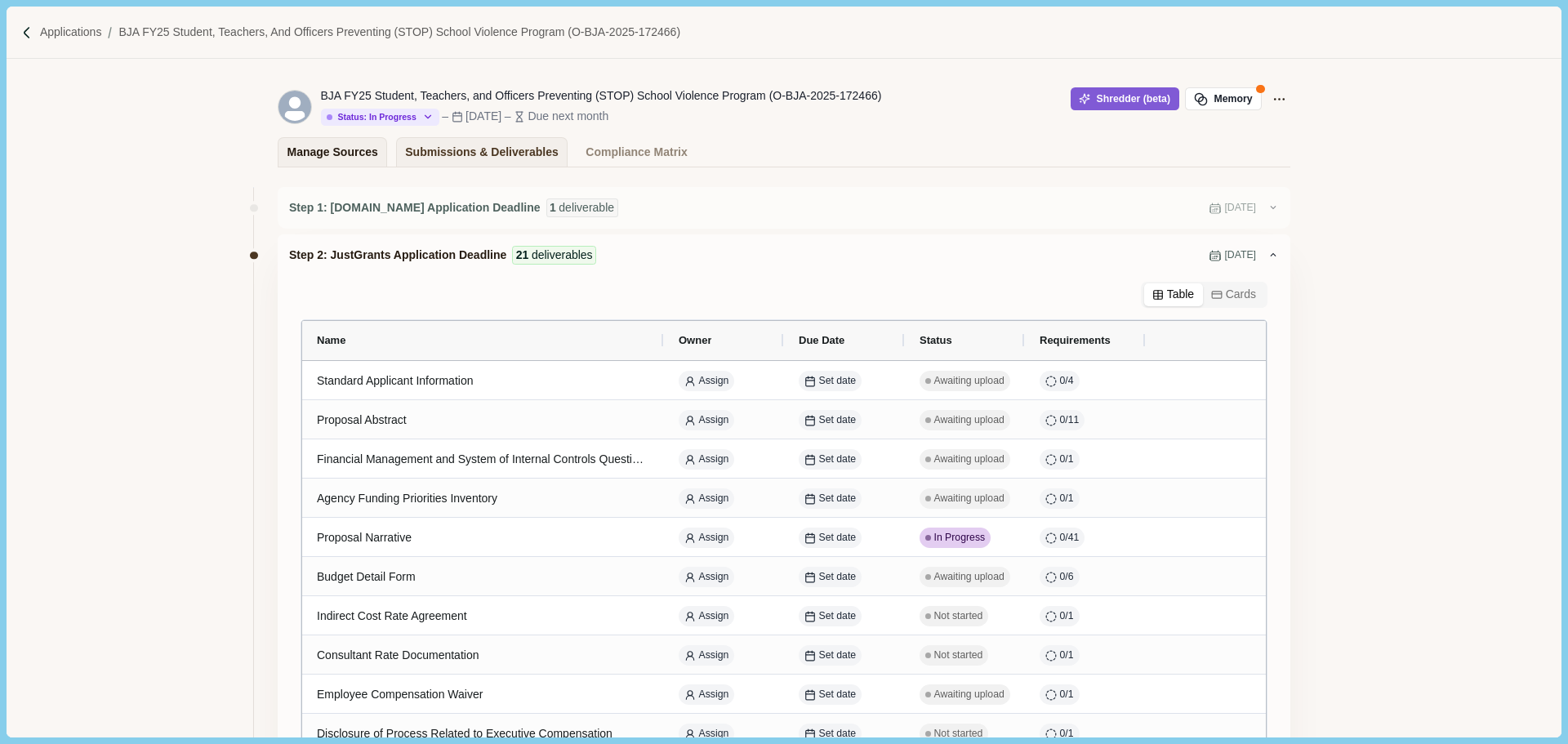
click at [338, 152] on div "Manage Sources" at bounding box center [332, 152] width 90 height 29
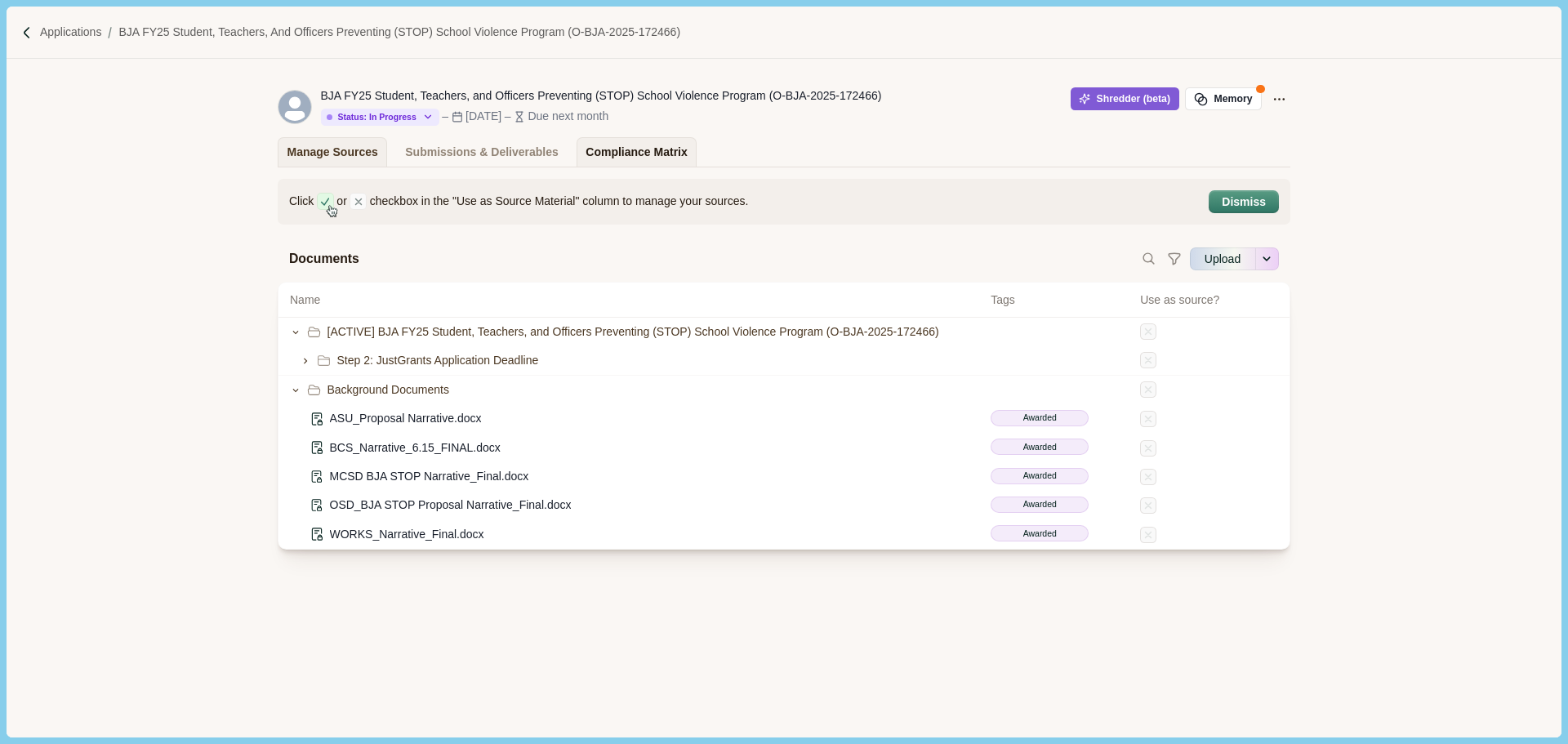
click at [636, 151] on div "Compliance Matrix" at bounding box center [636, 152] width 101 height 29
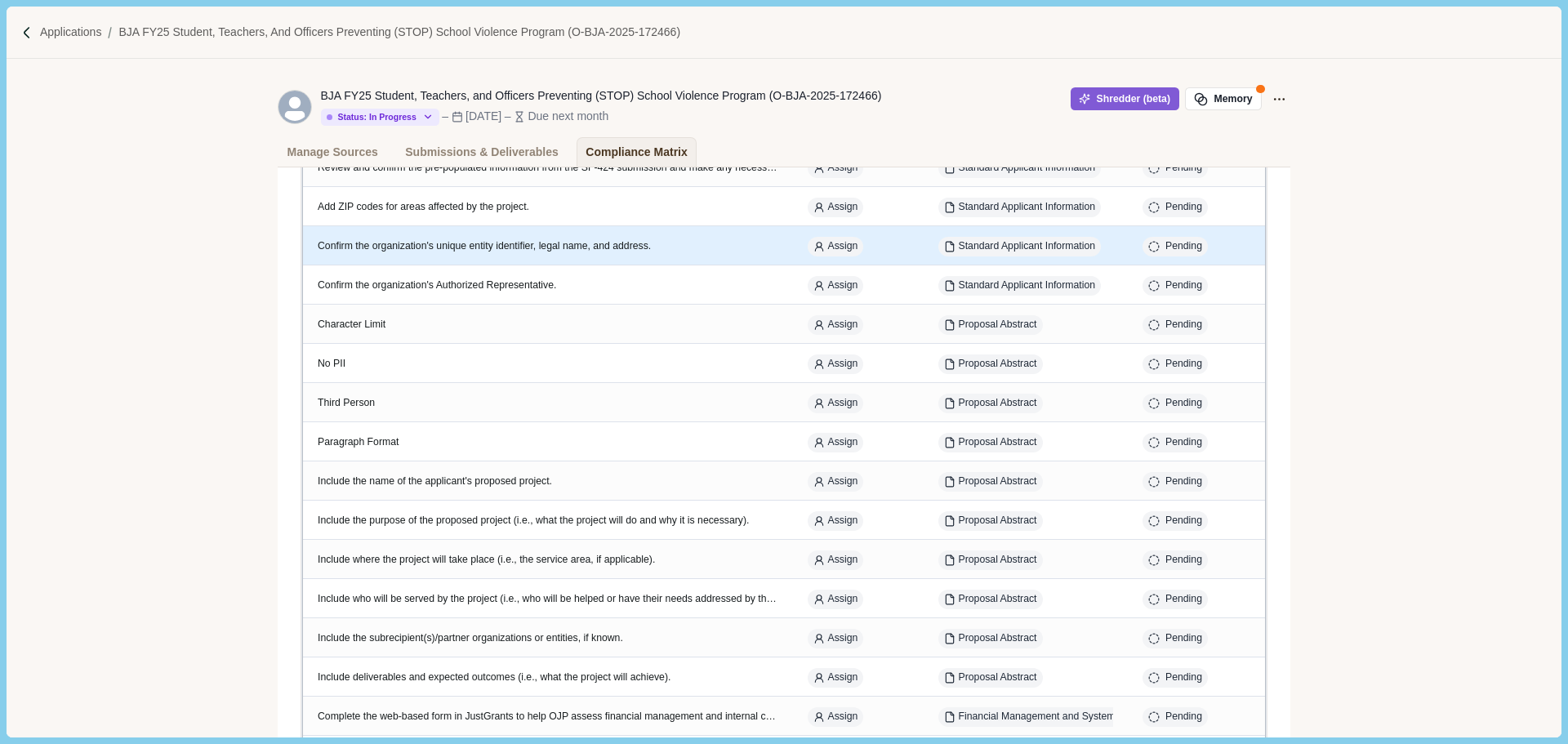
scroll to position [408, 0]
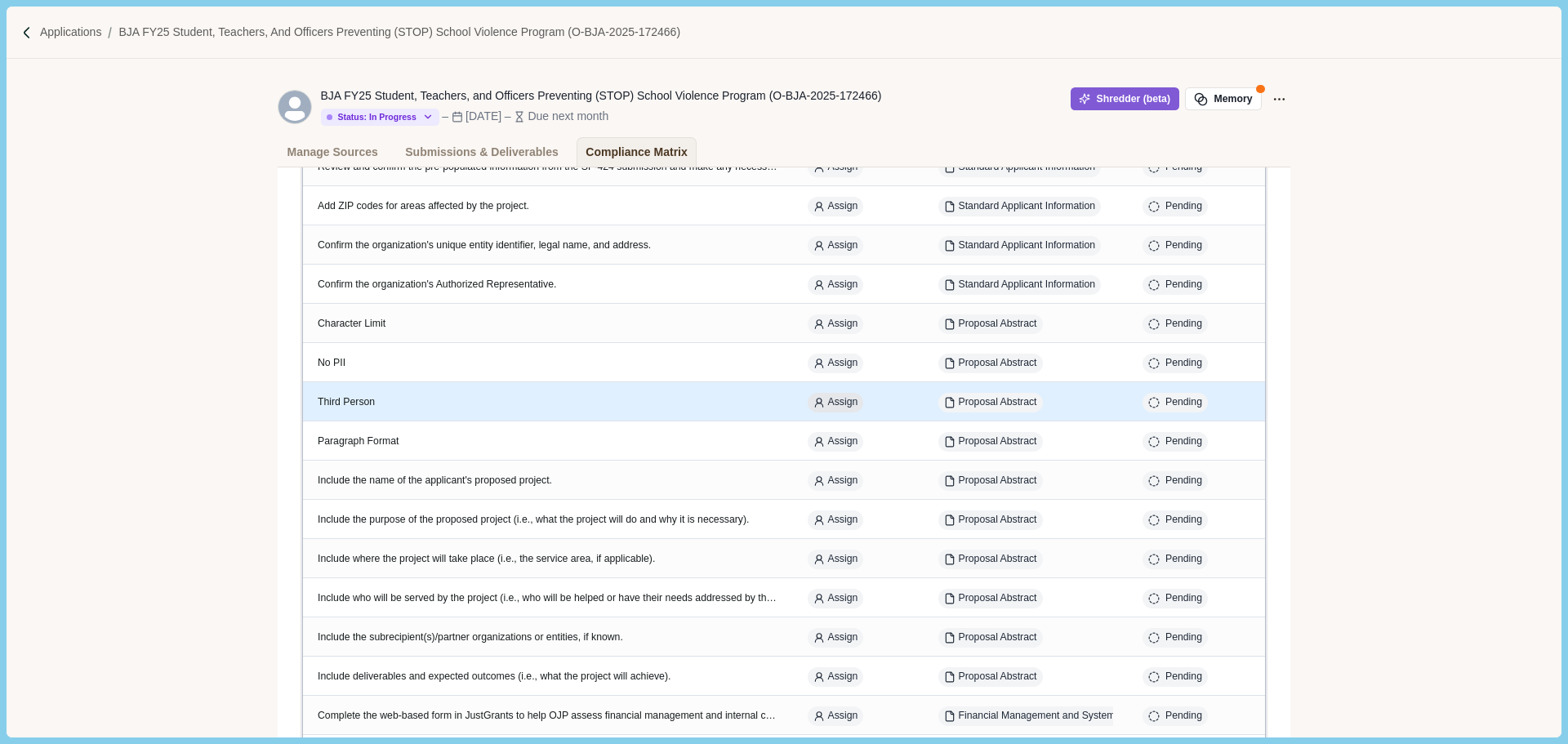
click at [838, 407] on span "Assign" at bounding box center [843, 402] width 30 height 15
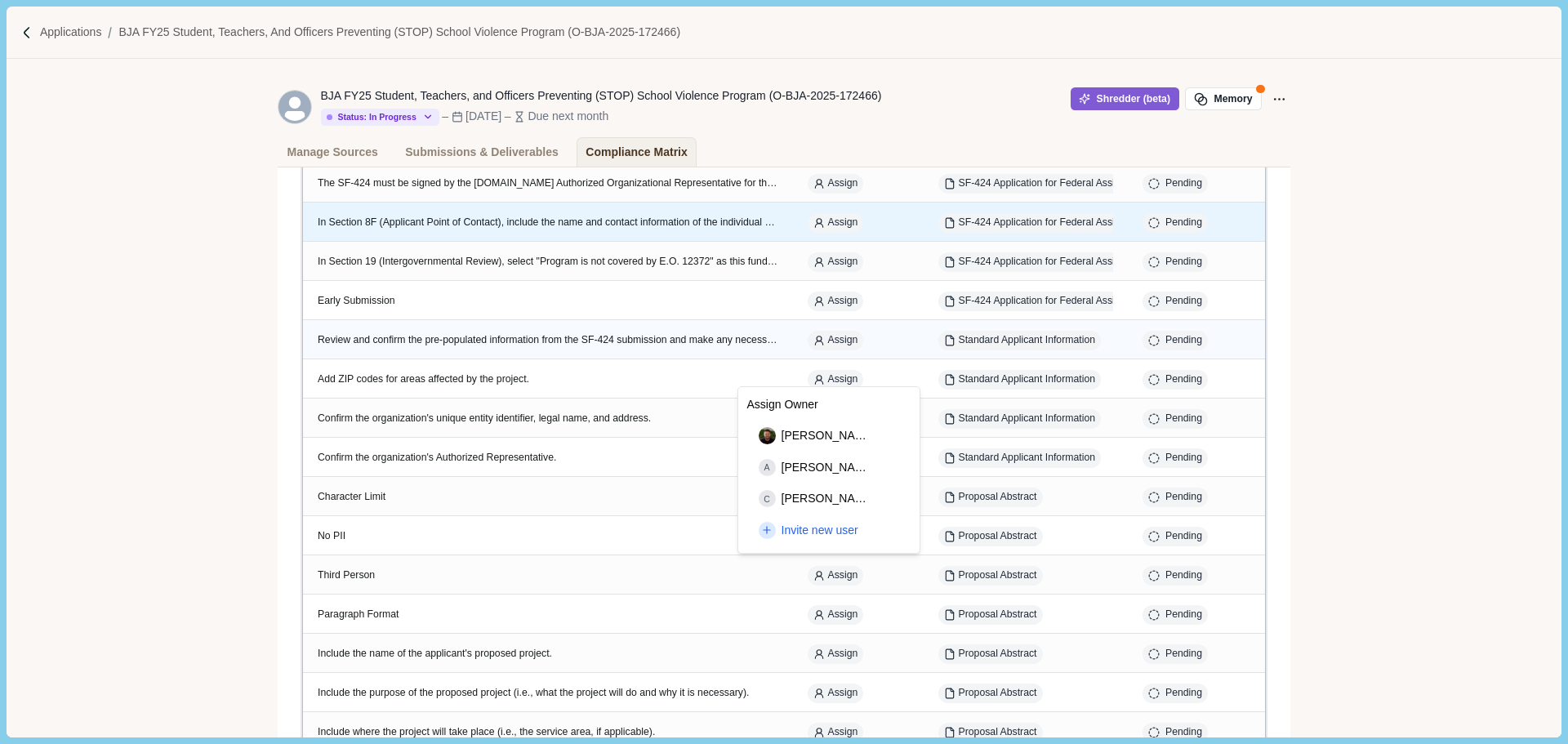
scroll to position [245, 0]
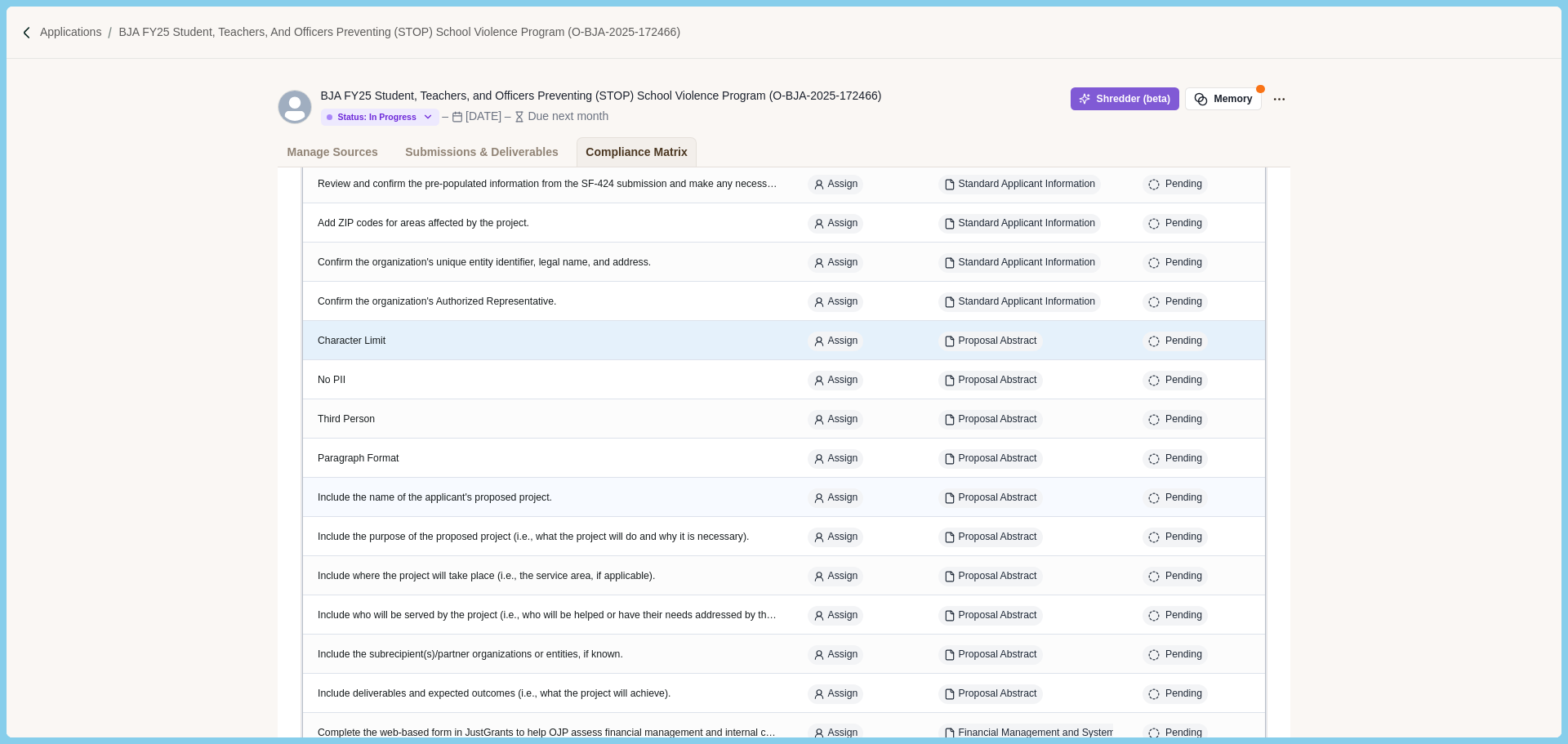
scroll to position [408, 0]
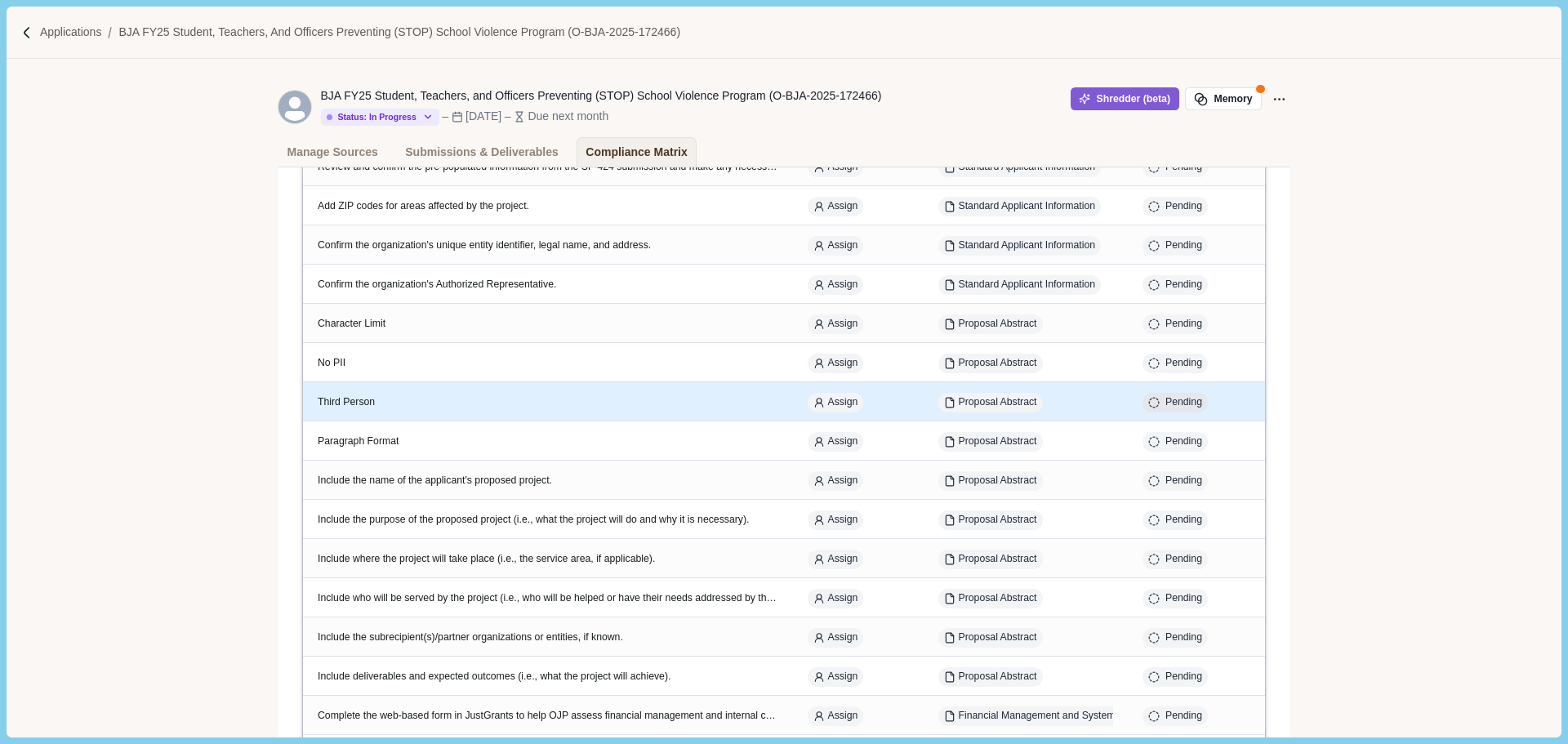
click at [1179, 404] on div "Pending" at bounding box center [1184, 402] width 37 height 15
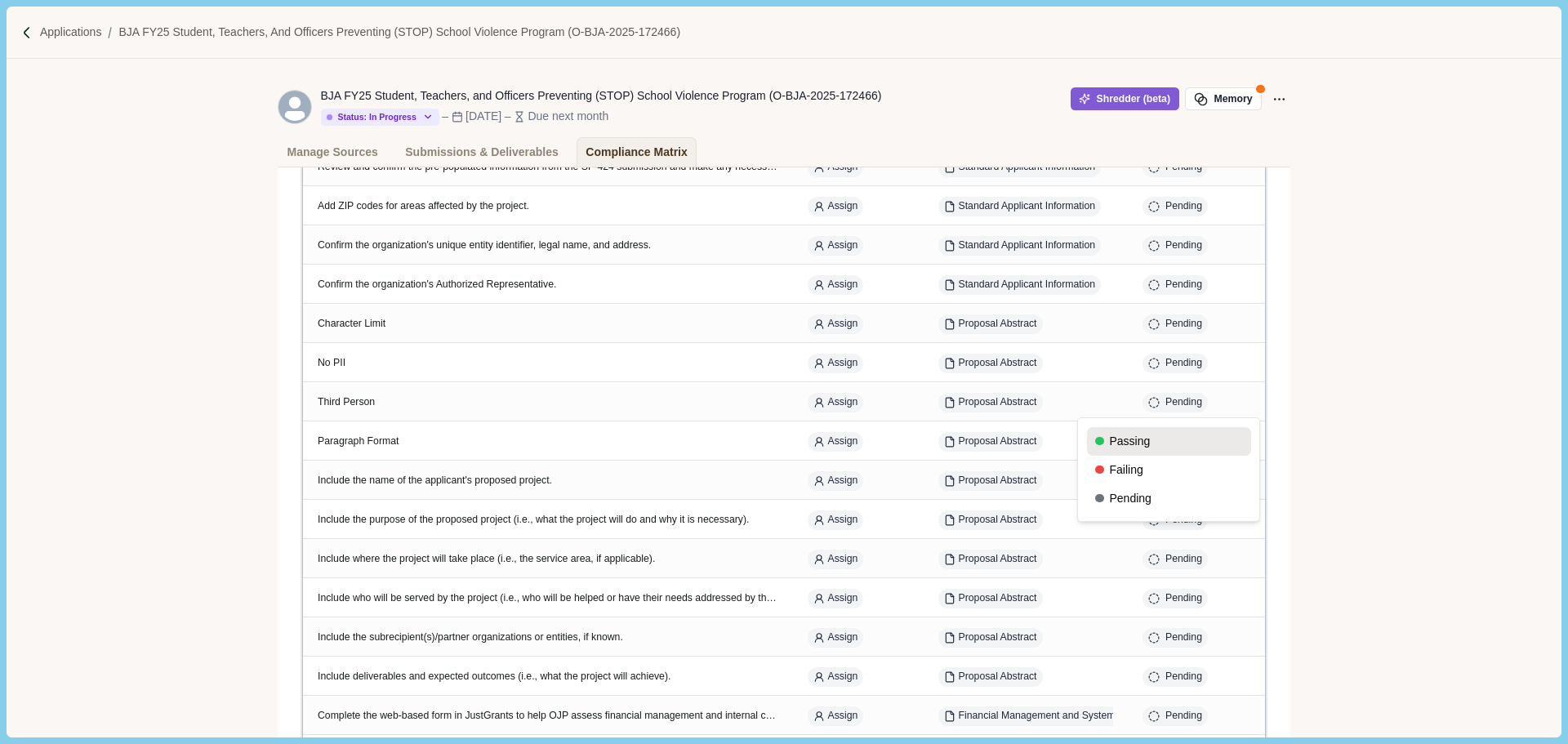
click at [1120, 439] on button "Passing" at bounding box center [1169, 441] width 164 height 29
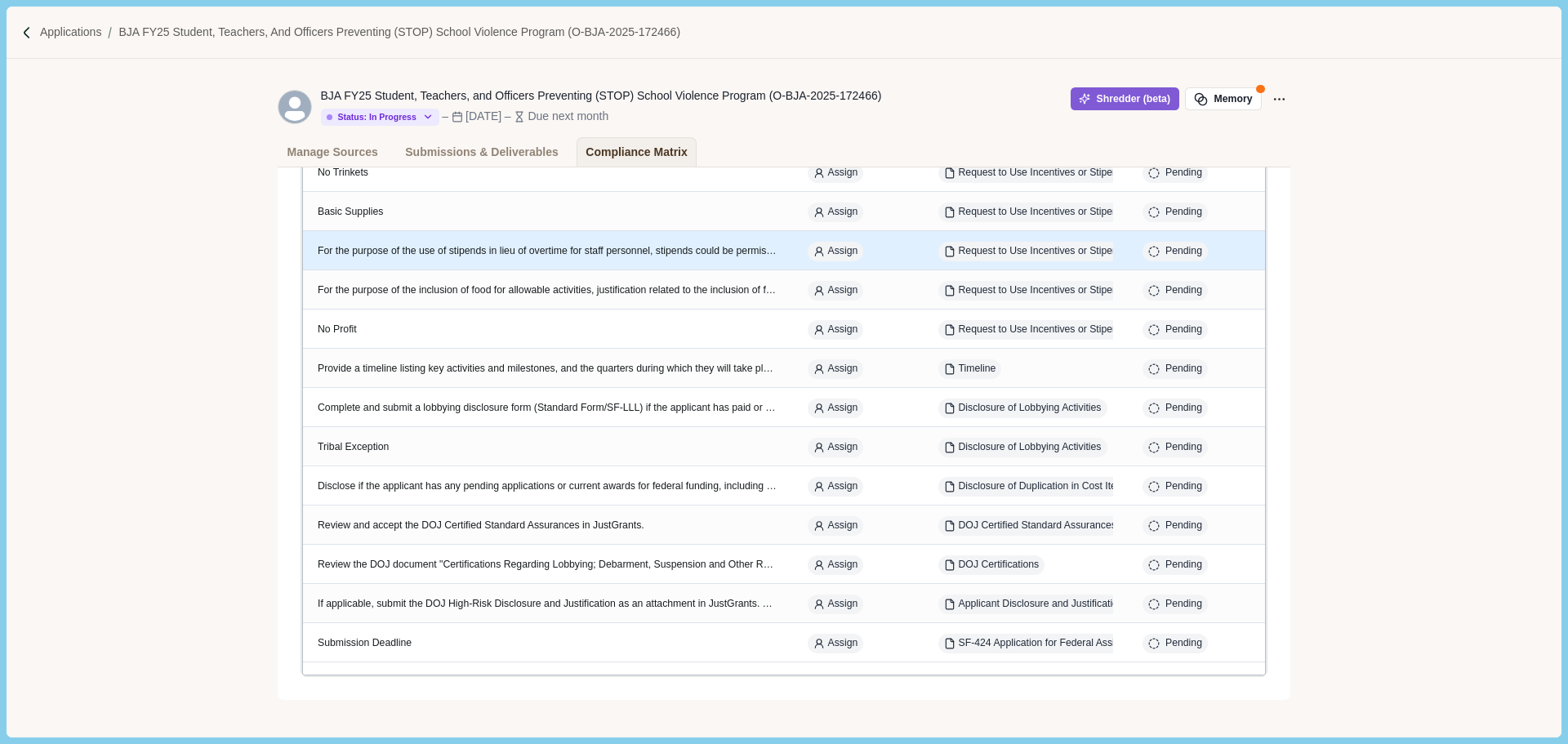
scroll to position [3543, 0]
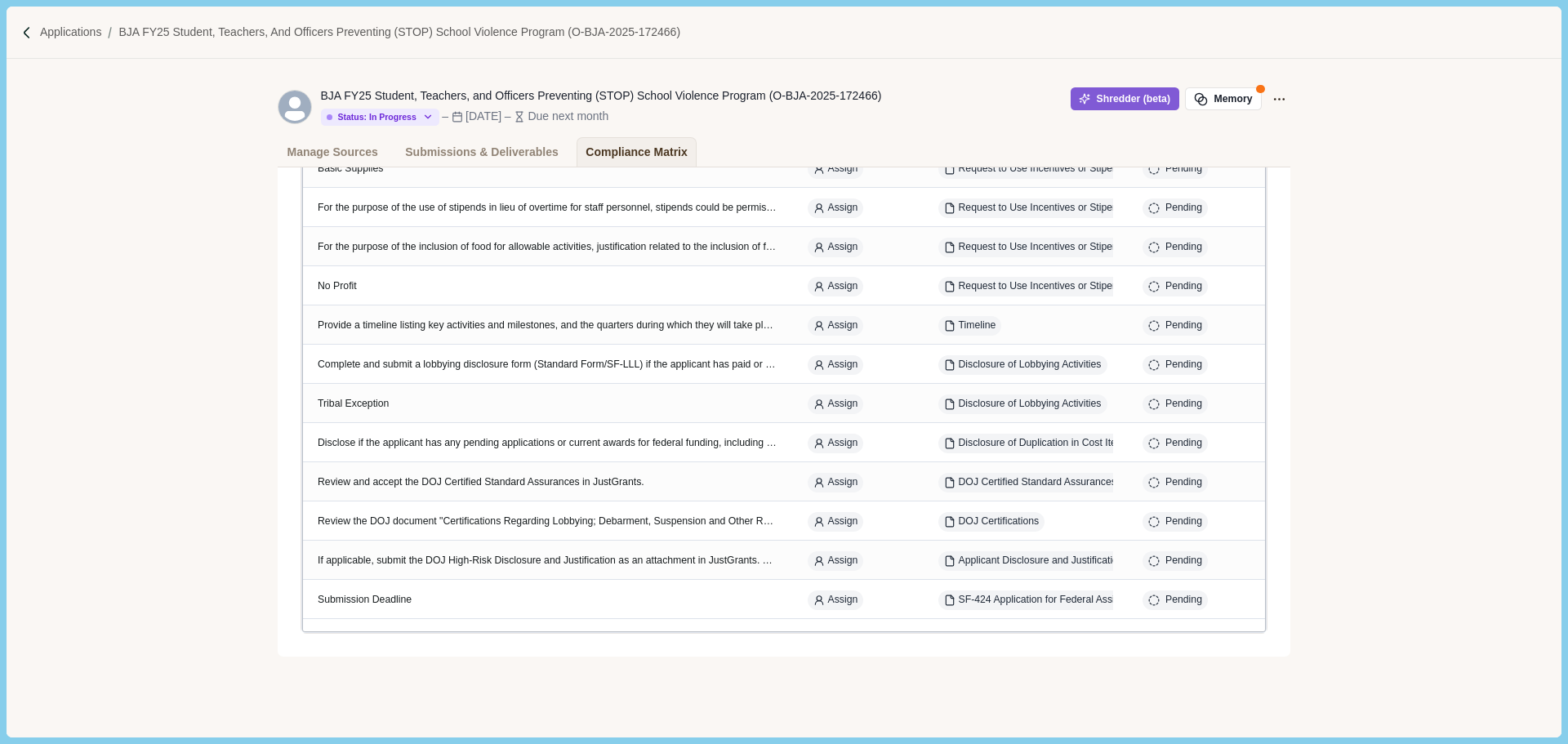
click at [176, 31] on p "BJA FY25 Student, Teachers, and Officers Preventing (STOP) School Violence Prog…" at bounding box center [399, 32] width 562 height 17
click at [71, 29] on p "Applications" at bounding box center [70, 32] width 62 height 17
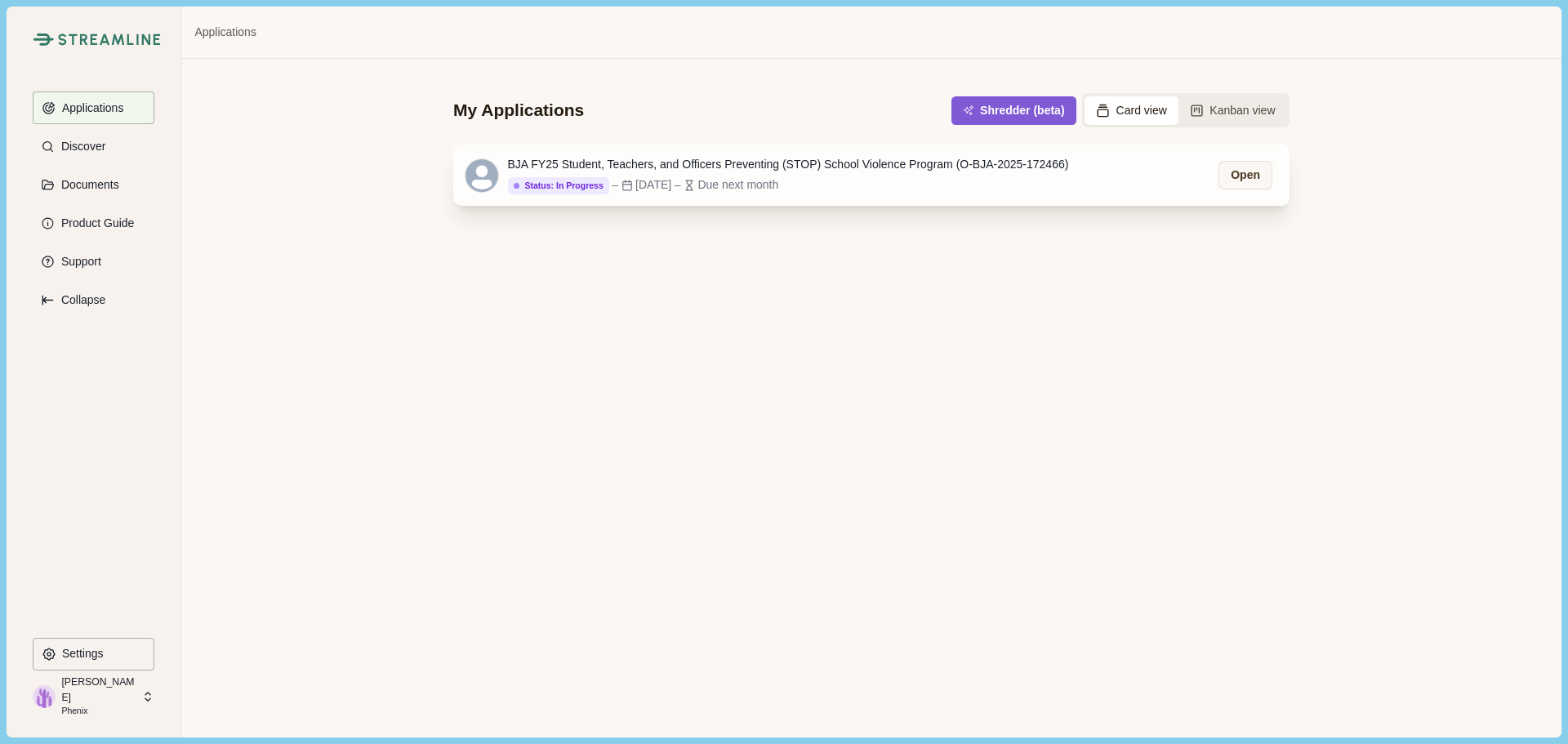
click at [735, 161] on div "BJA FY25 Student, Teachers, and Officers Preventing (STOP) School Violence Prog…" at bounding box center [788, 164] width 561 height 17
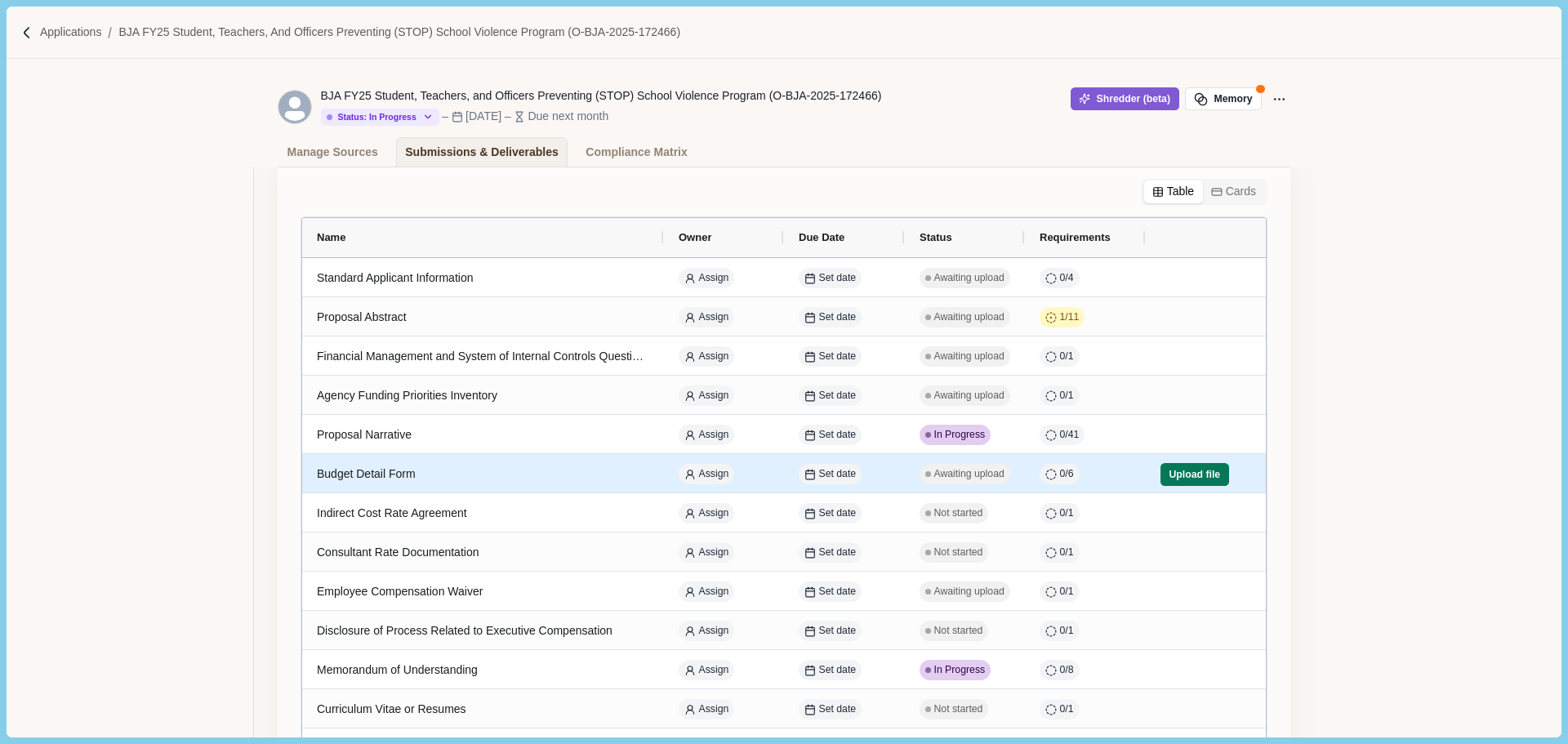
scroll to position [164, 0]
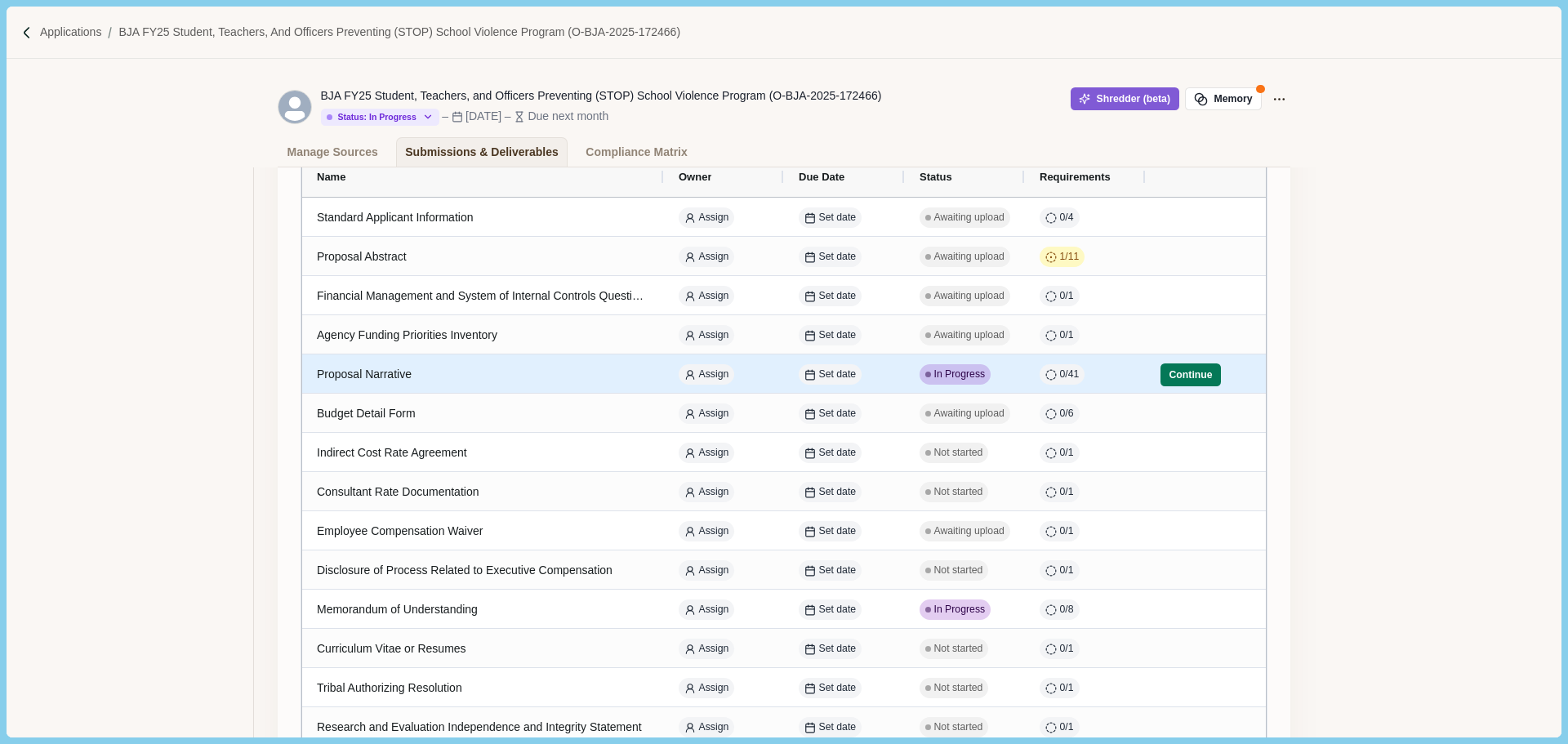
click at [463, 375] on div "Proposal Narrative" at bounding box center [483, 374] width 332 height 32
select select "********"
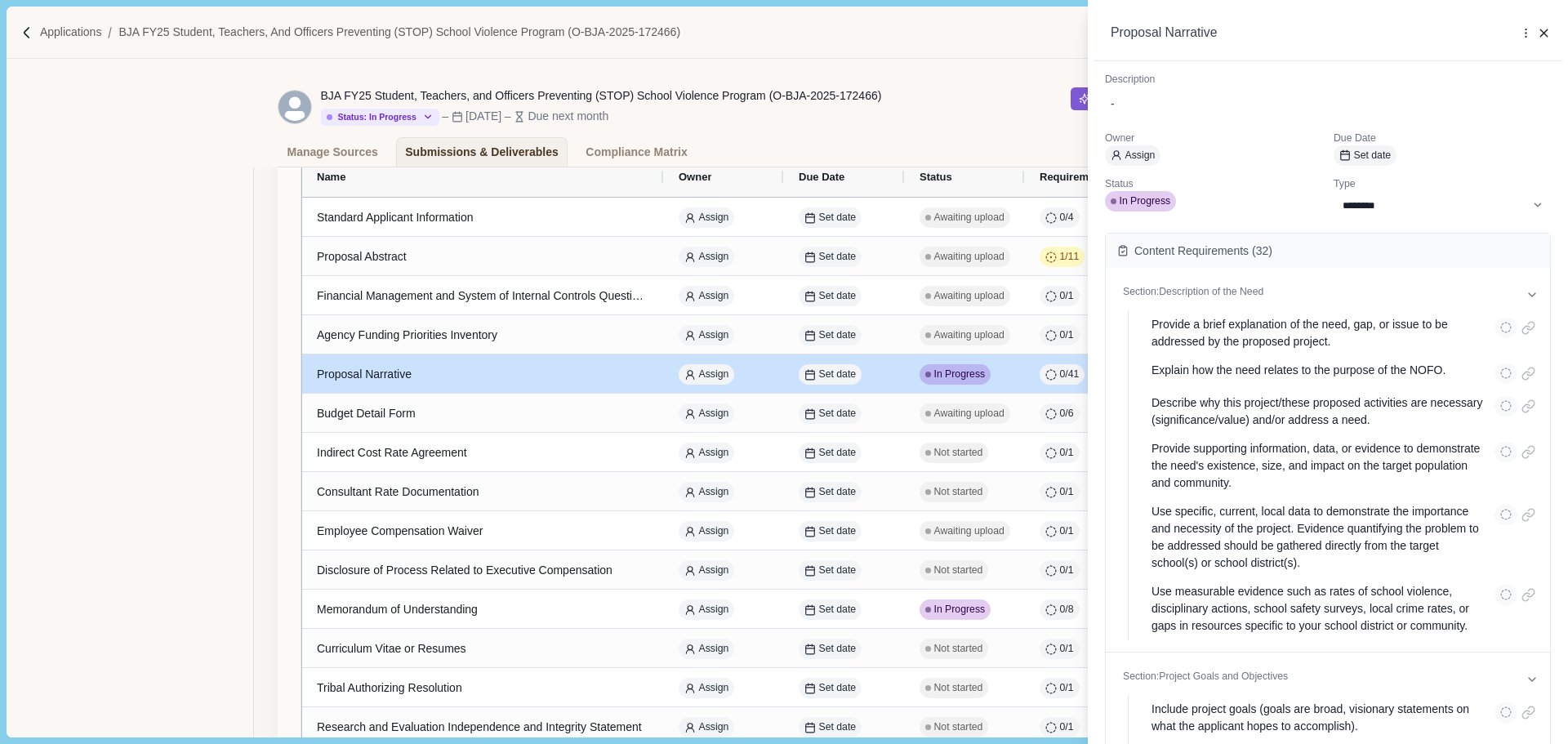
click at [452, 373] on div "**********" at bounding box center [784, 372] width 1568 height 744
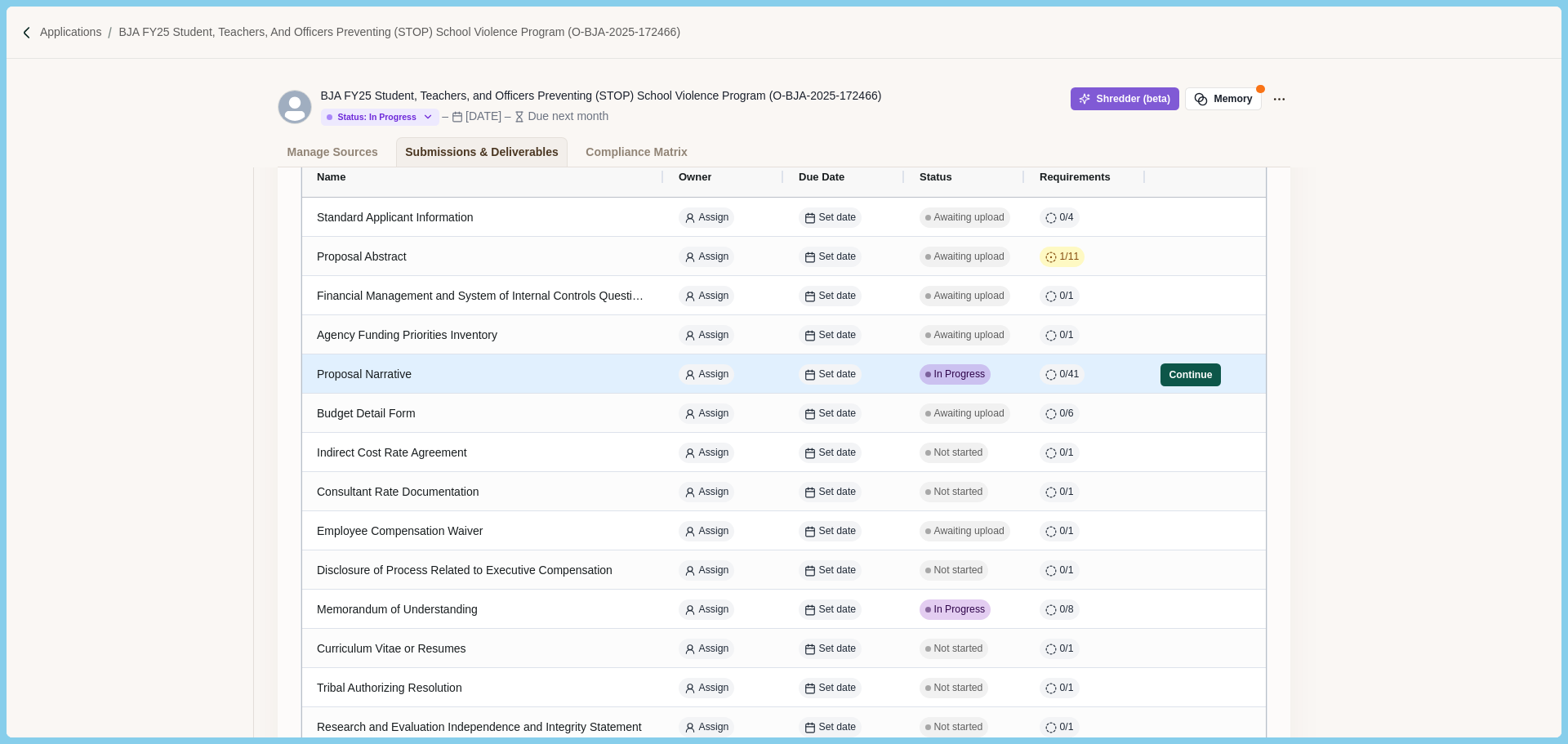
click at [1168, 381] on button "Continue" at bounding box center [1190, 375] width 60 height 23
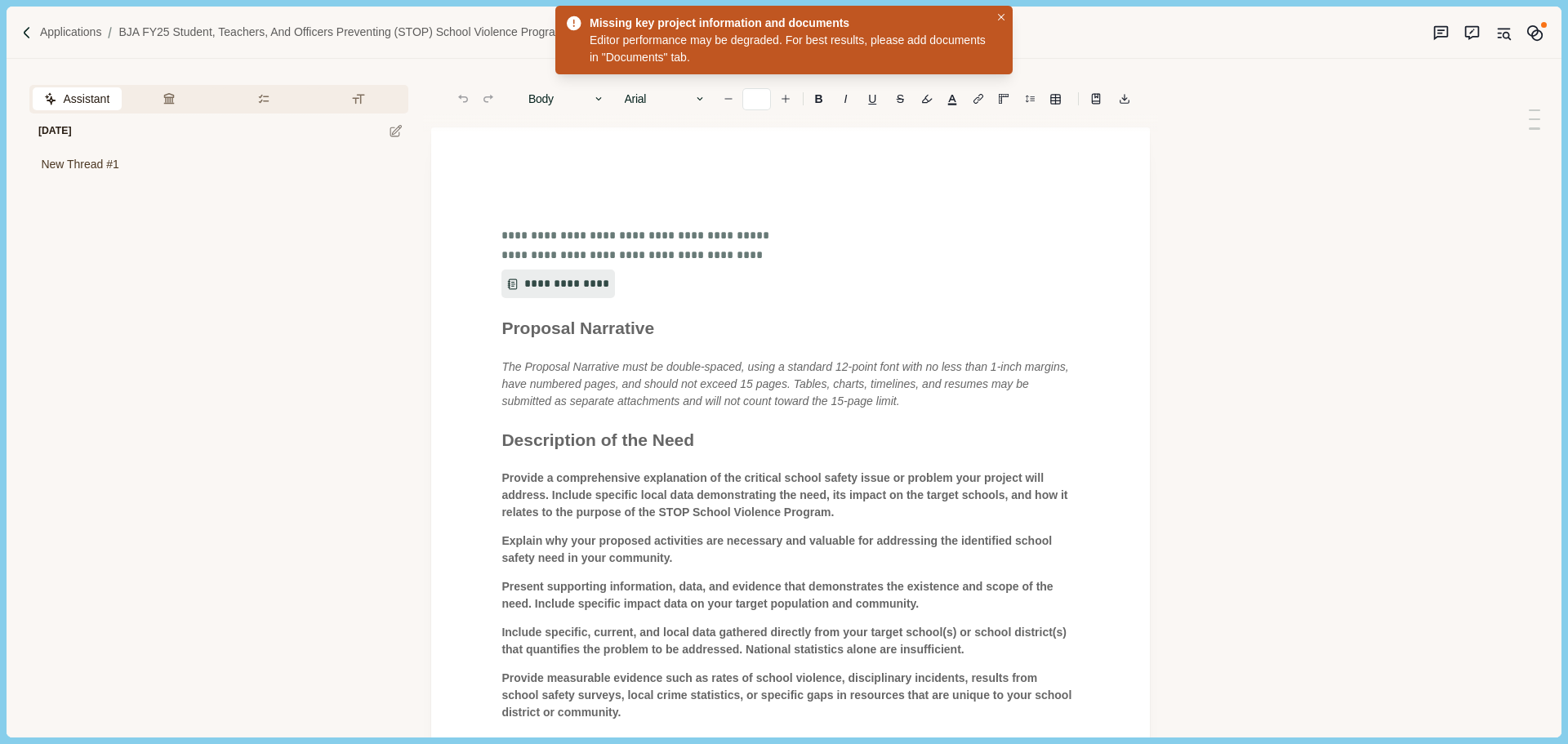
type input "**"
click at [167, 102] on button "Review Criteria" at bounding box center [171, 98] width 89 height 23
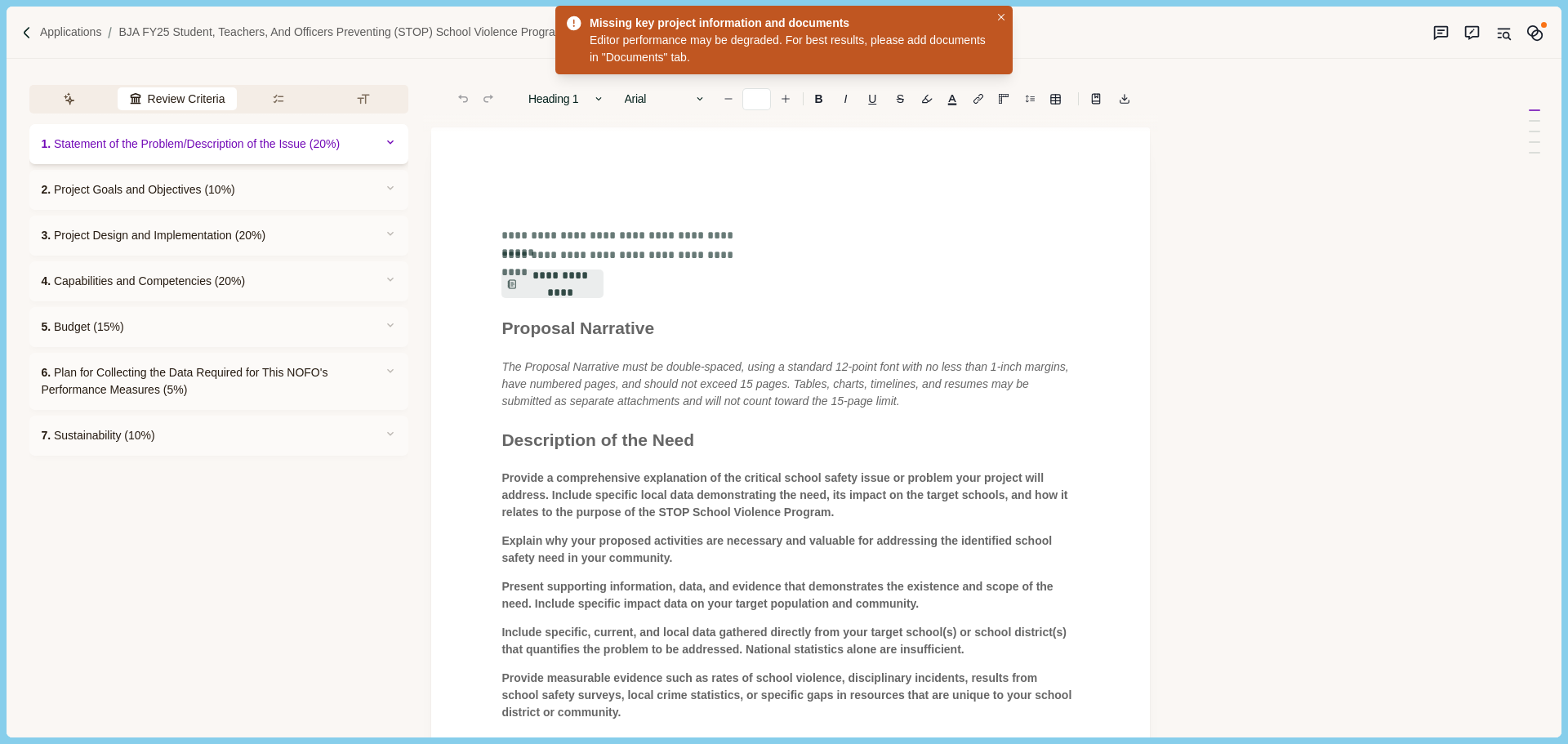
click at [228, 144] on span "1. Statement of the Problem/Description of the Issue (20%)" at bounding box center [191, 144] width 299 height 17
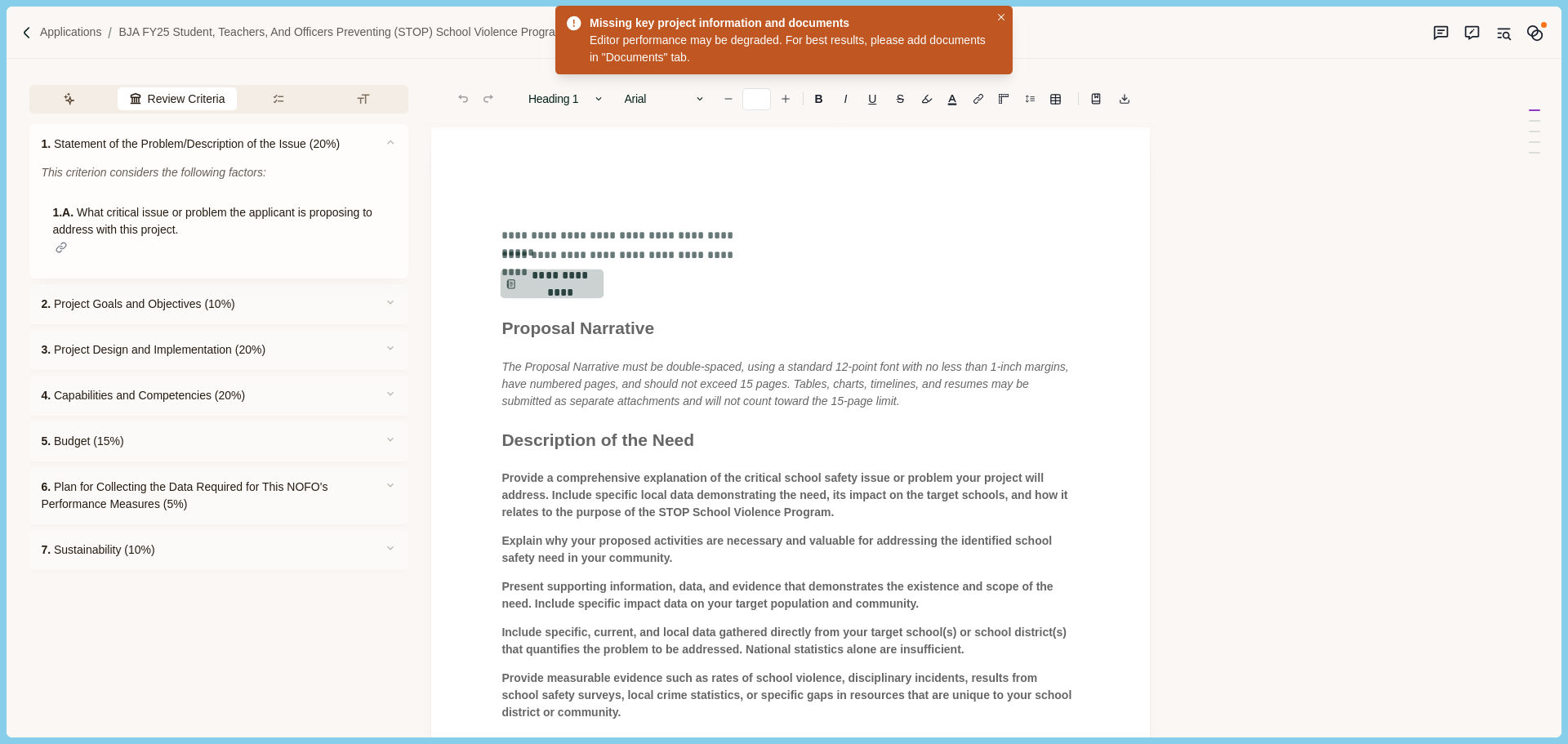
click at [538, 278] on button "**********" at bounding box center [552, 285] width 104 height 30
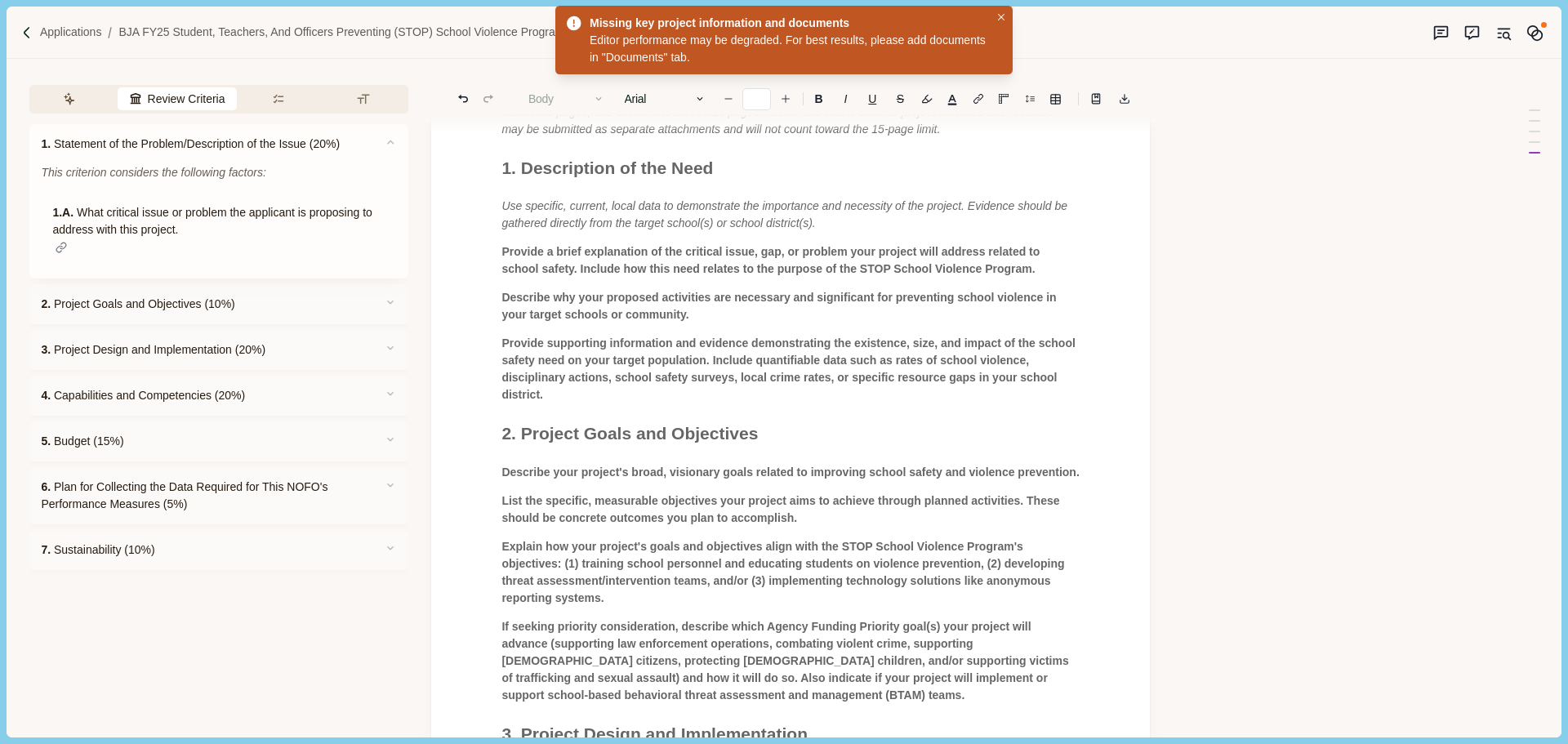
scroll to position [207, 0]
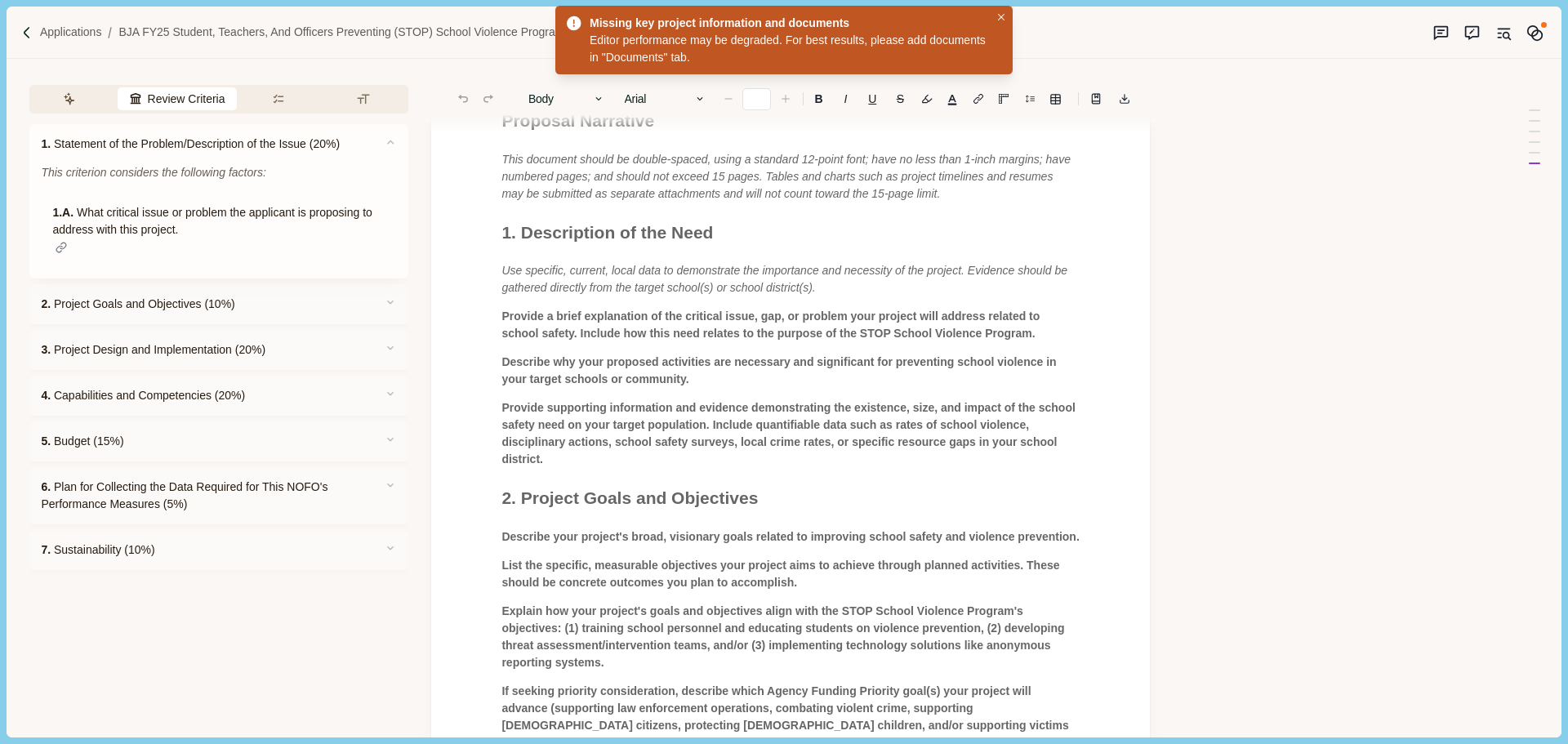
type input "**"
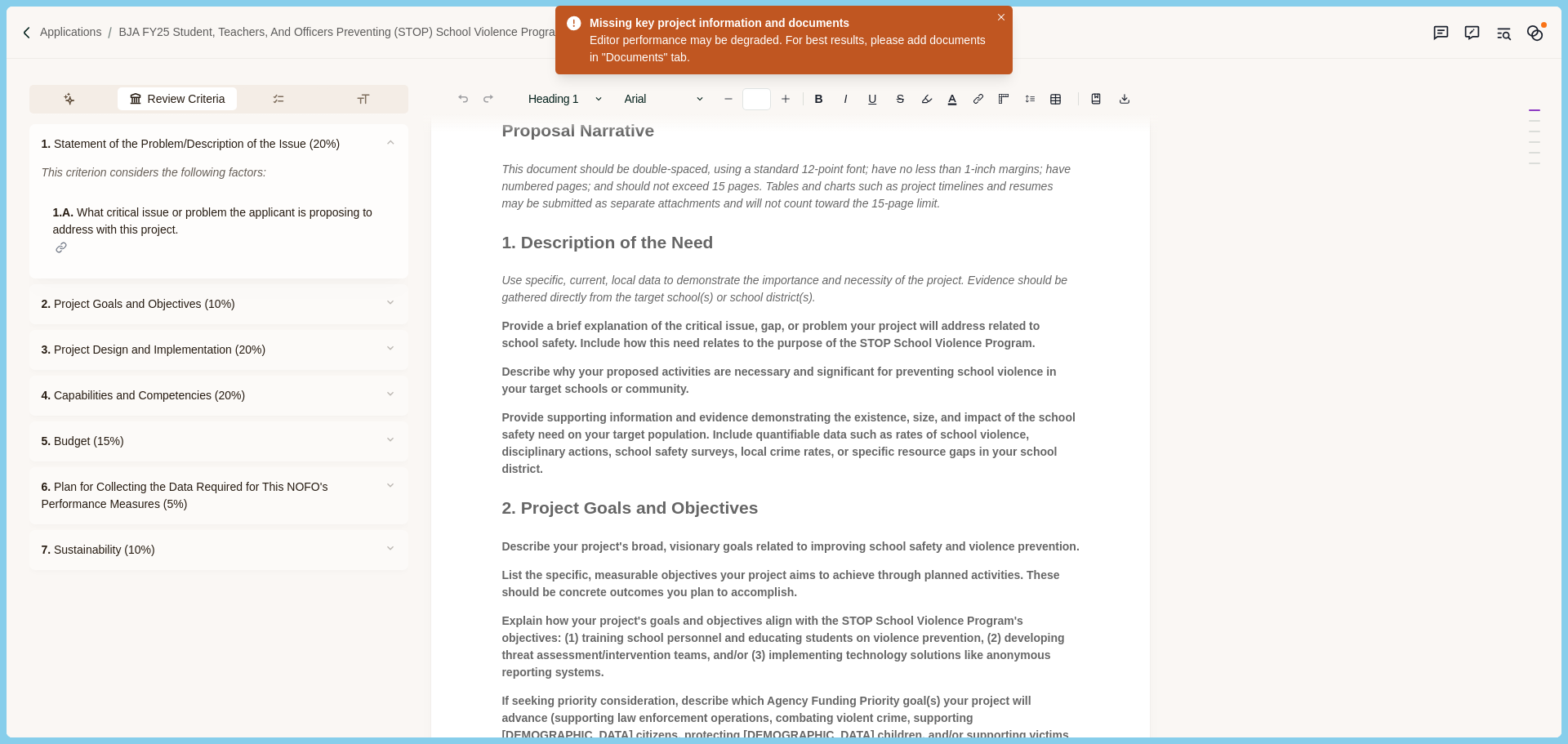
scroll to position [245, 0]
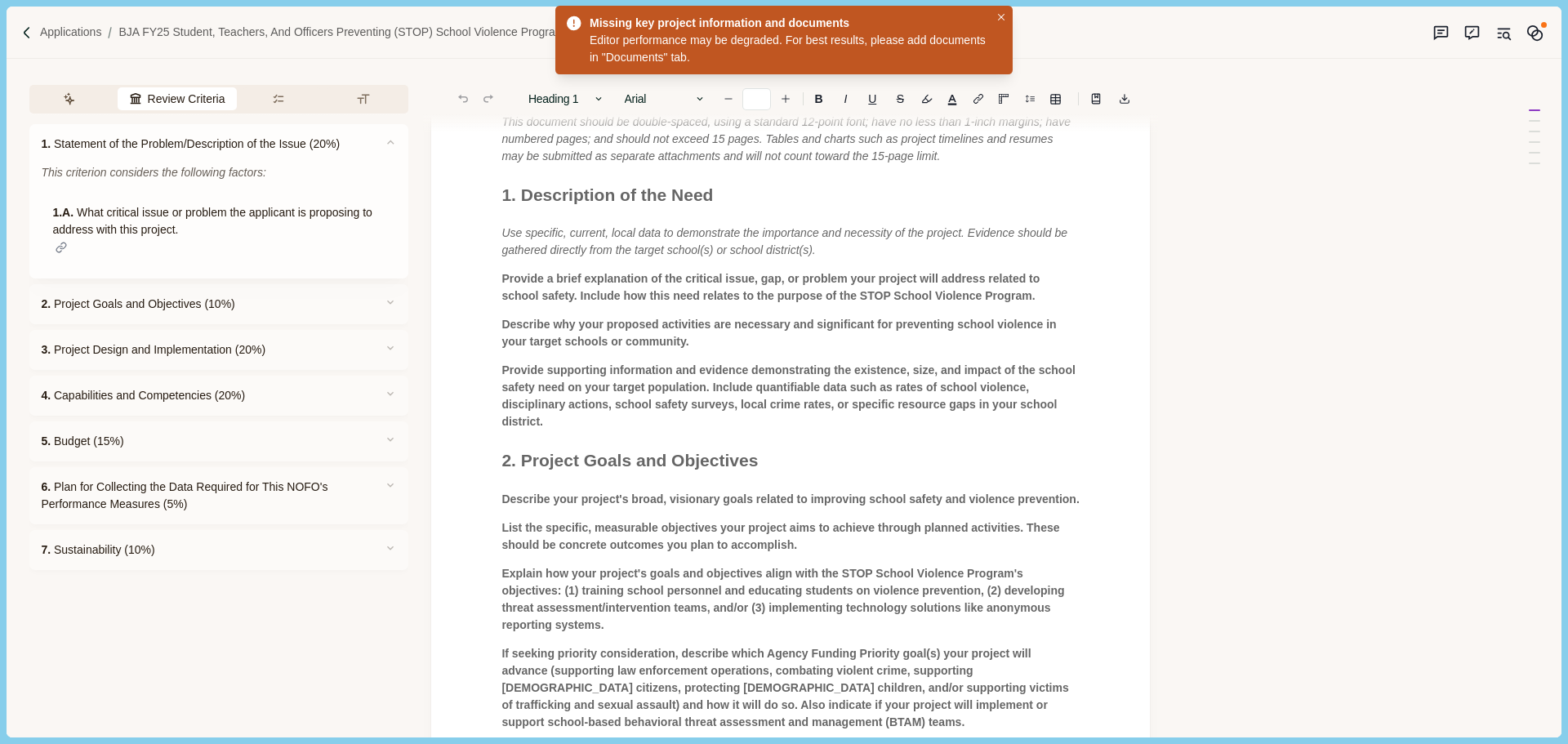
click at [617, 309] on div "**********" at bounding box center [790, 698] width 601 height 1518
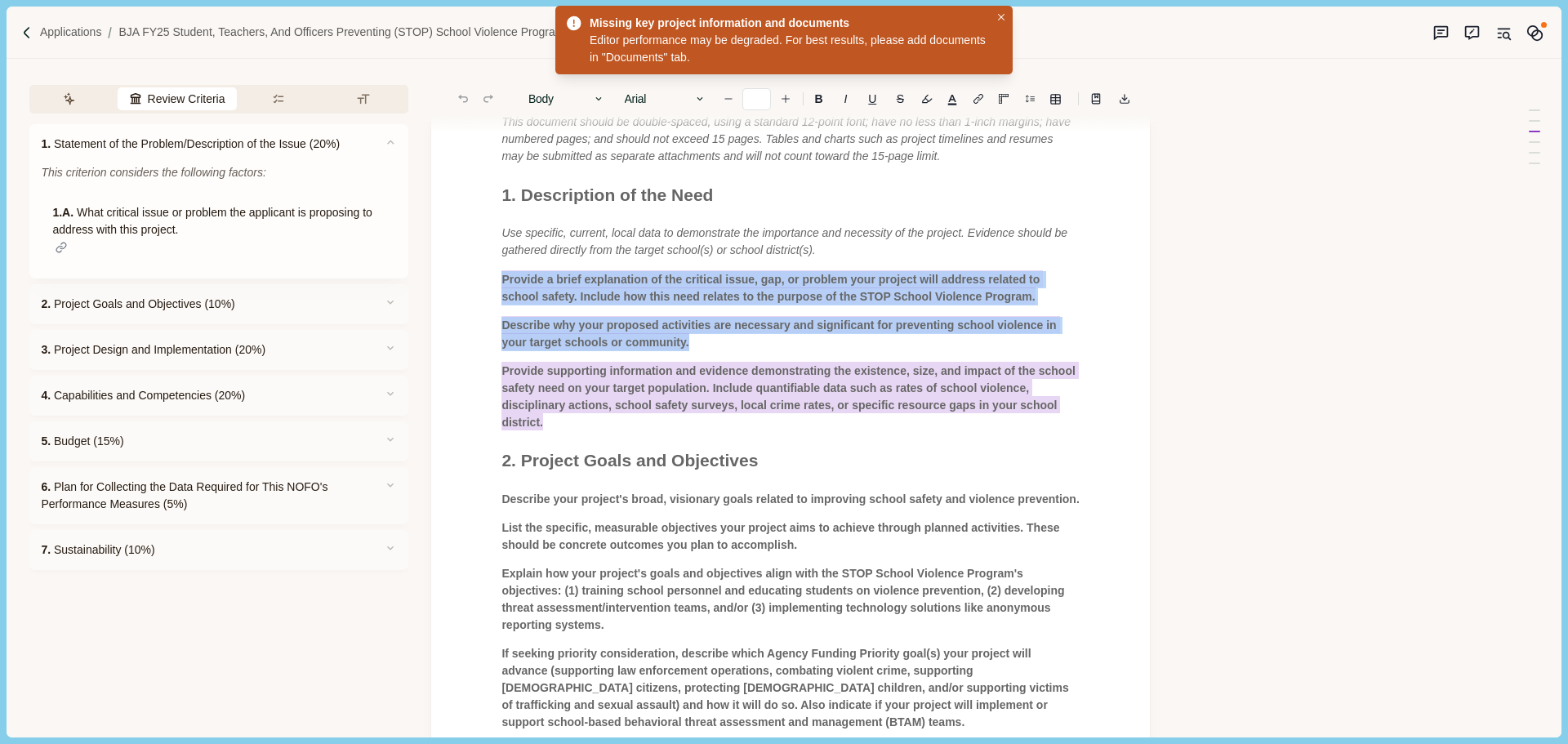
drag, startPoint x: 501, startPoint y: 282, endPoint x: 566, endPoint y: 419, distance: 151.6
click at [566, 419] on div "**********" at bounding box center [790, 698] width 601 height 1518
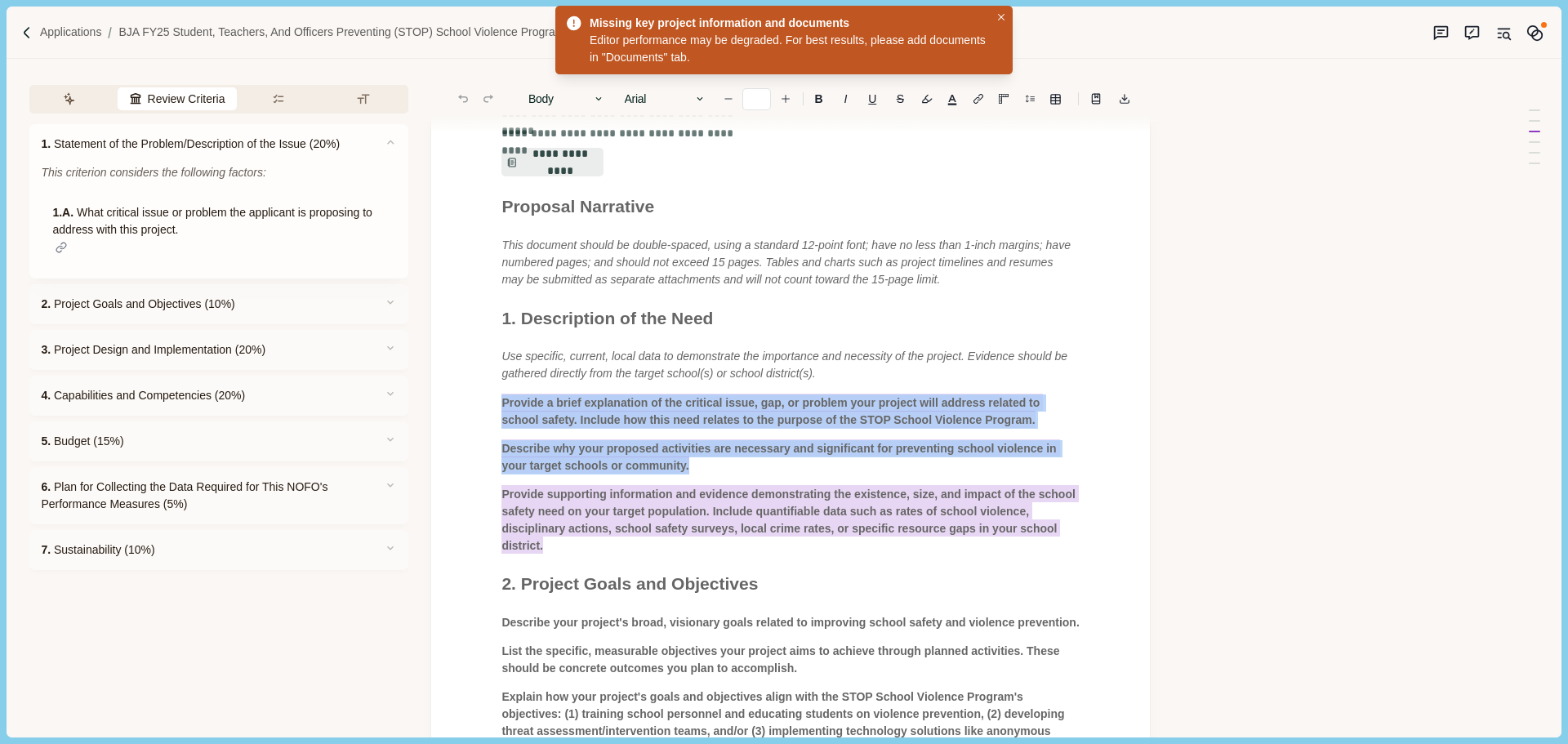
scroll to position [0, 0]
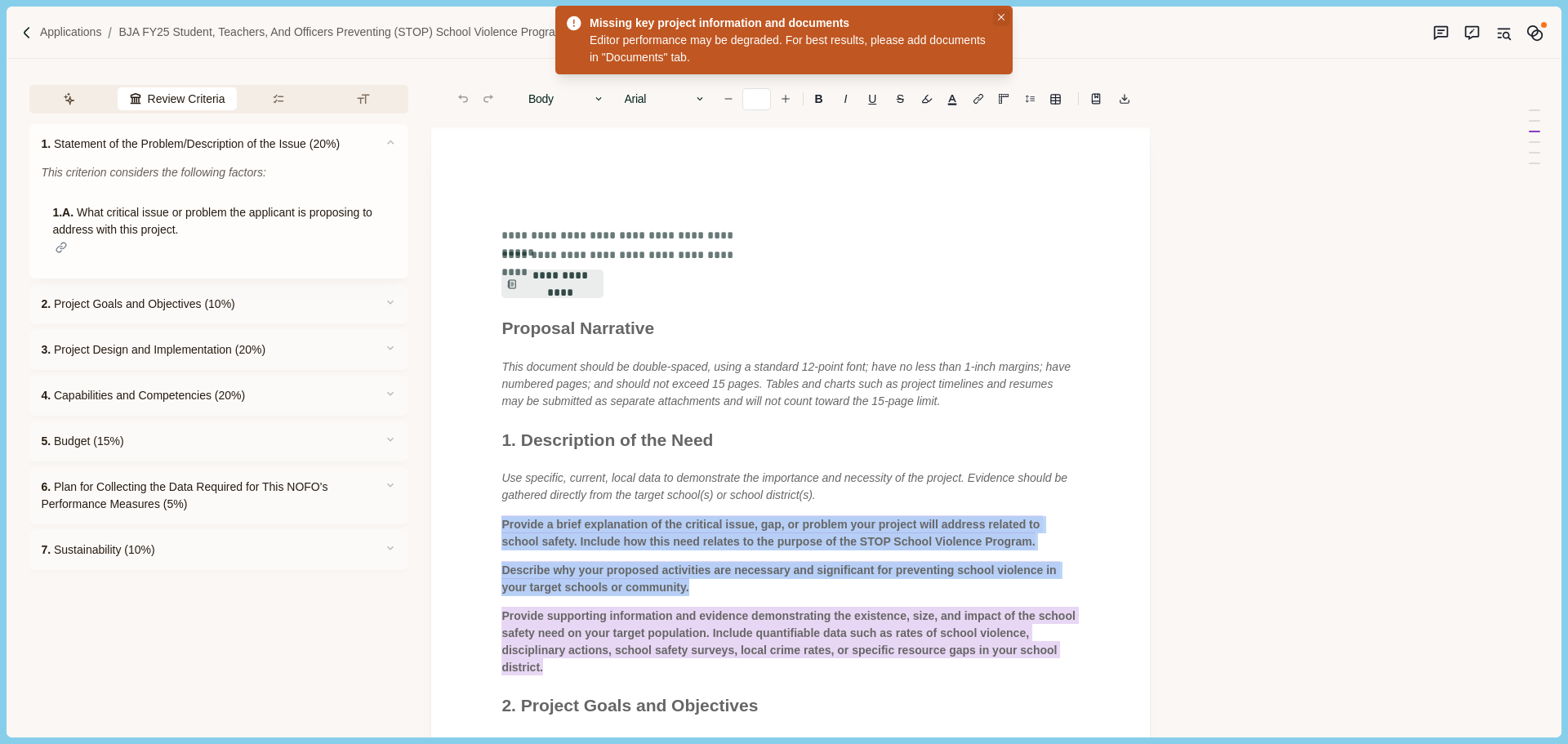
click at [1000, 17] on icon "Close" at bounding box center [1002, 17] width 7 height 7
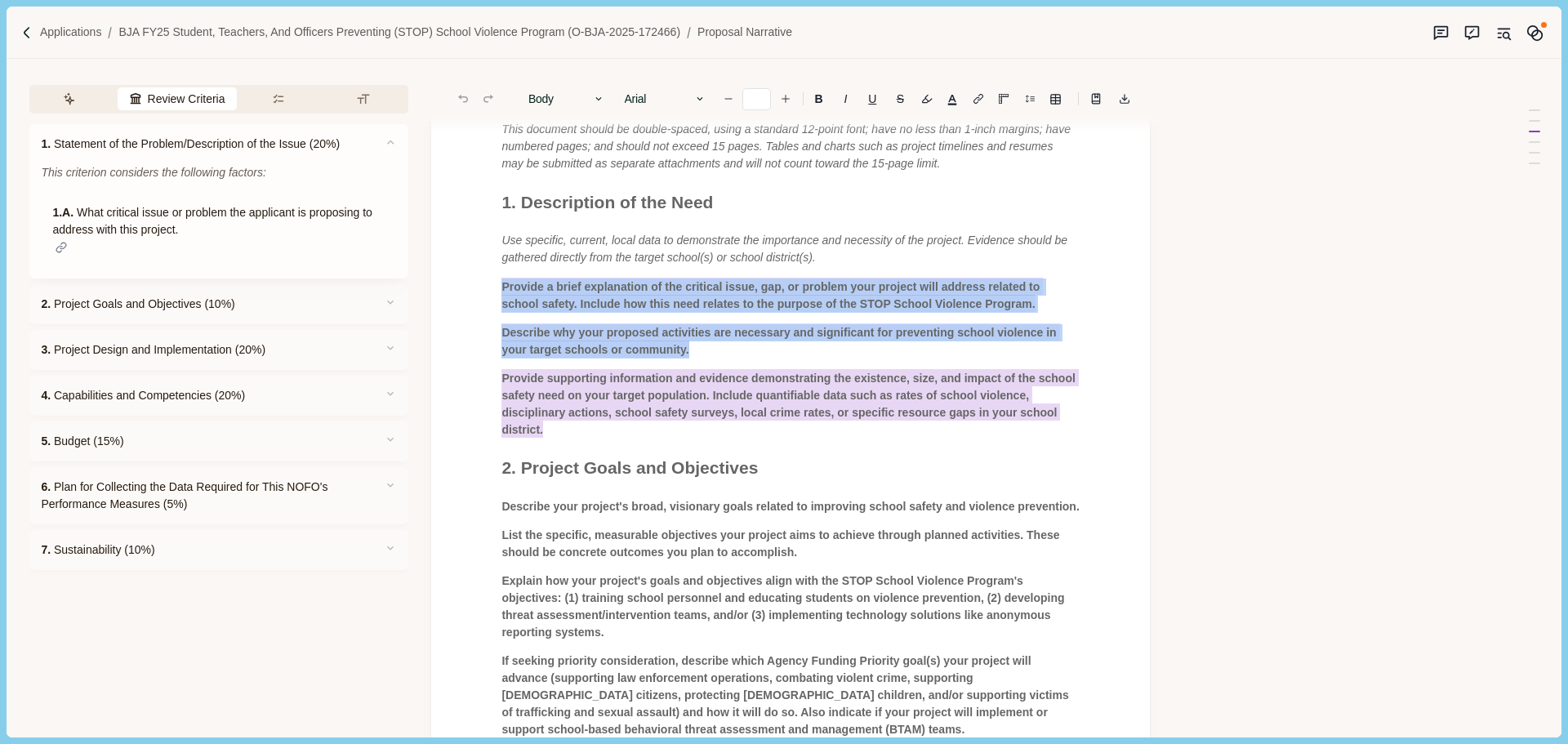
scroll to position [245, 0]
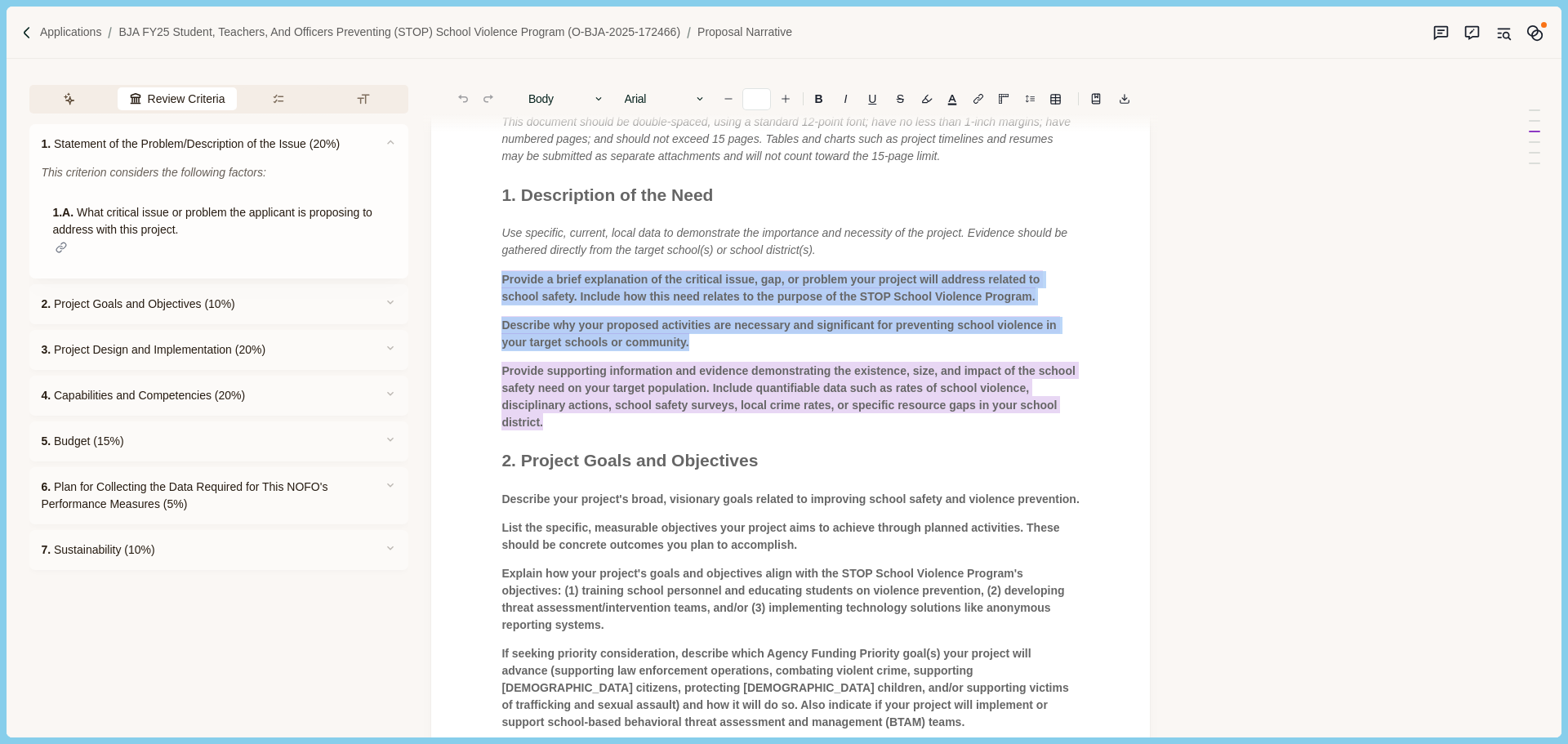
click at [582, 287] on span "Provide a brief explanation of the critical issue, gap, or problem your project…" at bounding box center [772, 287] width 541 height 34
drag, startPoint x: 582, startPoint y: 287, endPoint x: 564, endPoint y: 286, distance: 18.0
click at [564, 286] on span "Provide a brief explanation of the critical issue, gap, or problem your project…" at bounding box center [772, 287] width 541 height 34
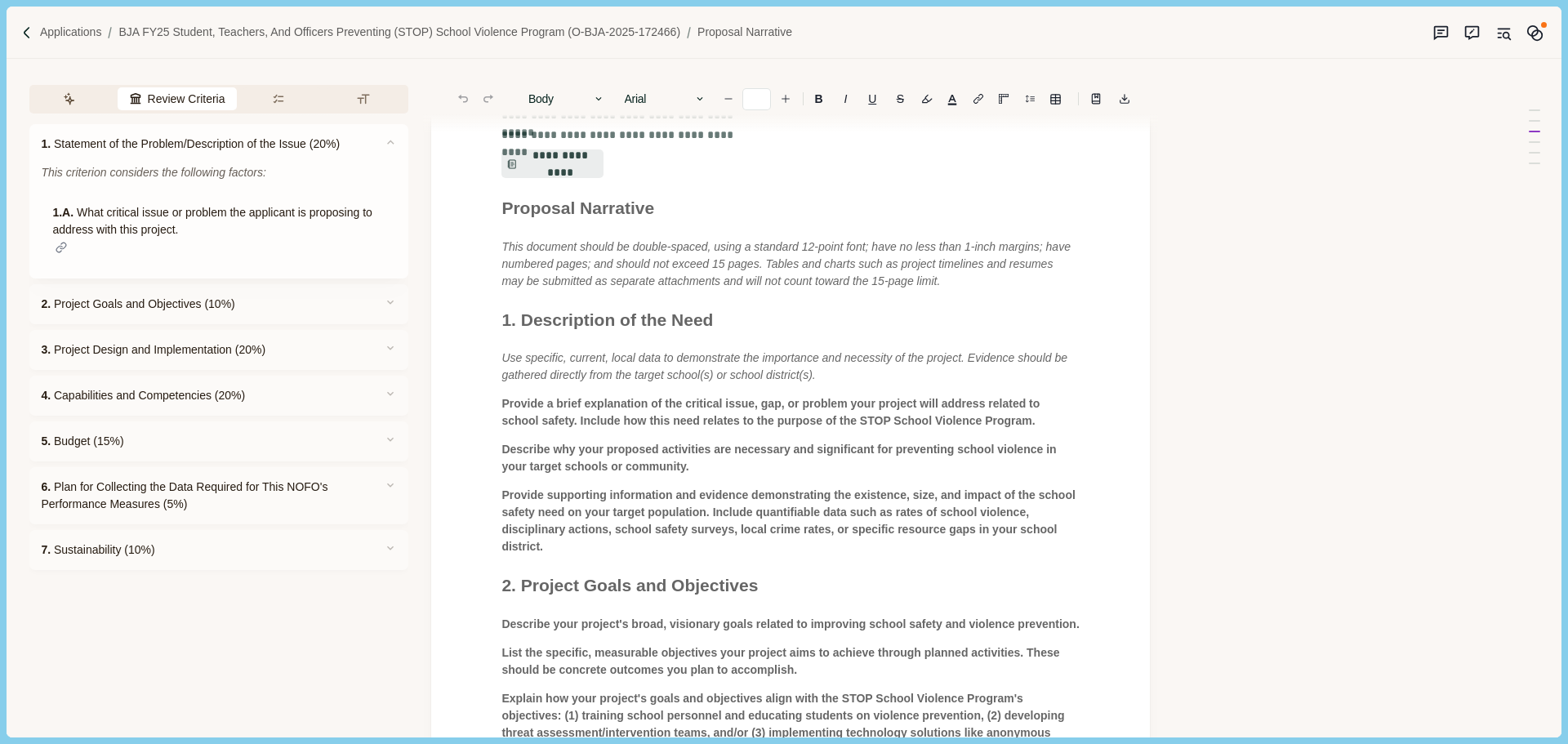
scroll to position [0, 0]
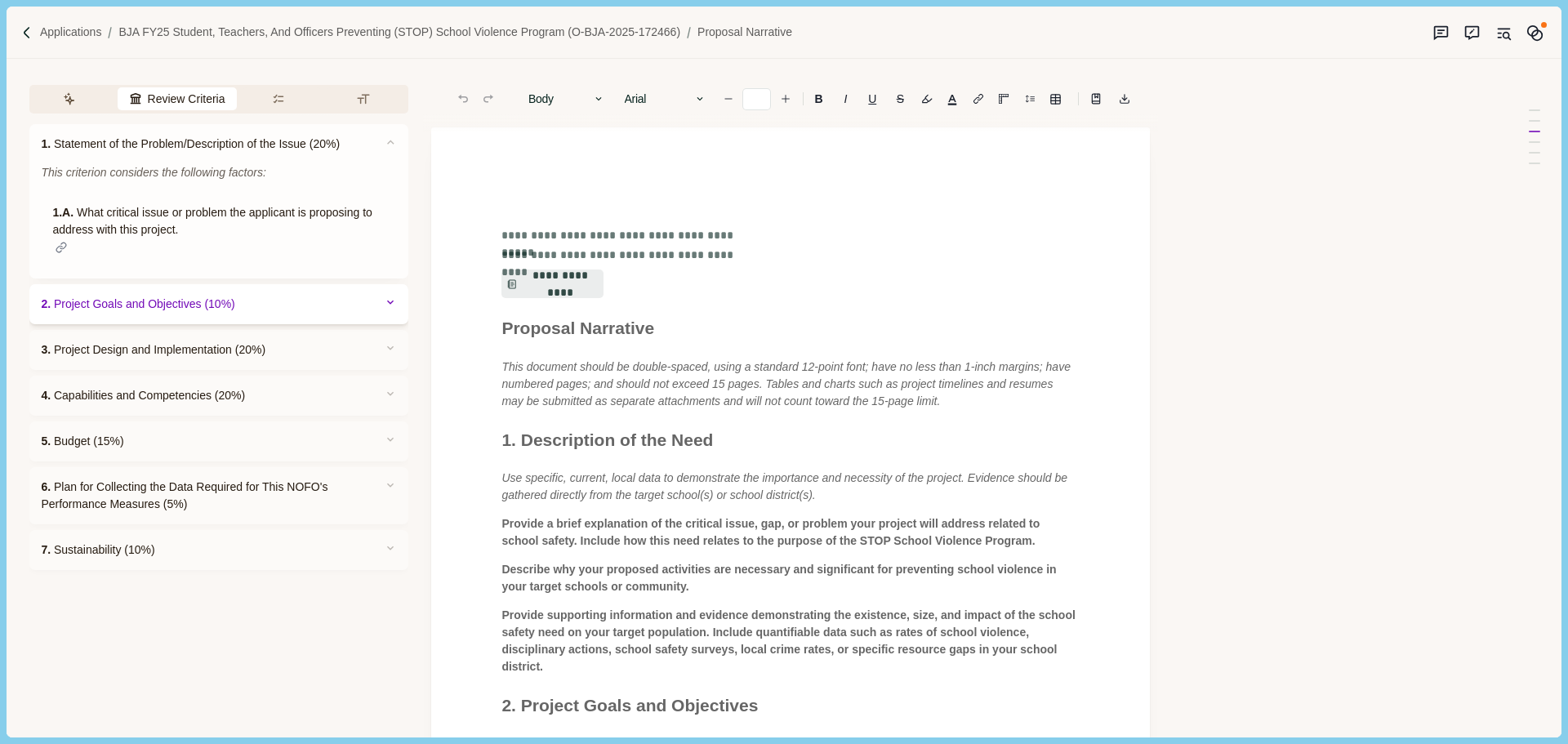
click at [225, 297] on span "2. Project Goals and Objectives (10%)" at bounding box center [137, 305] width 193 height 17
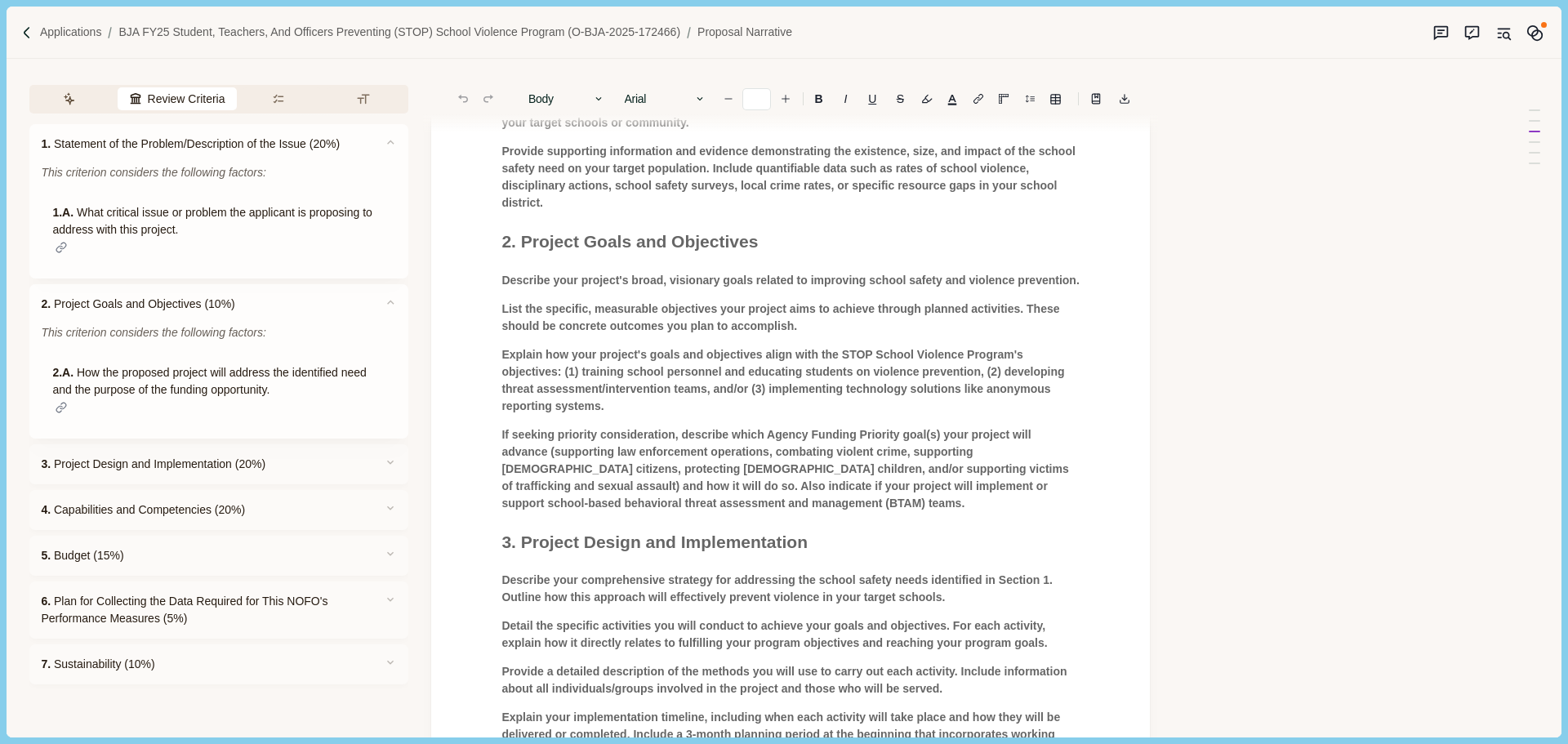
scroll to position [572, 0]
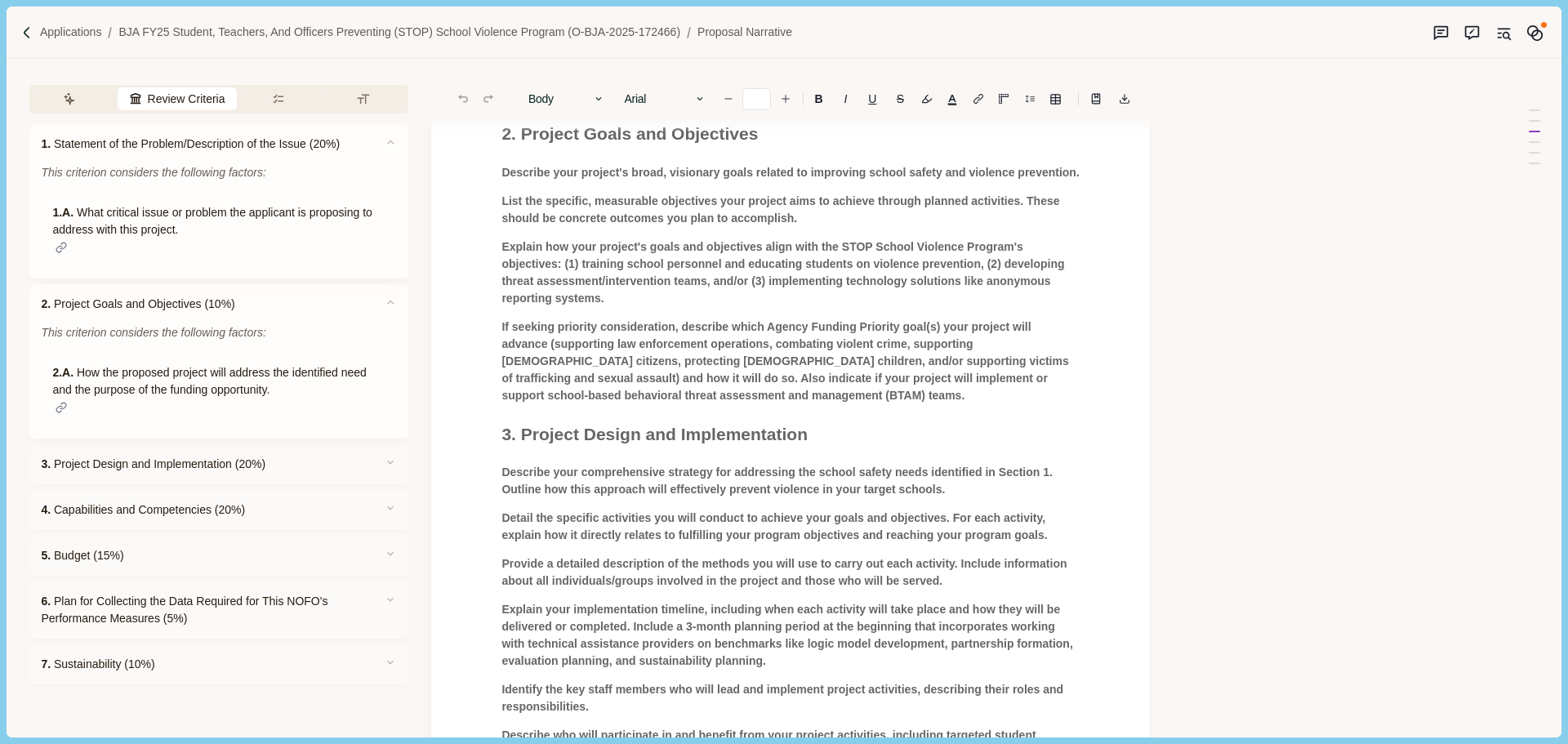
click at [614, 392] on span "If seeking priority consideration, describe which Agency Funding Priority goal(…" at bounding box center [786, 361] width 570 height 82
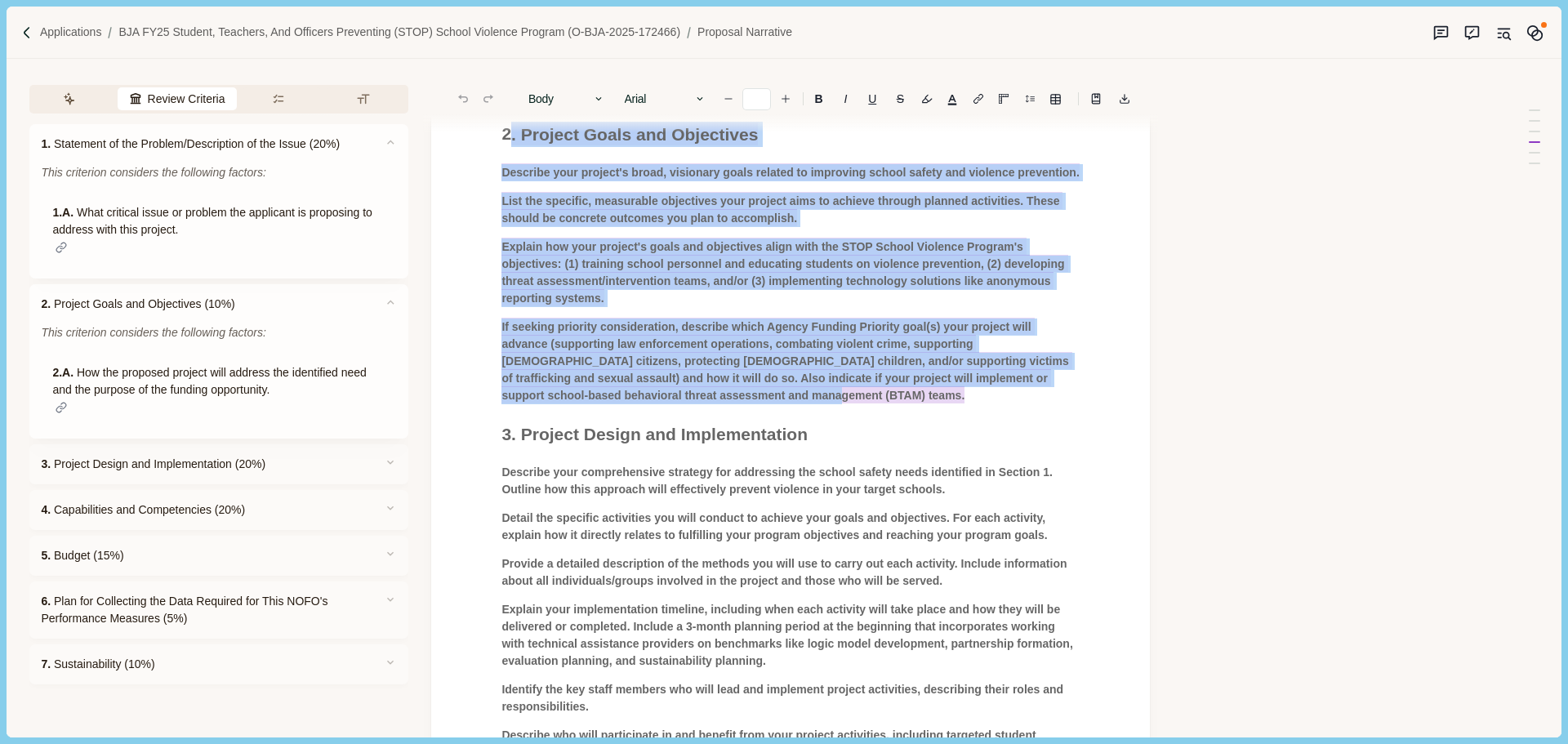
drag, startPoint x: 691, startPoint y: 393, endPoint x: 513, endPoint y: 137, distance: 311.8
click at [513, 134] on div "**********" at bounding box center [790, 371] width 601 height 1518
click at [610, 171] on span "Describe your project's broad, visionary goals related to improving school safe…" at bounding box center [790, 172] width 578 height 17
click at [607, 226] on span "List the specific, measurable objectives your project aims to achieve through p…" at bounding box center [781, 209] width 561 height 34
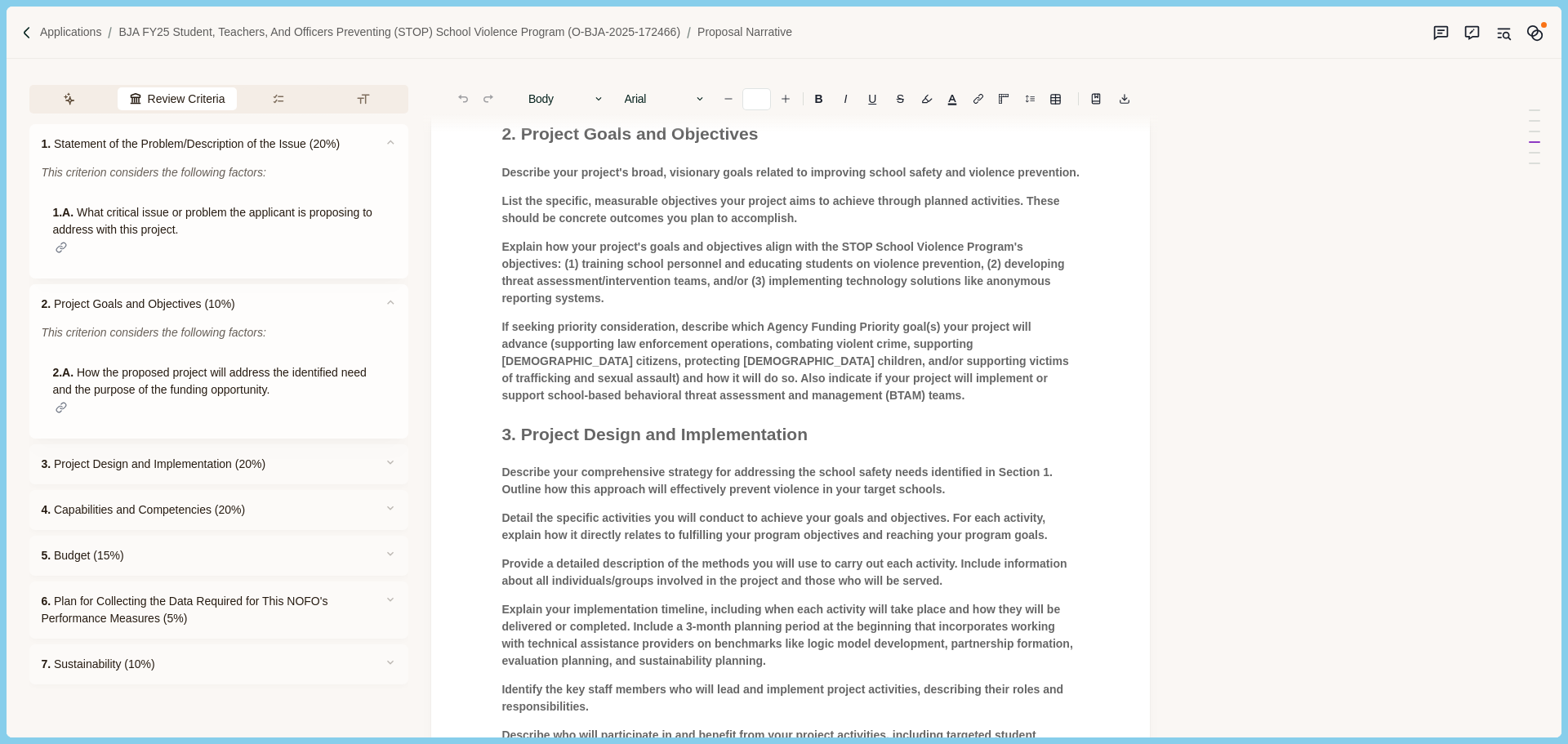
click at [622, 280] on span "Explain how your project's goals and objectives align with the STOP School Viol…" at bounding box center [784, 272] width 566 height 64
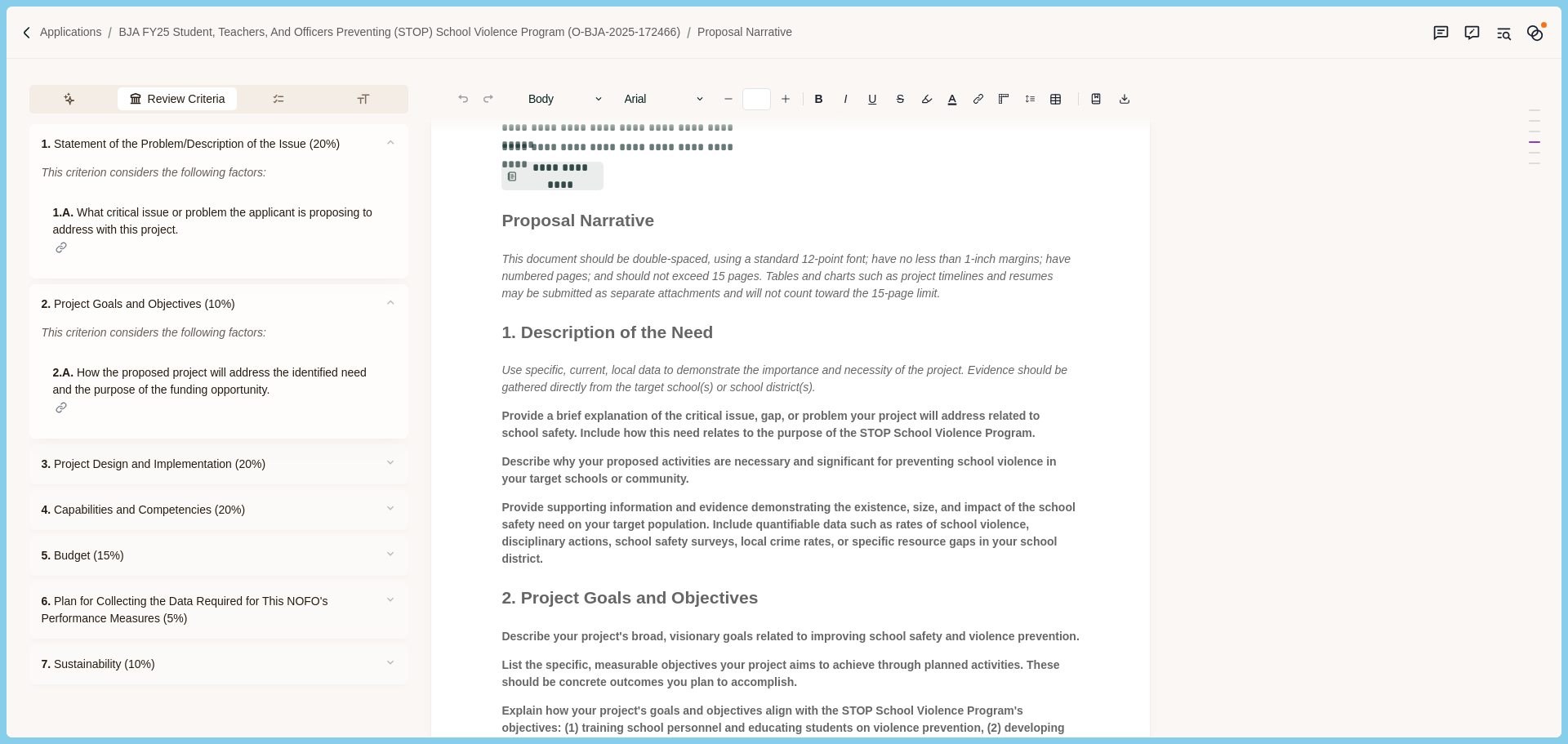
scroll to position [0, 0]
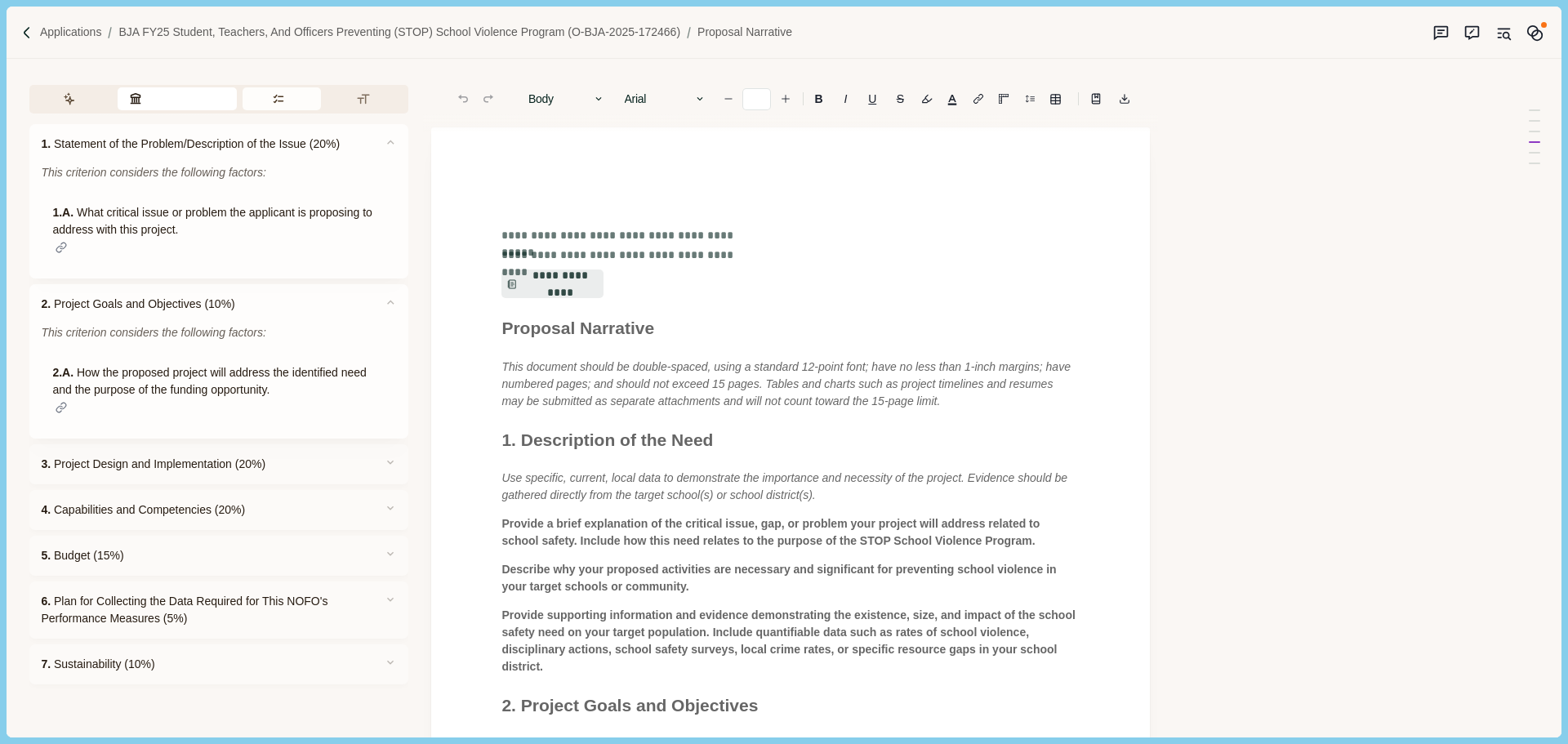
click at [285, 96] on button "Requirements" at bounding box center [282, 98] width 79 height 23
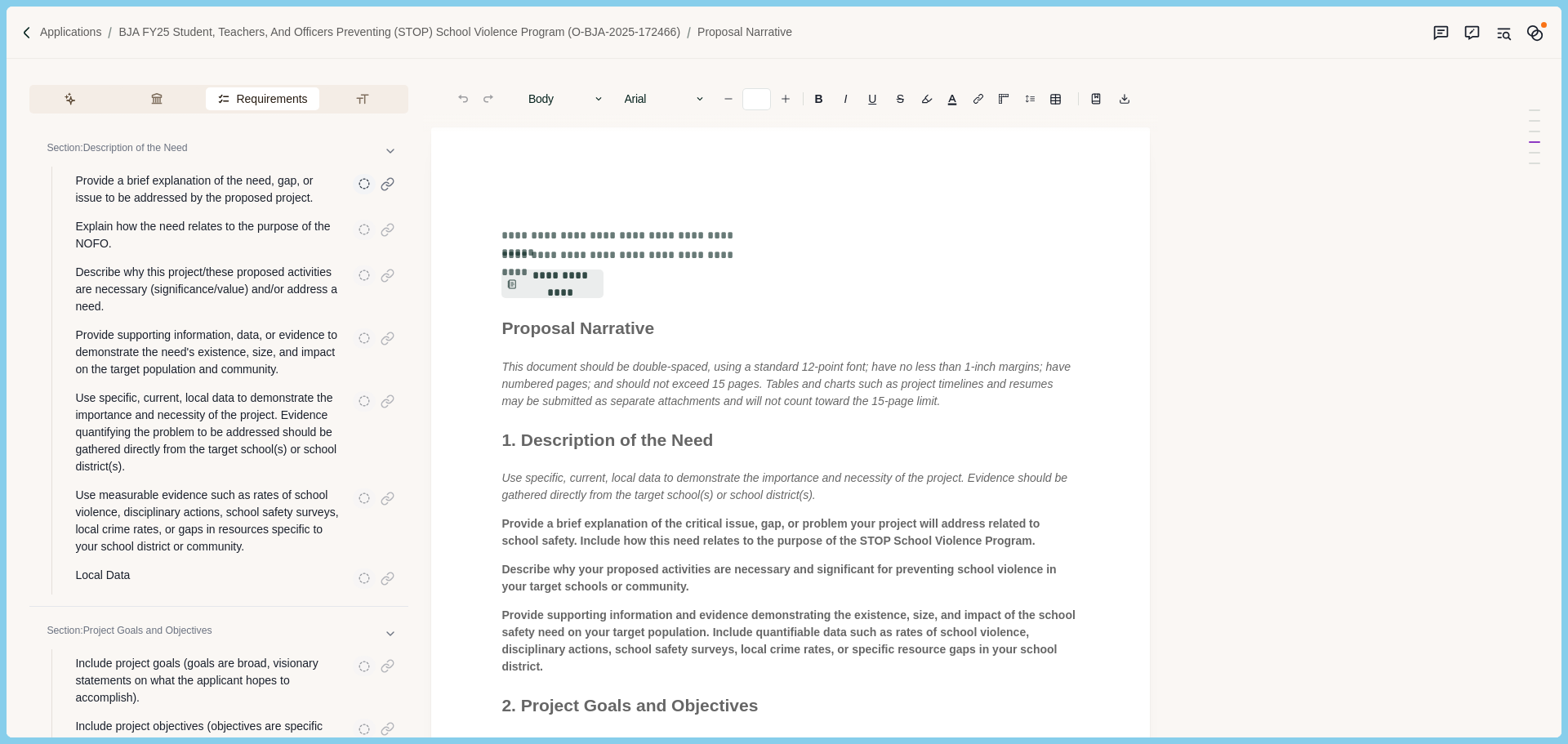
click at [189, 201] on p "Provide a brief explanation of the need, gap, or issue to be addressed by the p…" at bounding box center [208, 189] width 266 height 34
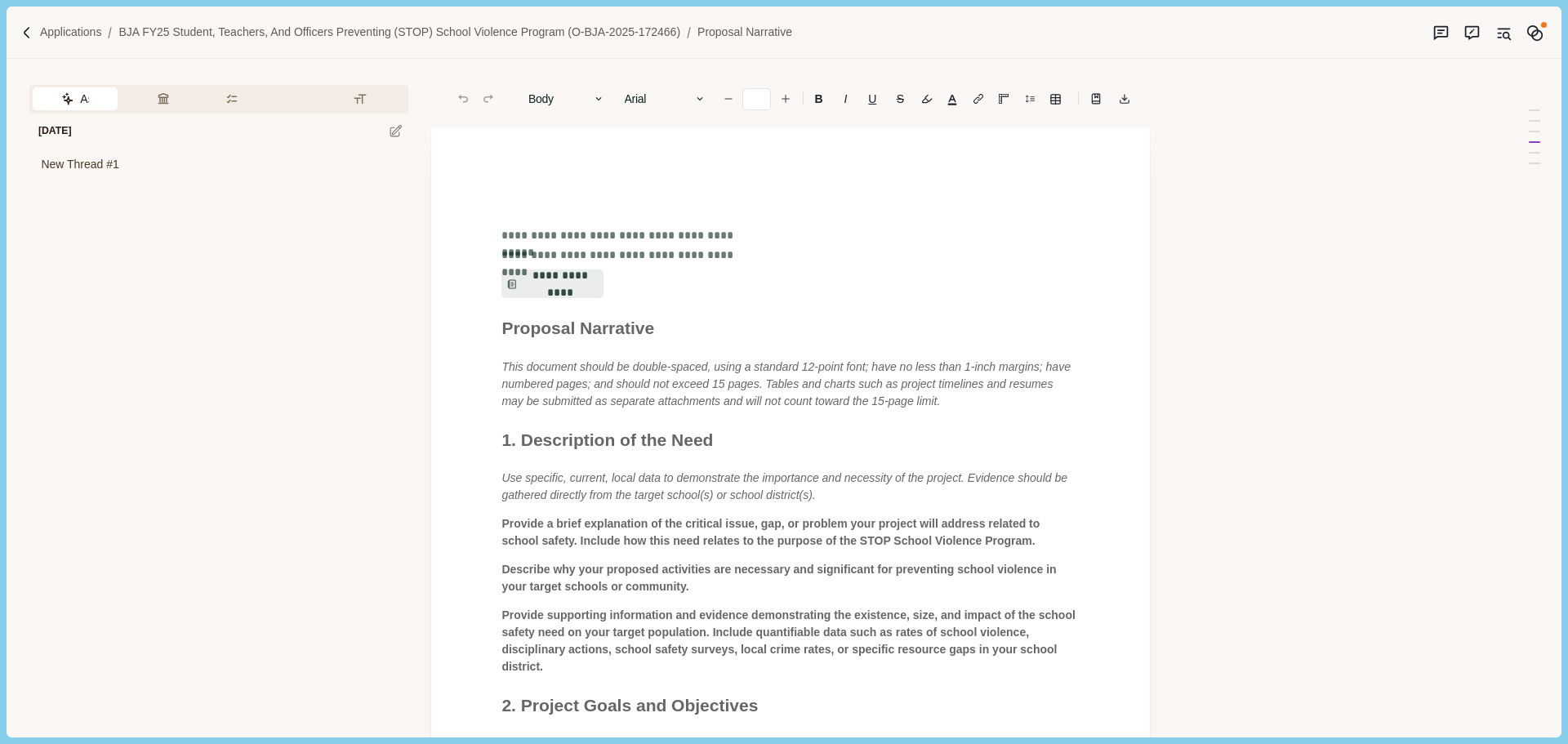
click at [68, 101] on button "Assistant" at bounding box center [76, 98] width 85 height 23
click at [164, 239] on div "Today New Thread #1" at bounding box center [219, 412] width 379 height 598
click at [116, 167] on span "New Thread #1" at bounding box center [79, 164] width 77 height 17
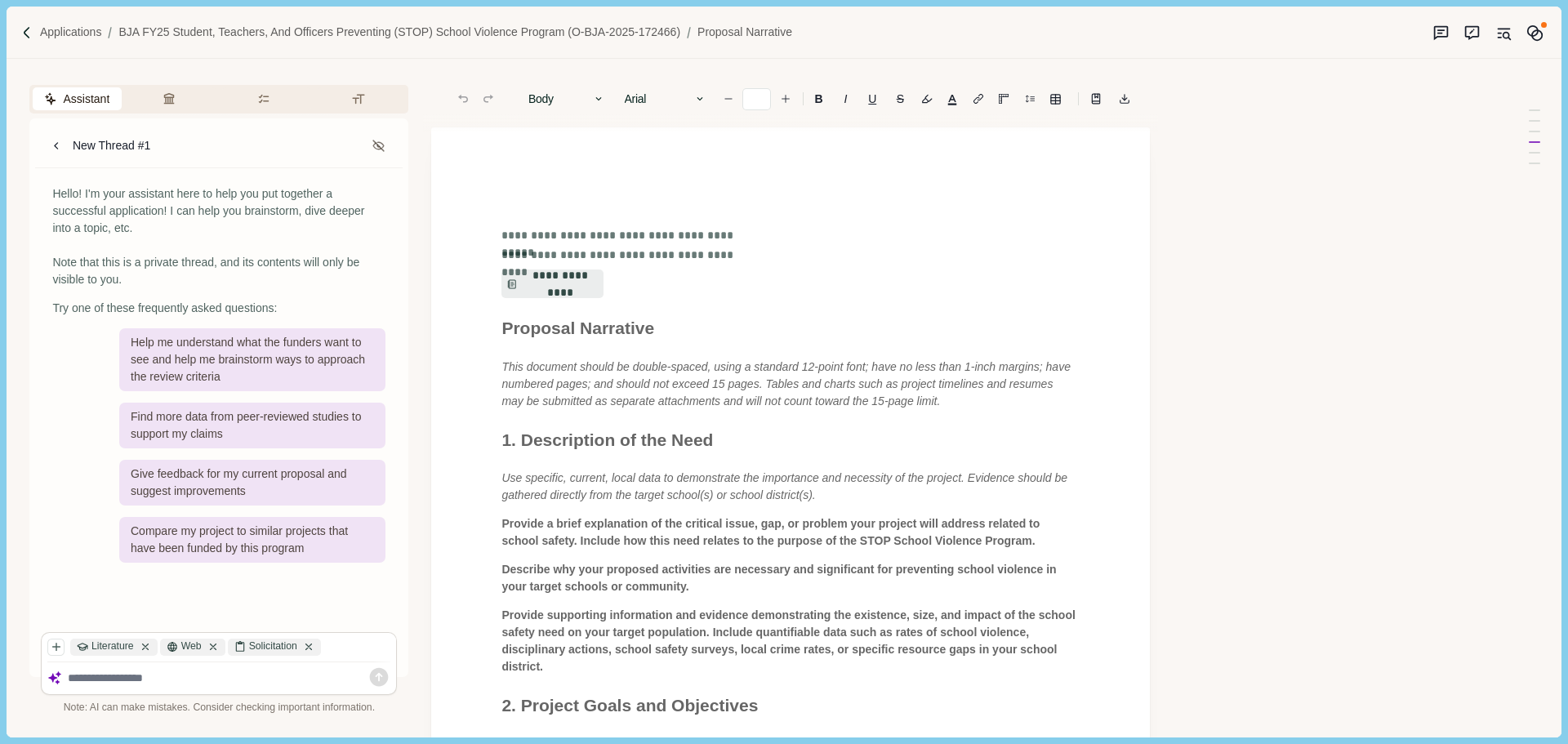
click at [647, 387] on span "This document should be double-spaced, using a standard 12-point font; have no …" at bounding box center [787, 384] width 572 height 47
